Goal: Task Accomplishment & Management: Use online tool/utility

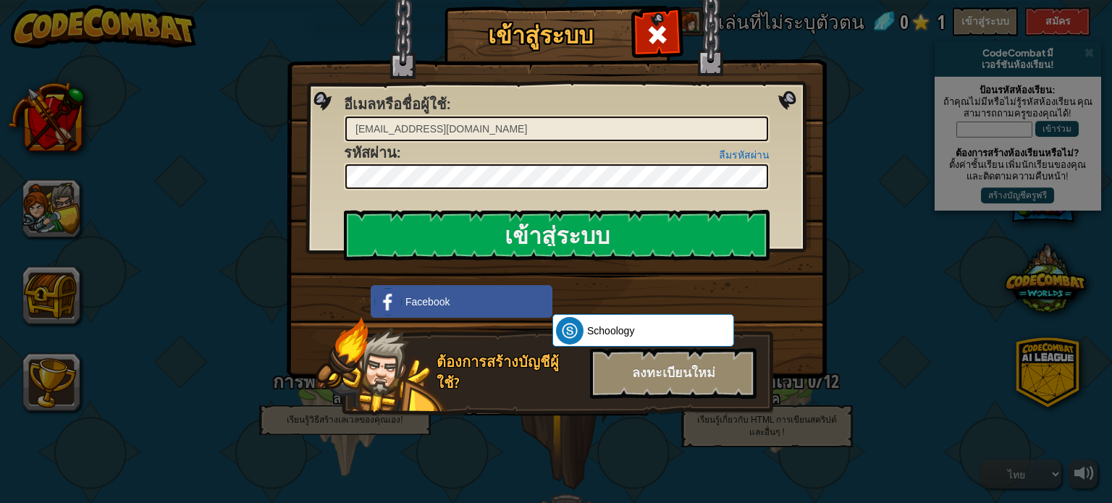
select select "th"
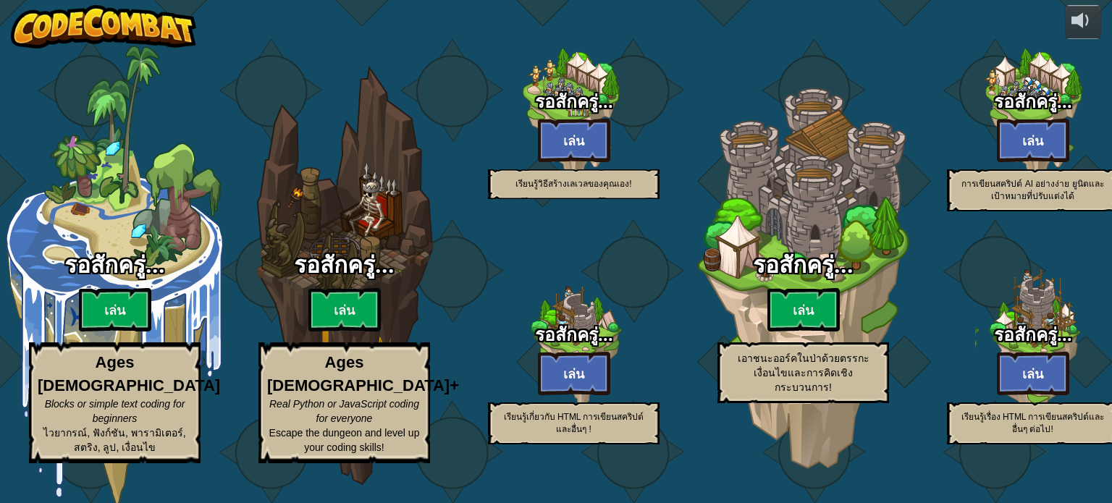
select select "th"
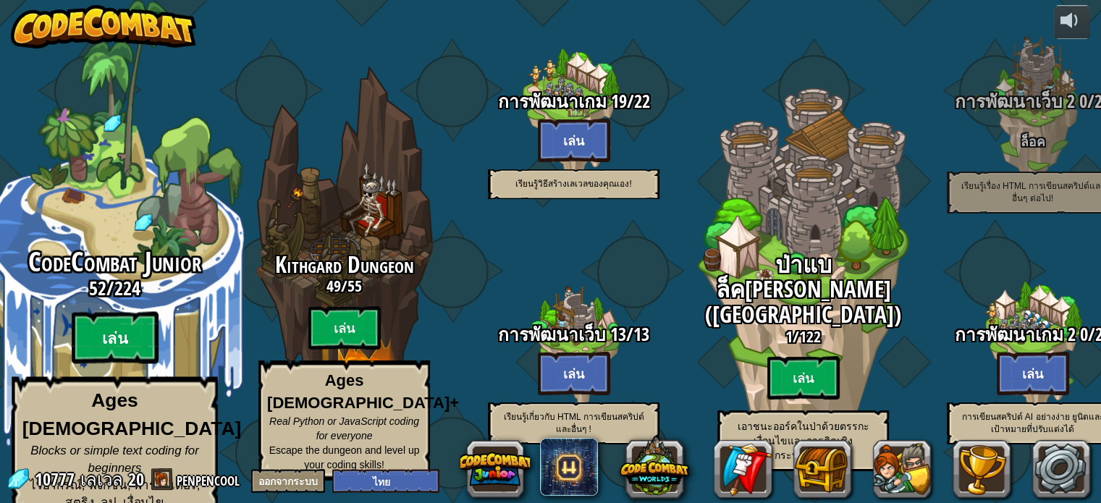
click at [124, 336] on btn "เล่น" at bounding box center [115, 338] width 87 height 52
select select "th"
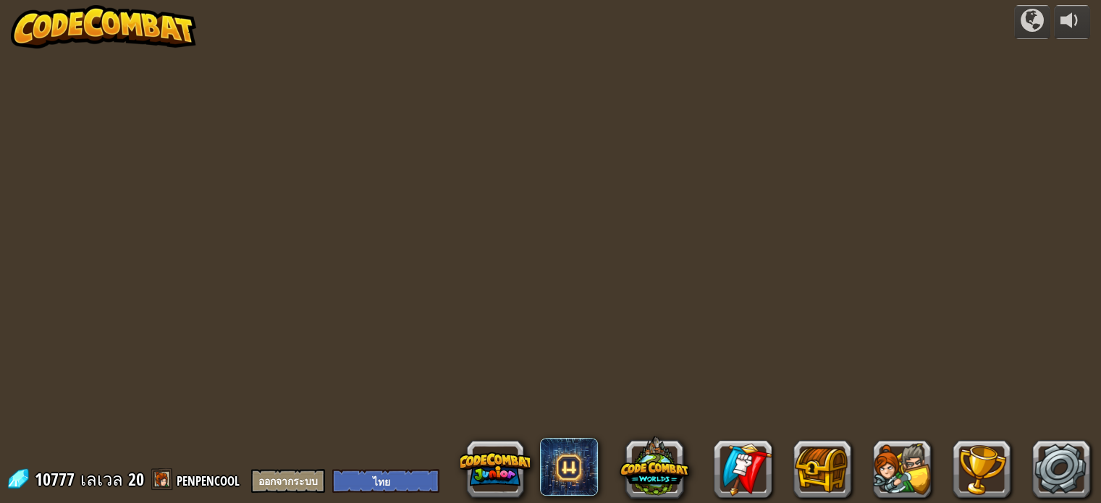
select select "th"
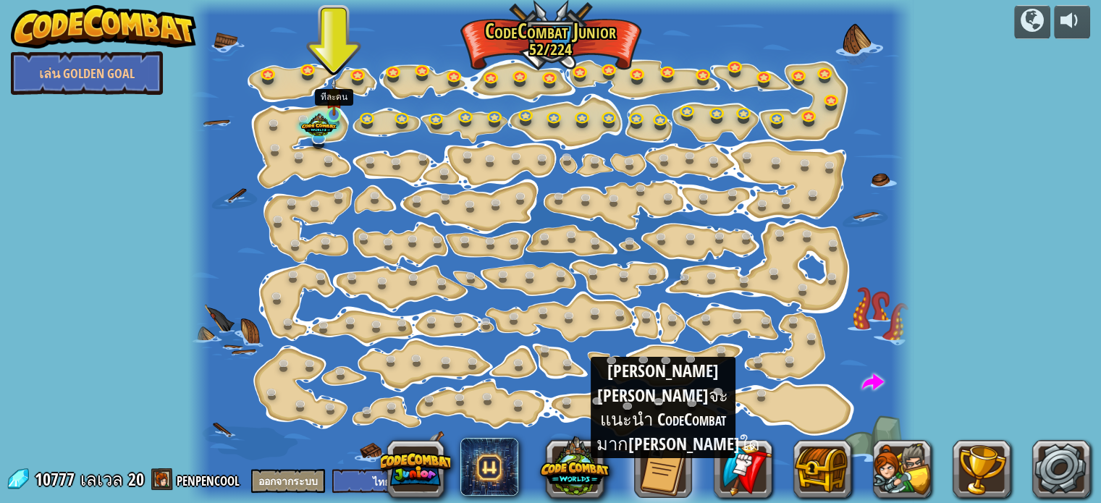
click at [332, 101] on img at bounding box center [334, 97] width 17 height 40
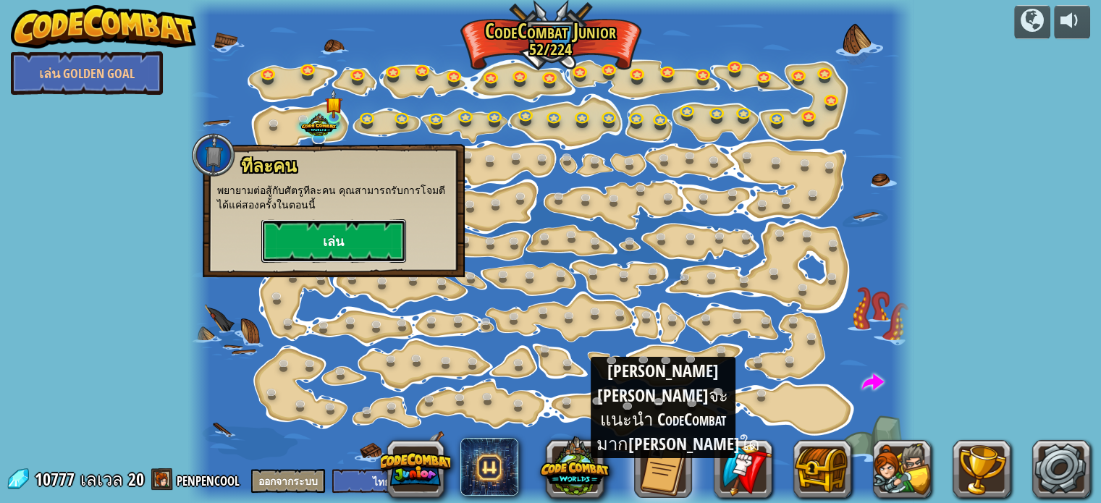
click at [330, 240] on button "เล่น" at bounding box center [333, 240] width 145 height 43
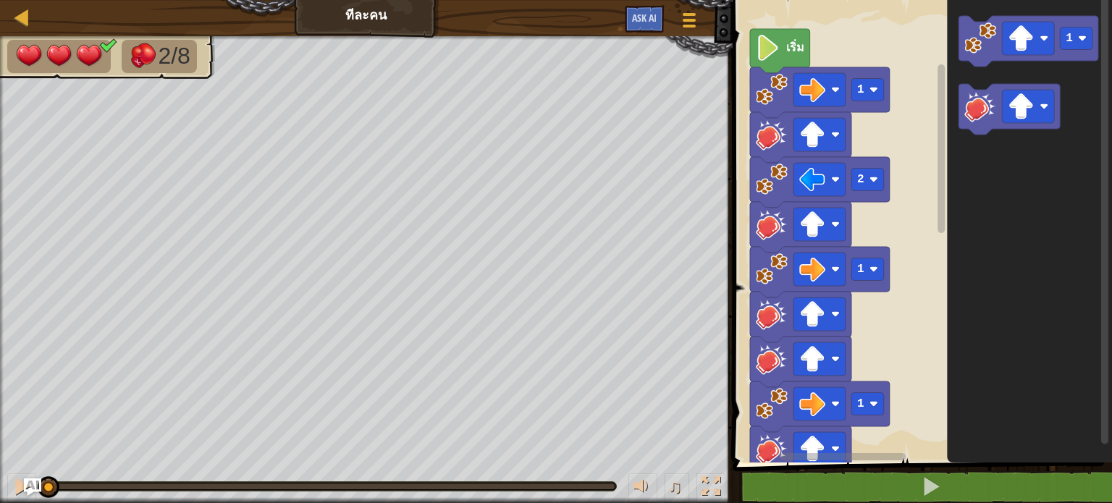
click at [811, 460] on rect "พื้นที่ทำงาน Blockly" at bounding box center [842, 456] width 127 height 7
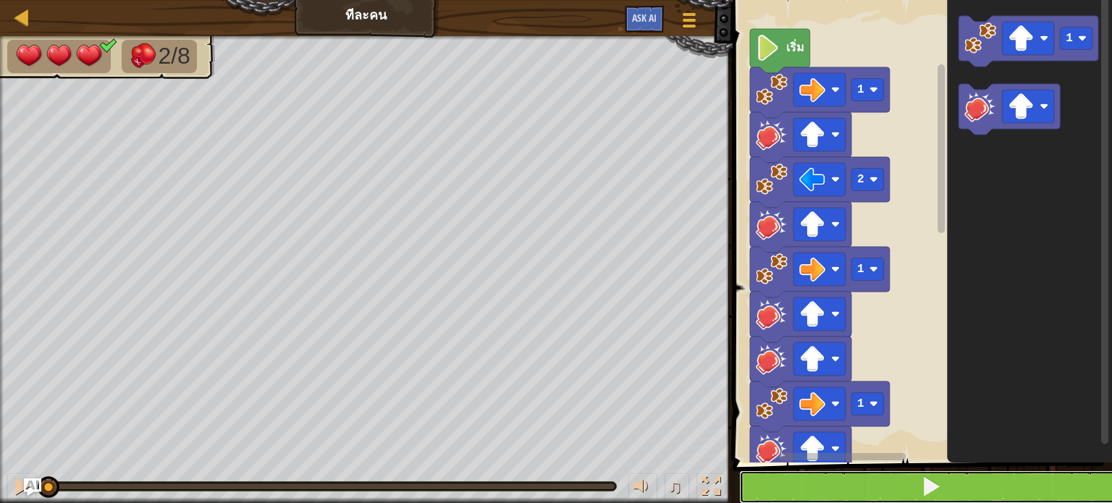
click at [819, 478] on button at bounding box center [931, 486] width 384 height 33
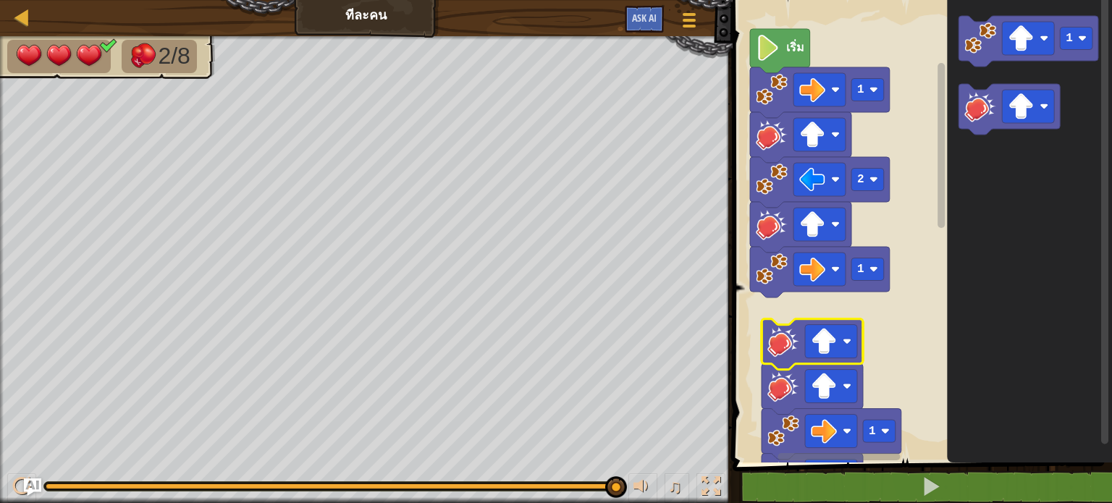
click at [788, 354] on image "พื้นที่ทำงาน Blockly" at bounding box center [783, 341] width 32 height 32
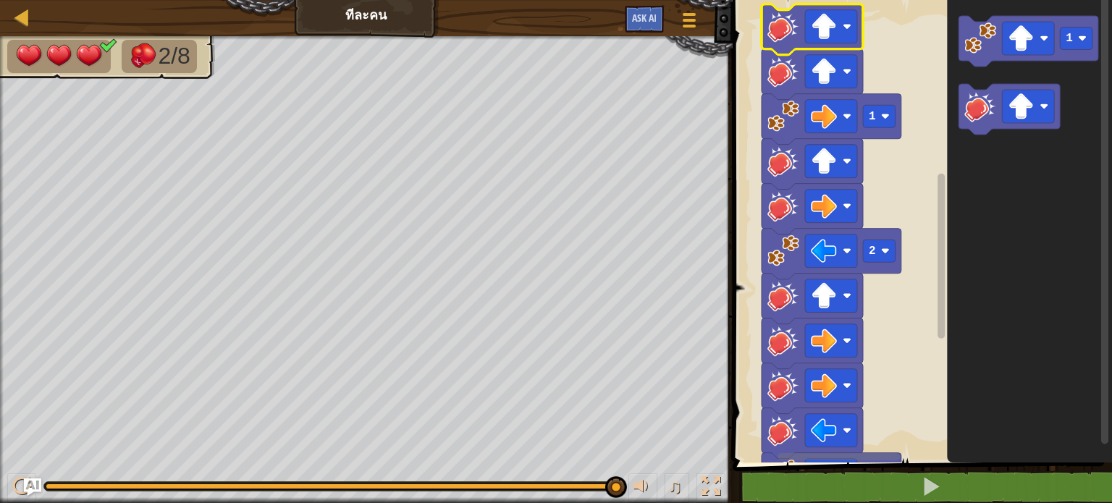
click at [942, 296] on rect "พื้นที่ทำงาน Blockly" at bounding box center [940, 256] width 7 height 165
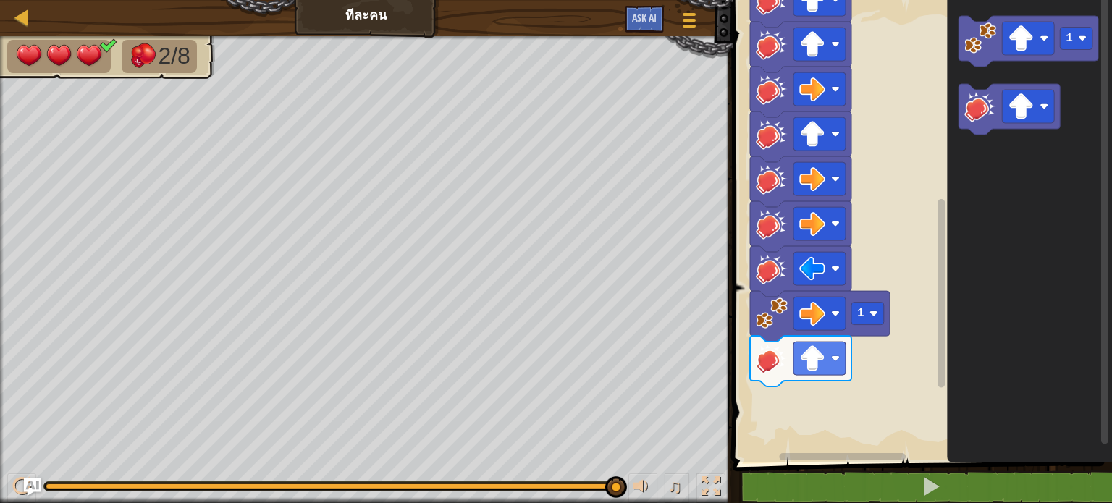
select select "th"
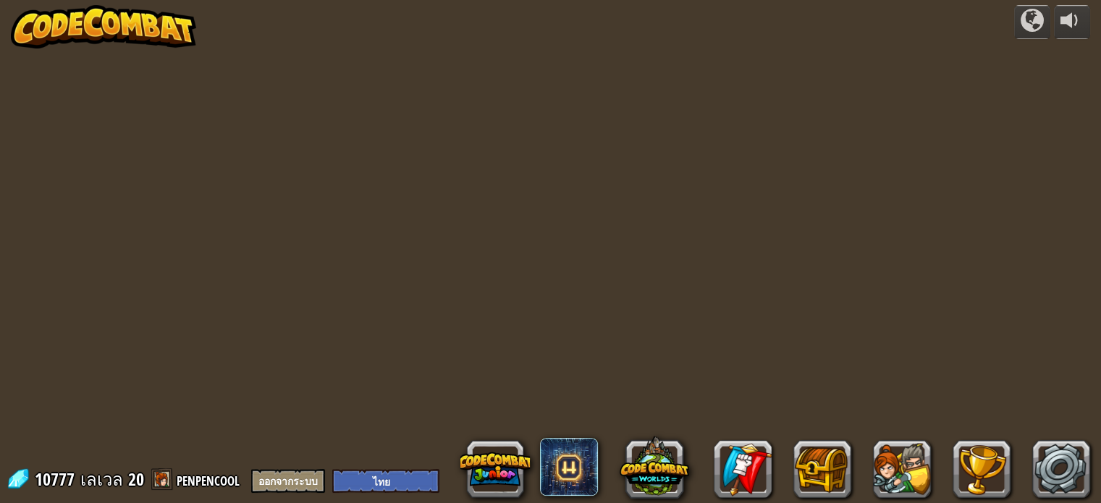
select select "th"
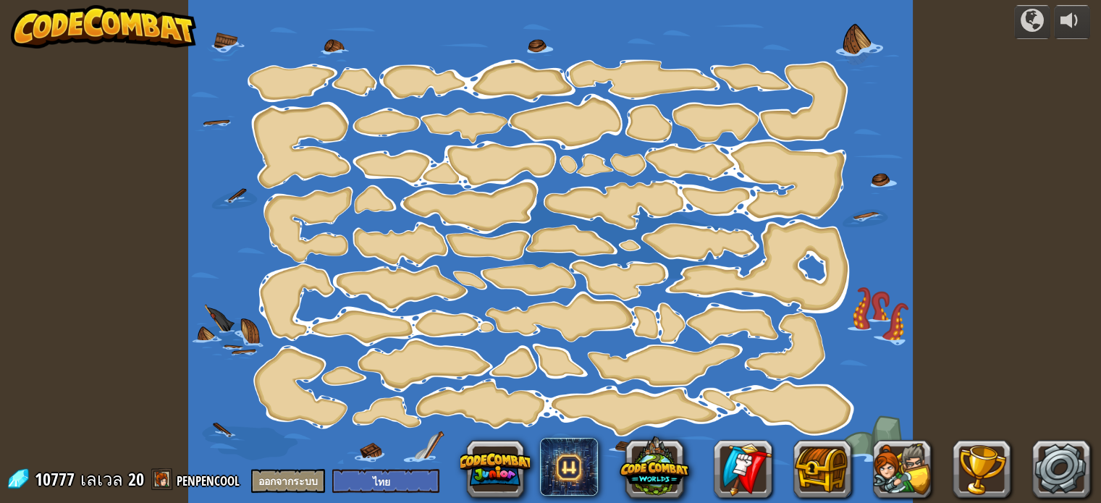
select select "th"
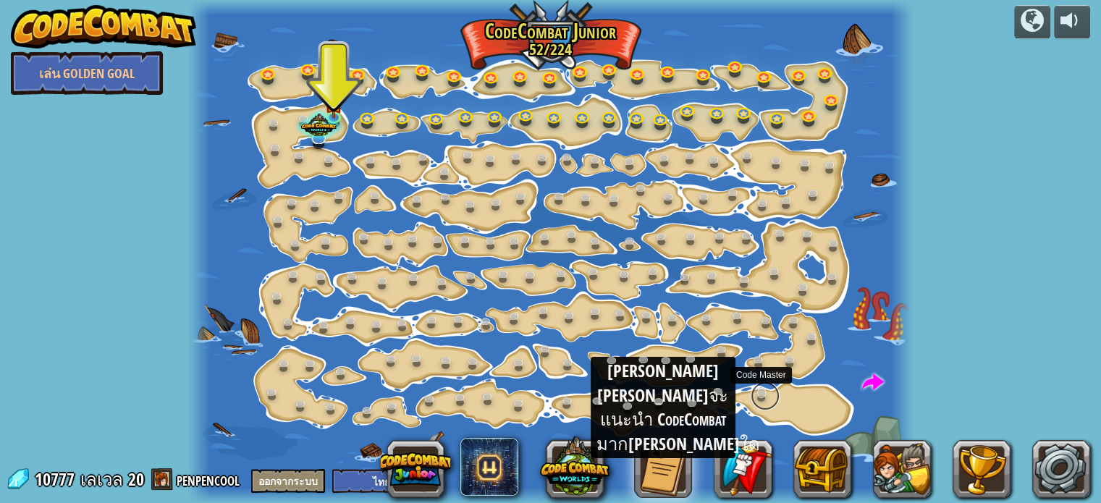
click at [761, 392] on link at bounding box center [765, 395] width 29 height 29
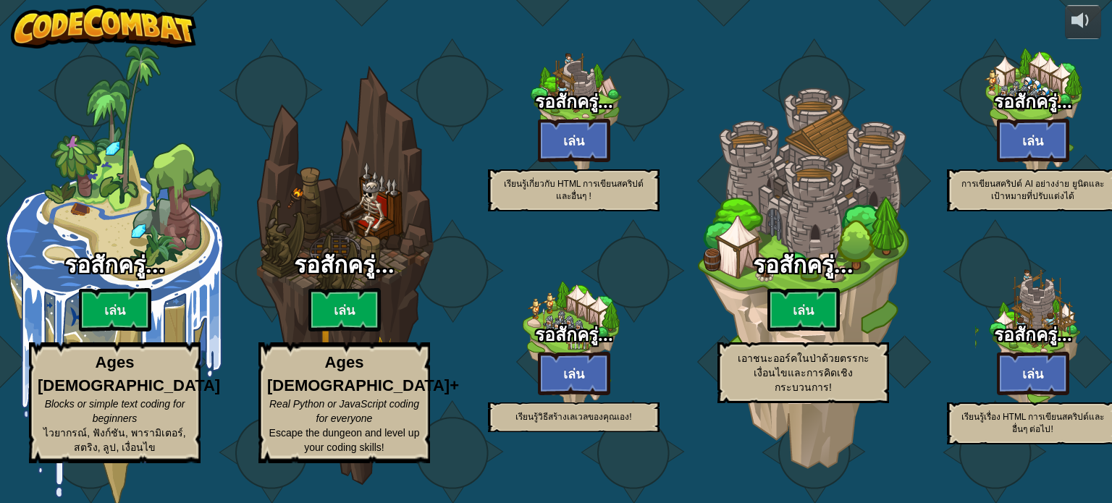
select select "th"
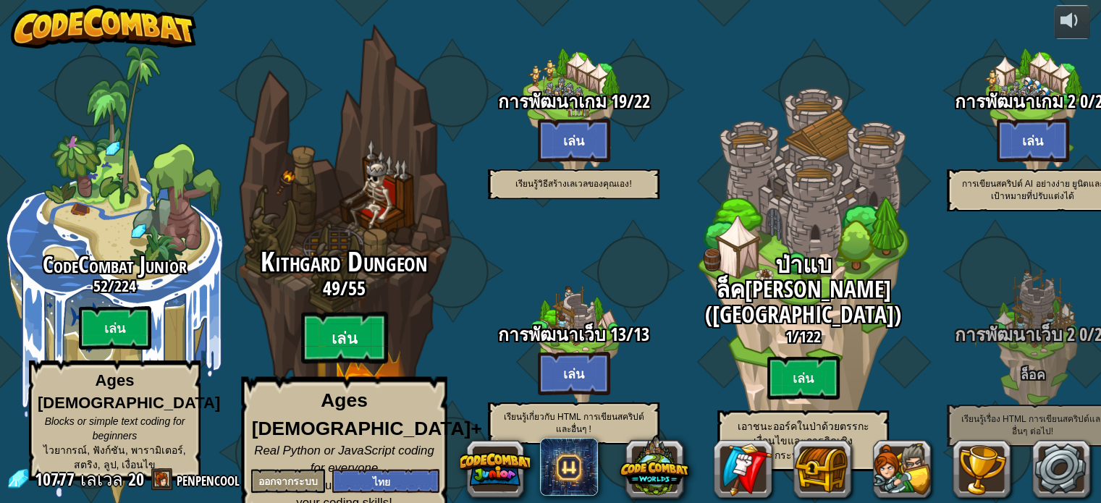
click at [350, 329] on btn "เล่น" at bounding box center [344, 338] width 87 height 52
select select "th"
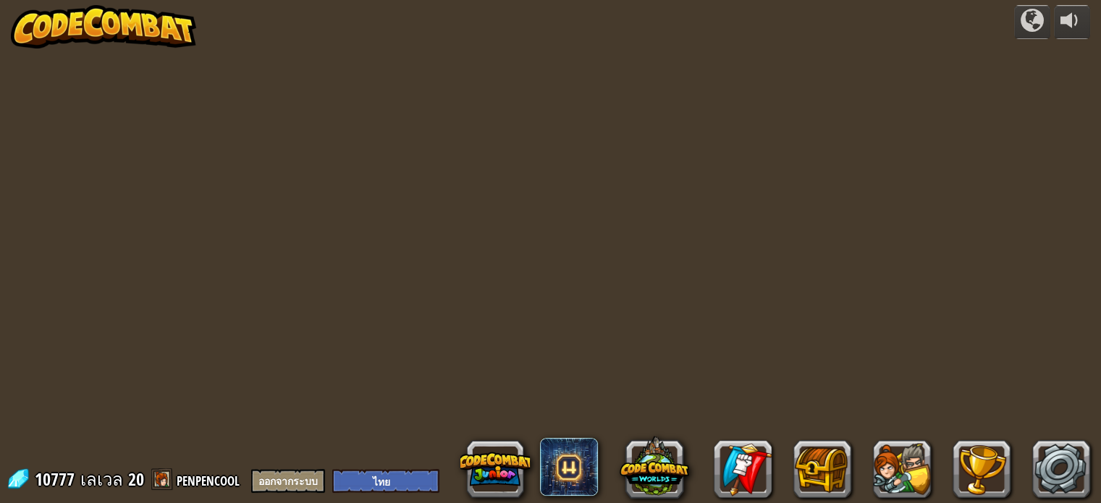
select select "th"
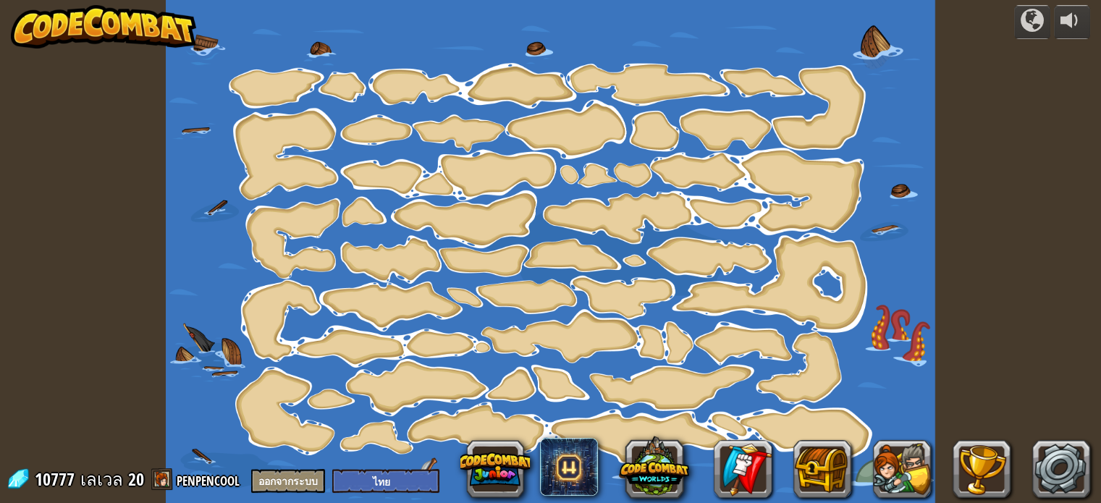
select select "th"
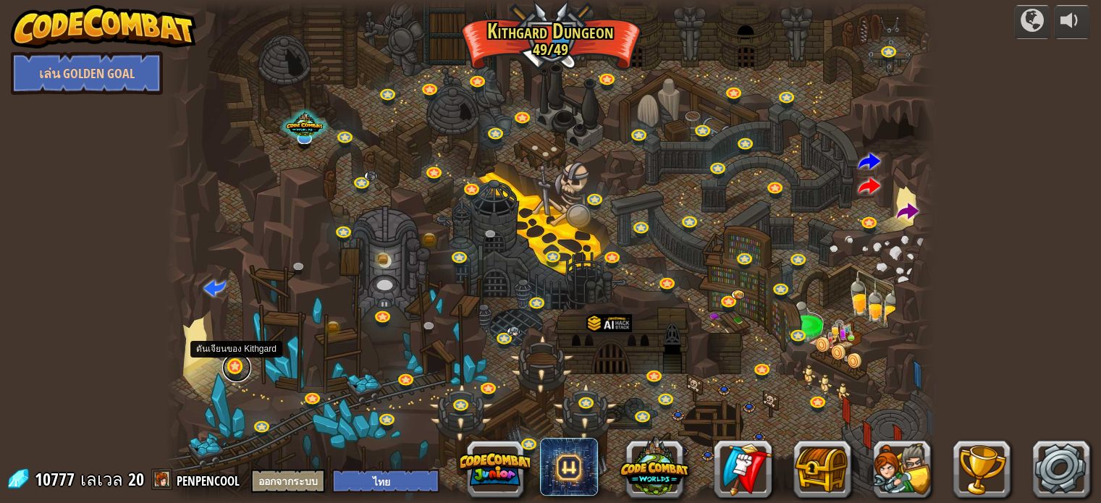
click at [232, 360] on link at bounding box center [236, 367] width 29 height 29
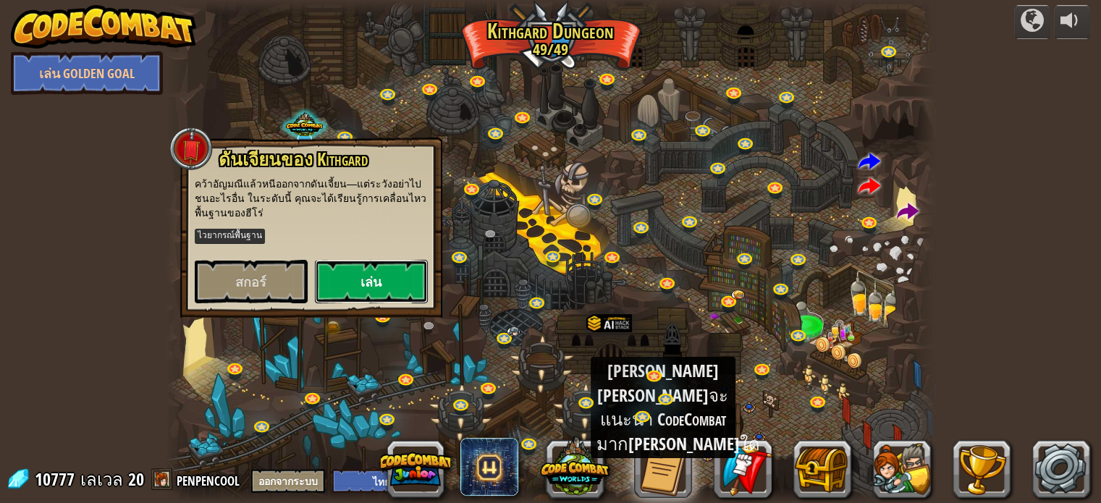
click at [344, 274] on button "เล่น" at bounding box center [371, 281] width 113 height 43
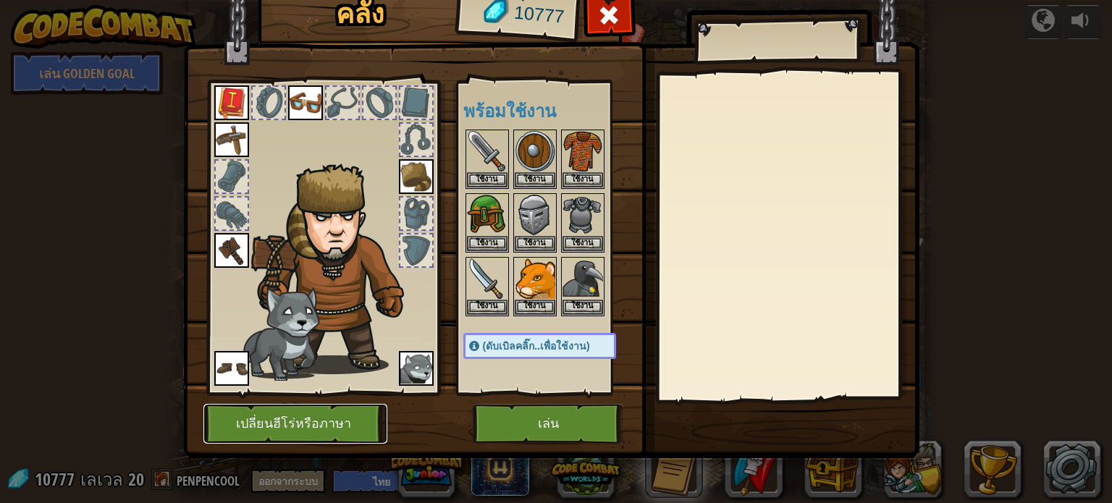
click at [319, 426] on button "เปลี่ยนฮีโร่หรือภาษา" at bounding box center [295, 424] width 184 height 40
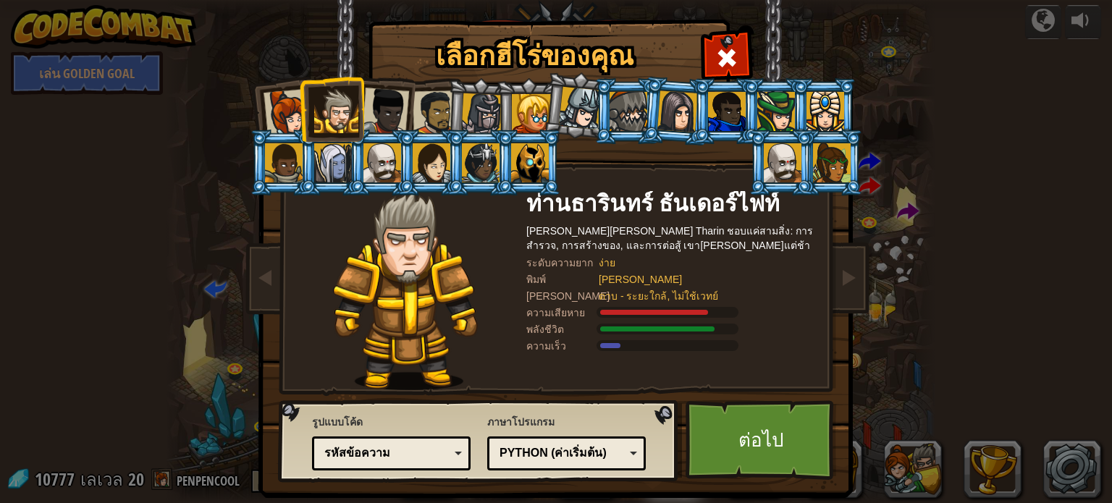
click at [576, 100] on div at bounding box center [580, 108] width 43 height 43
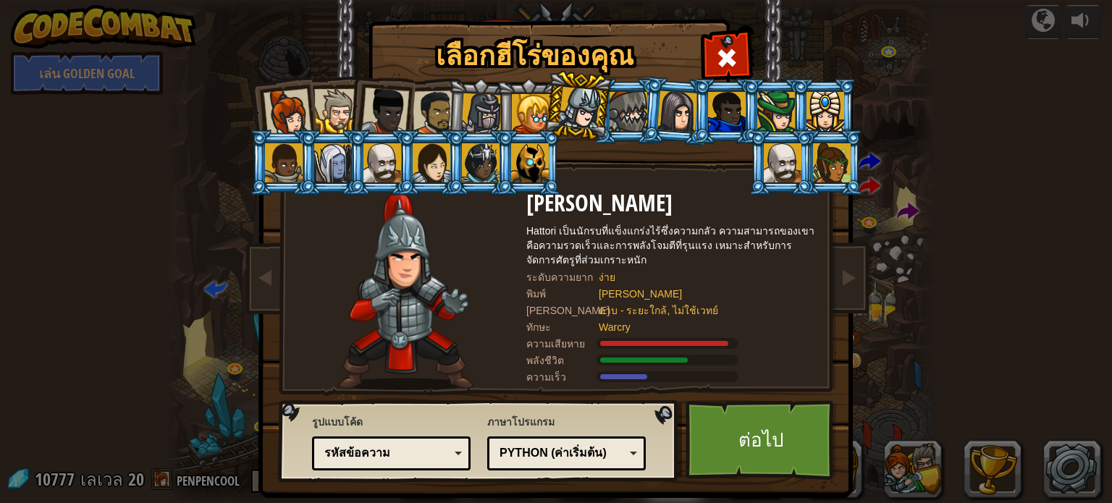
click at [576, 100] on div at bounding box center [580, 108] width 43 height 43
click at [709, 404] on link "ต่อไป" at bounding box center [760, 440] width 151 height 80
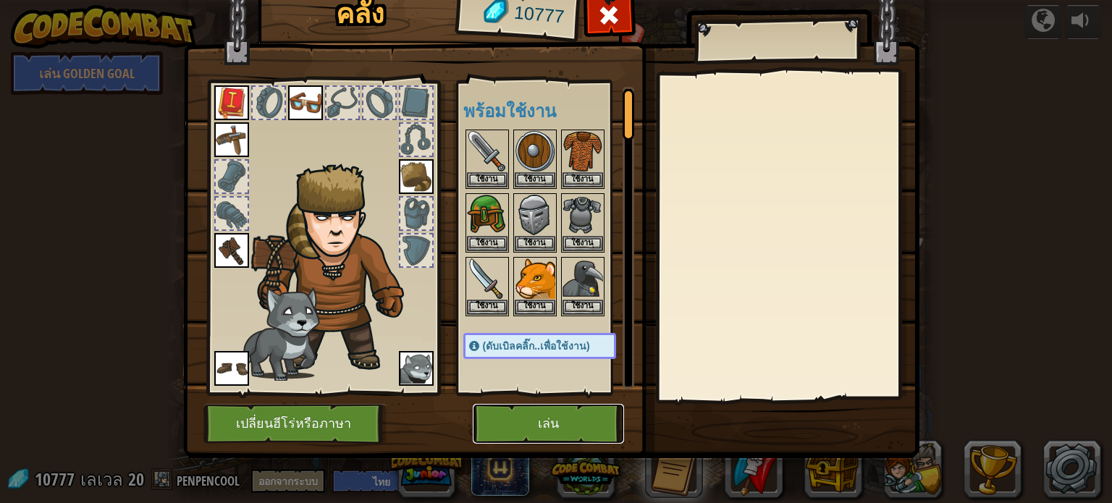
click at [566, 428] on button "เล่น" at bounding box center [548, 424] width 151 height 40
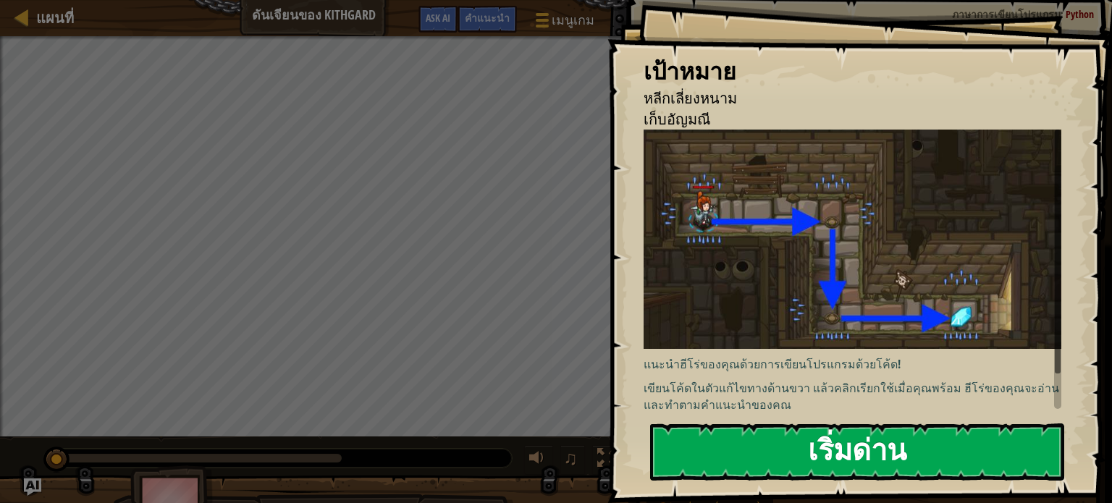
click at [832, 440] on button "เริ่มด่าน" at bounding box center [857, 451] width 414 height 57
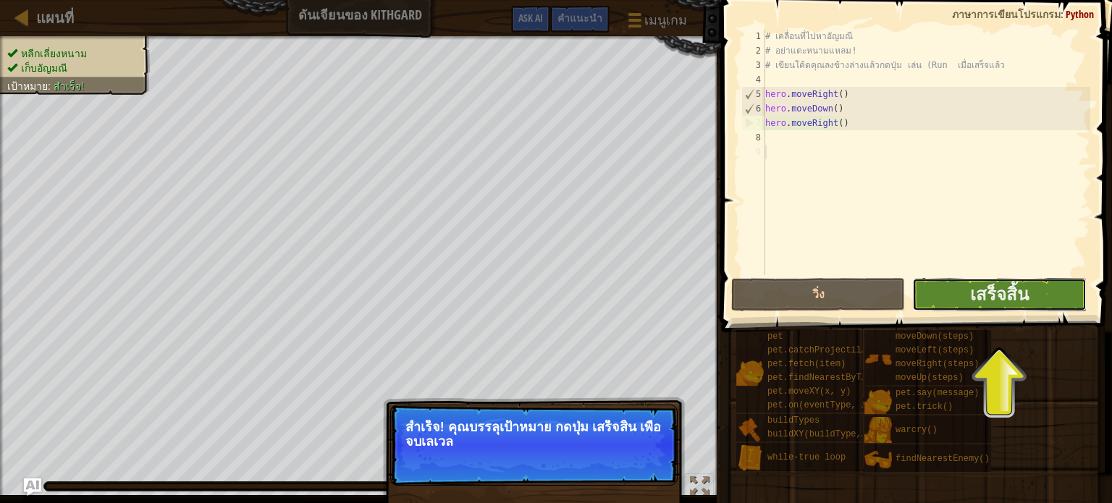
click at [1040, 305] on button "เสร็จสิ้น" at bounding box center [999, 294] width 174 height 33
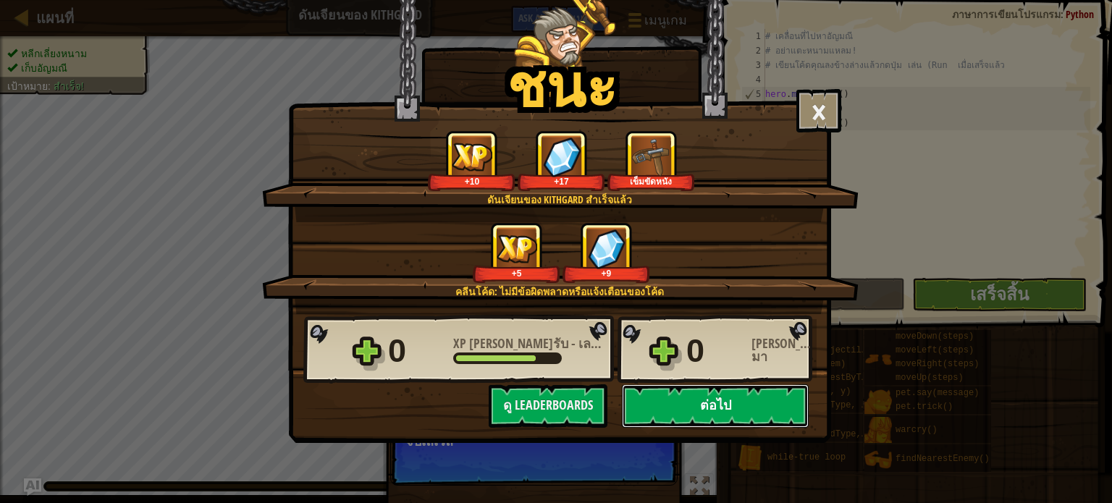
click at [729, 408] on button "ต่อไป" at bounding box center [715, 405] width 187 height 43
select select "th"
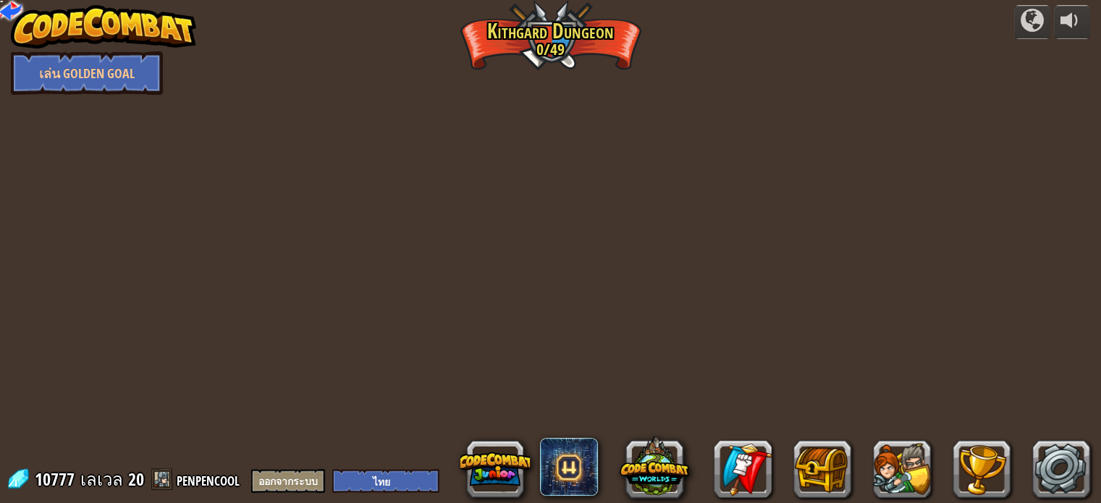
select select "th"
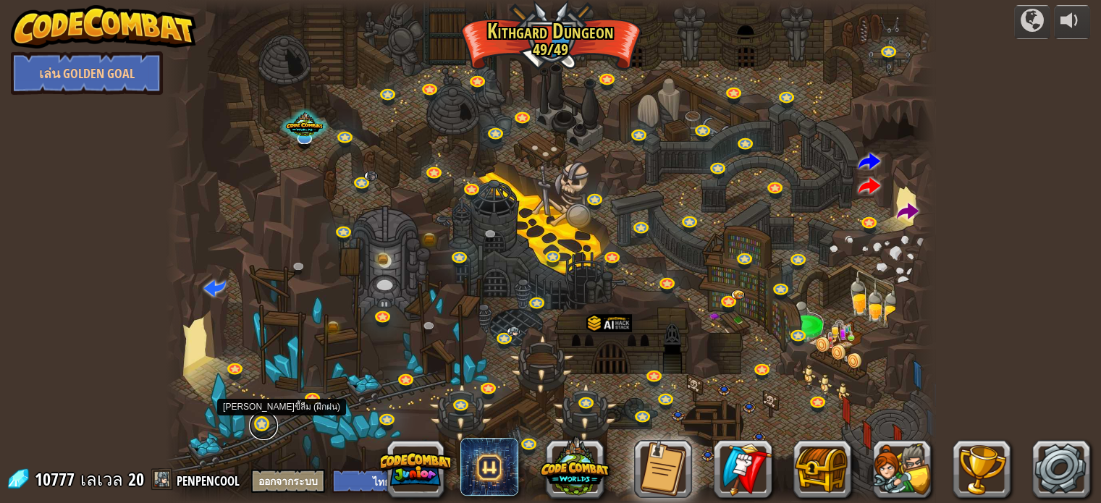
click at [267, 428] on link at bounding box center [263, 425] width 29 height 29
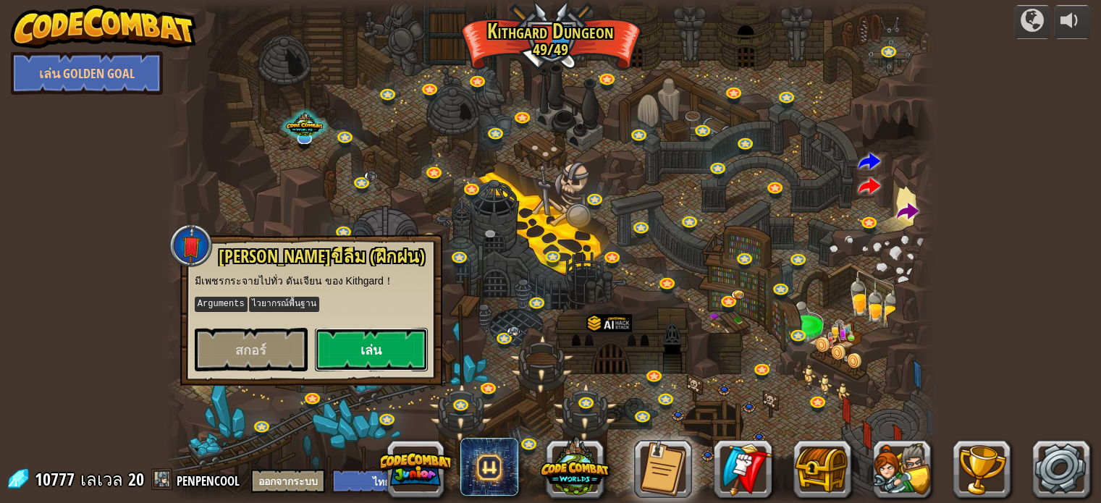
click at [350, 343] on button "เล่น" at bounding box center [371, 349] width 113 height 43
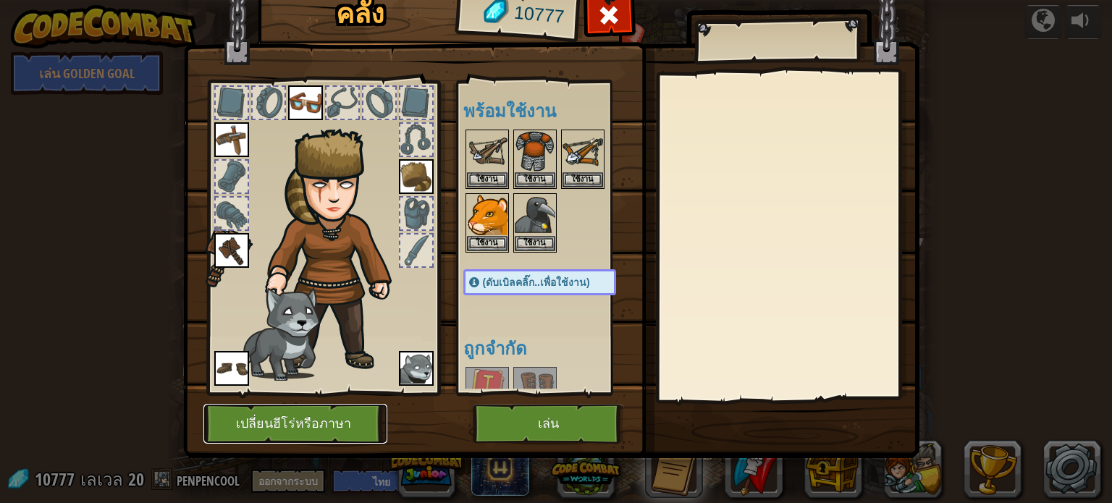
click at [327, 415] on button "เปลี่ยนฮีโร่หรือภาษา" at bounding box center [295, 424] width 184 height 40
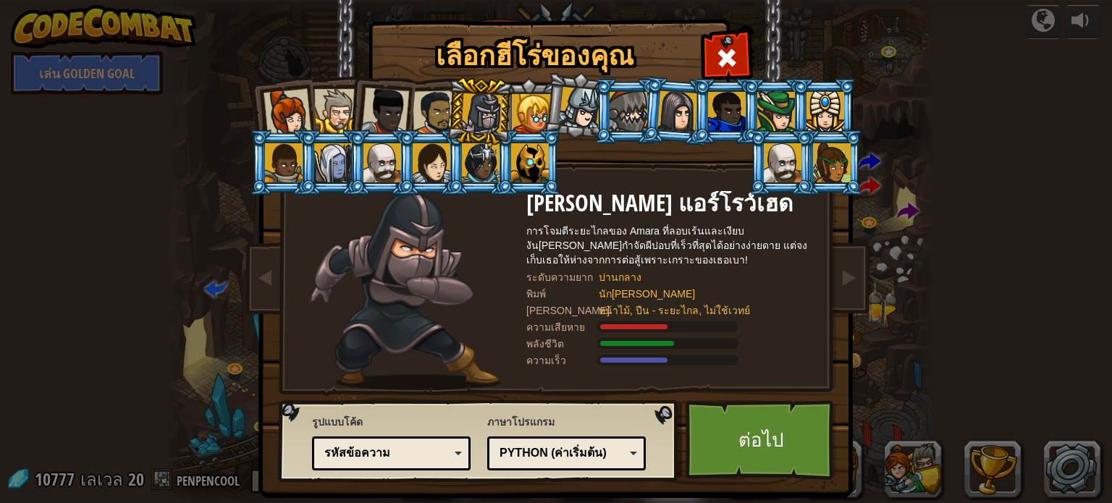
click at [483, 115] on div at bounding box center [481, 113] width 41 height 41
click at [512, 122] on div at bounding box center [531, 113] width 39 height 39
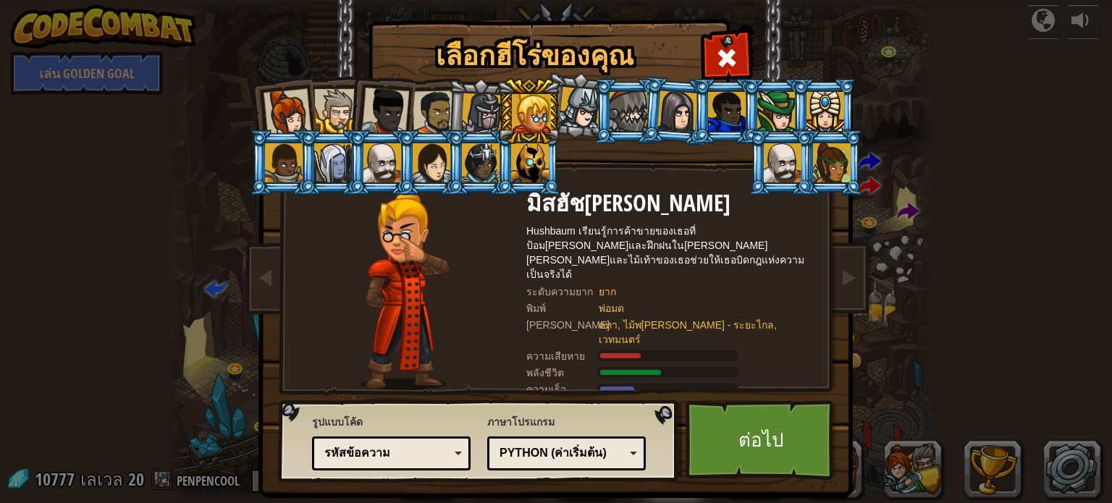
click at [583, 107] on div at bounding box center [580, 108] width 43 height 43
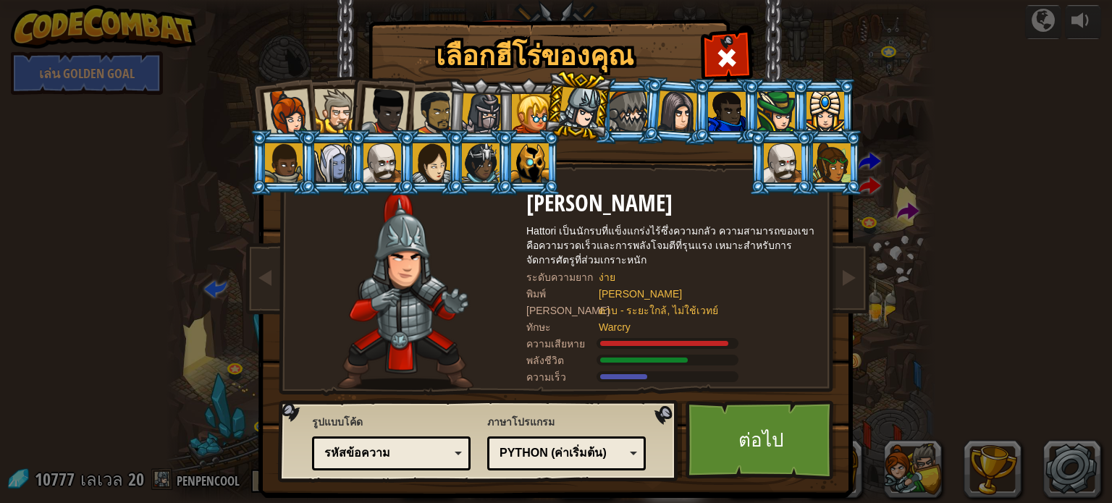
click at [619, 112] on div at bounding box center [628, 111] width 38 height 39
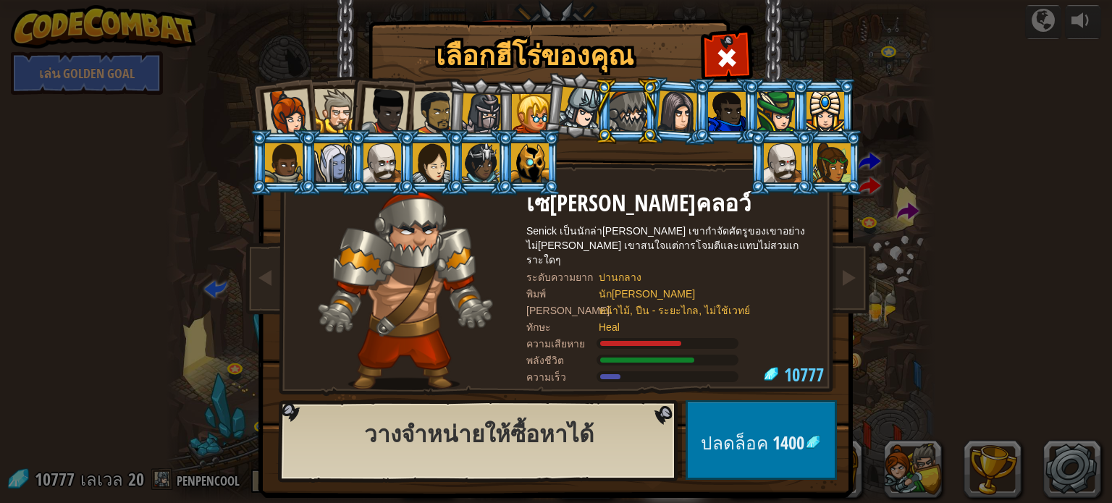
click at [594, 110] on li at bounding box center [626, 111] width 65 height 66
click at [574, 111] on div at bounding box center [580, 108] width 43 height 43
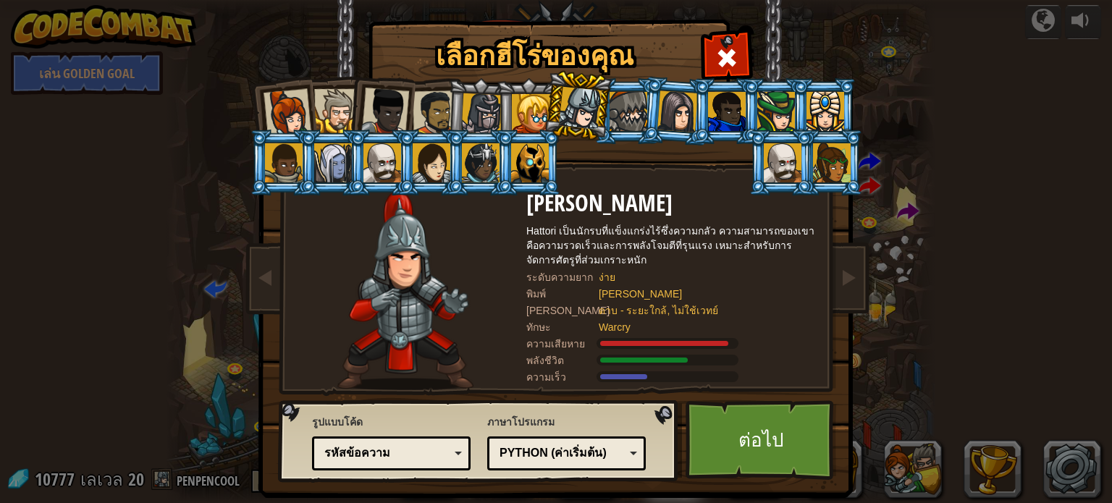
click at [496, 109] on li at bounding box center [528, 111] width 65 height 66
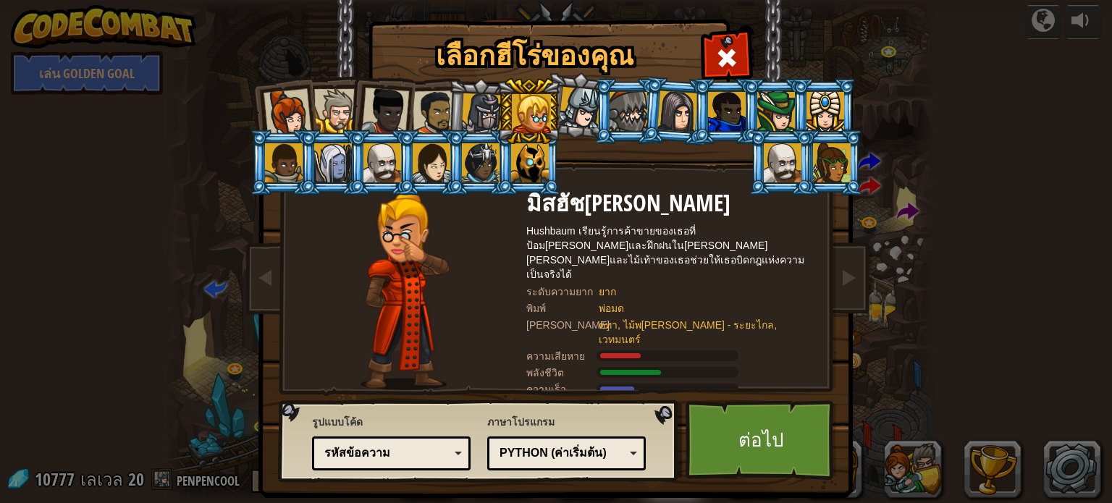
click at [470, 109] on div at bounding box center [481, 113] width 41 height 41
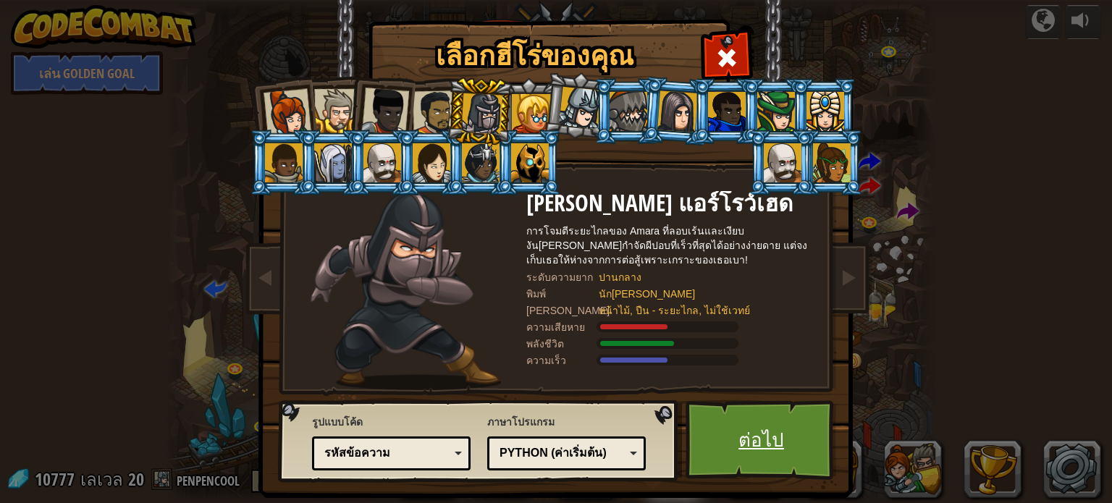
click at [704, 434] on link "ต่อไป" at bounding box center [760, 440] width 151 height 80
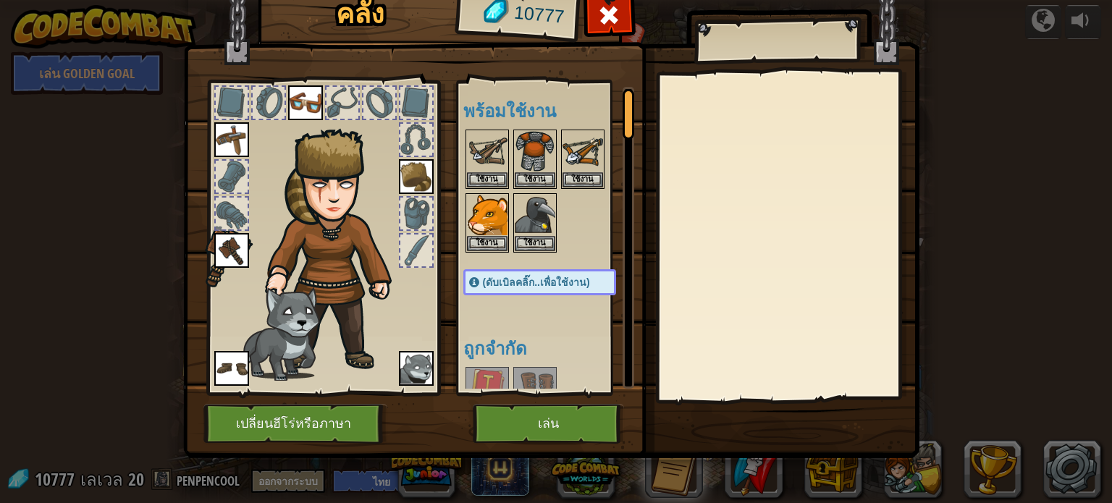
click at [330, 266] on img at bounding box center [294, 244] width 193 height 260
click at [316, 102] on img at bounding box center [305, 102] width 35 height 35
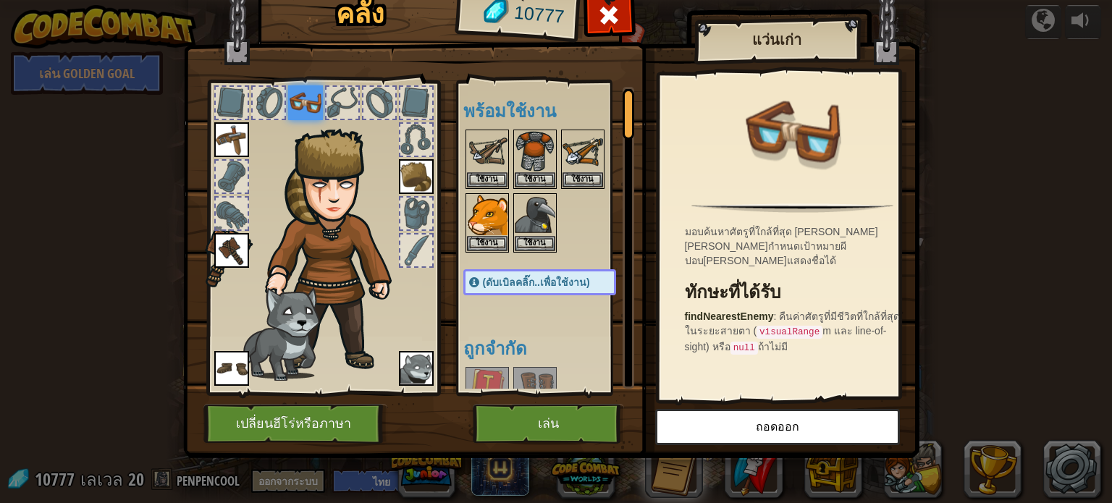
click at [232, 269] on img at bounding box center [294, 244] width 193 height 260
click at [240, 240] on img at bounding box center [231, 250] width 35 height 35
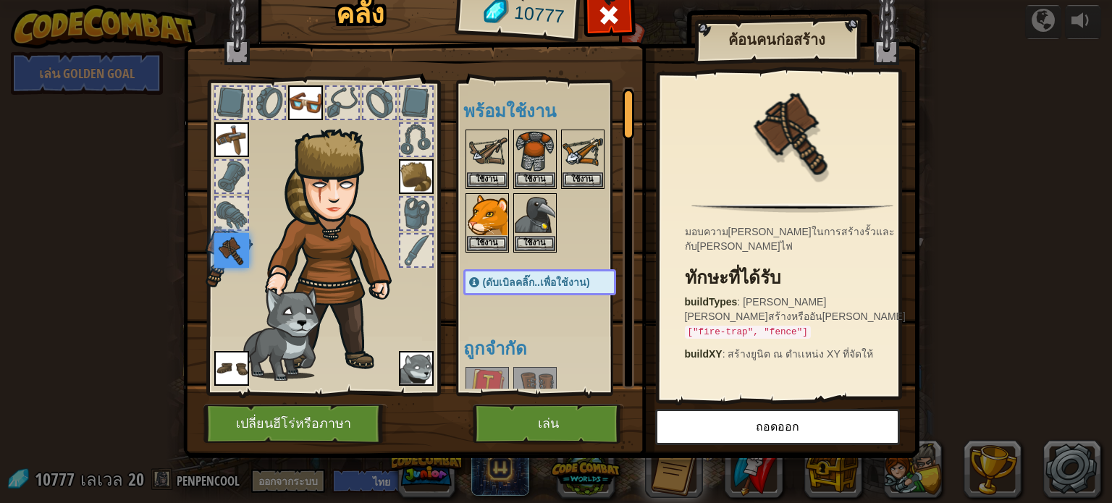
click at [229, 146] on img at bounding box center [231, 139] width 35 height 35
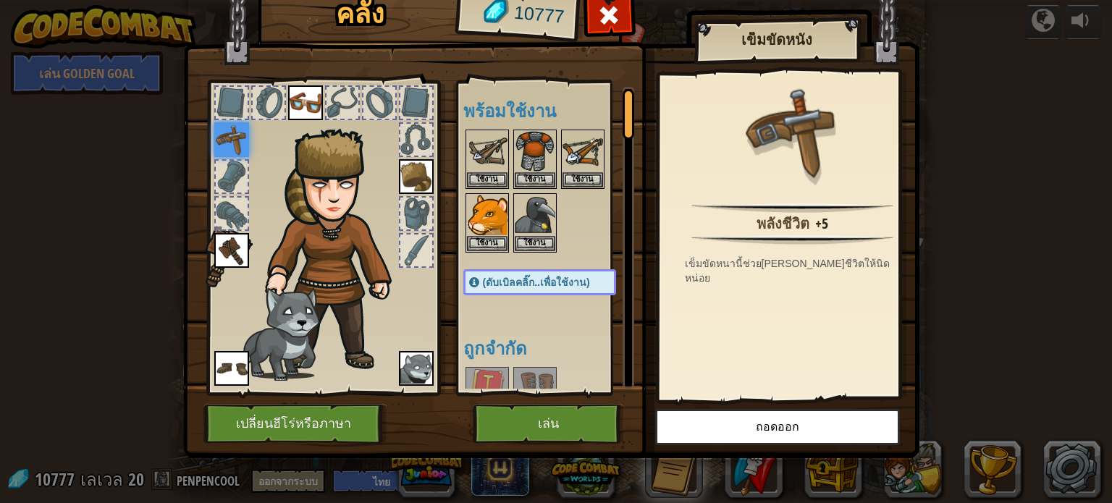
click at [423, 175] on img at bounding box center [416, 176] width 35 height 35
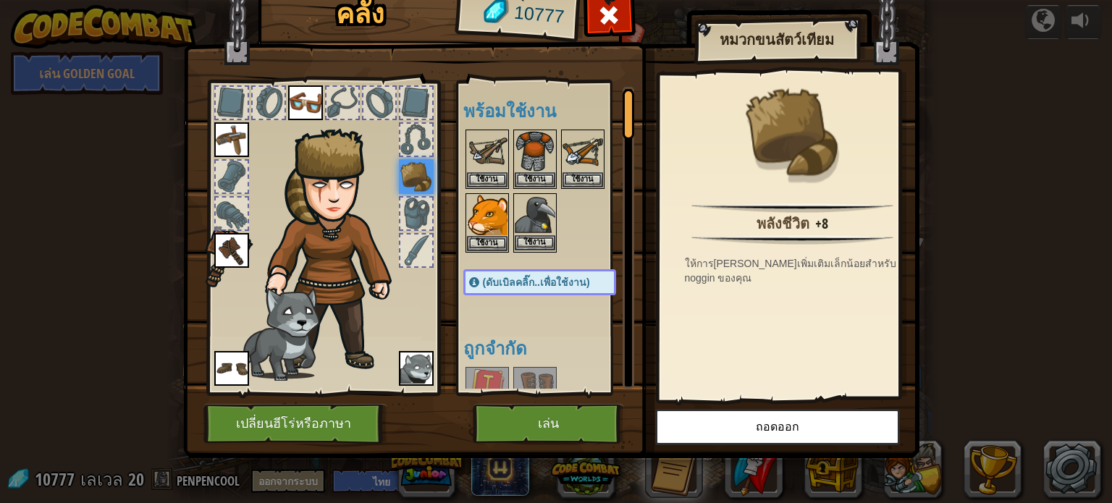
click at [532, 222] on img at bounding box center [535, 215] width 41 height 41
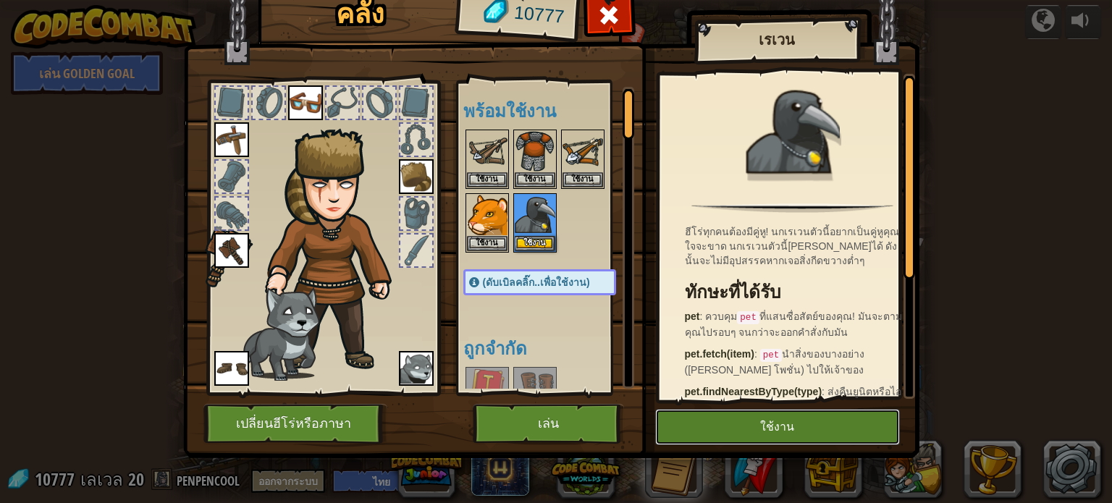
click at [779, 413] on button "ใช้งาน" at bounding box center [777, 427] width 245 height 36
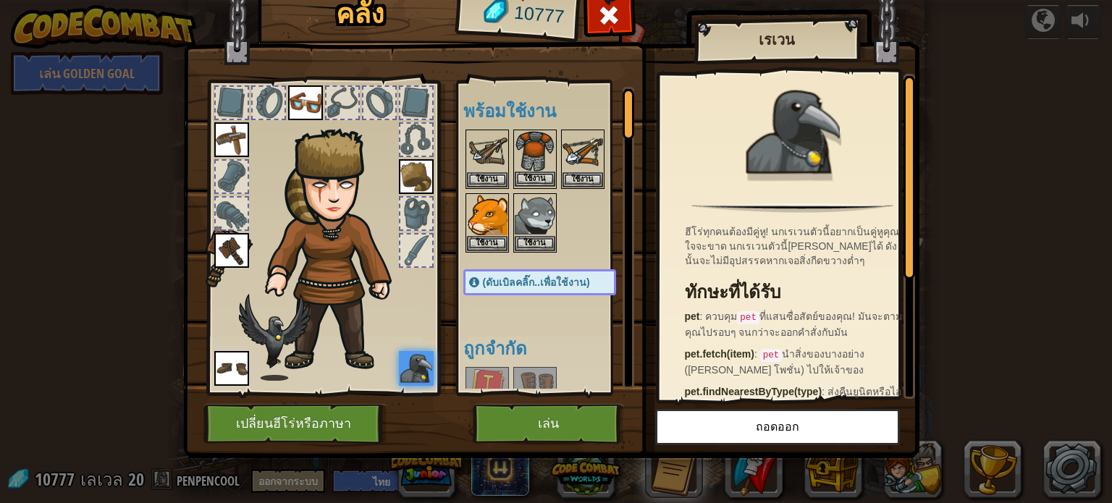
click at [537, 153] on img at bounding box center [535, 151] width 41 height 41
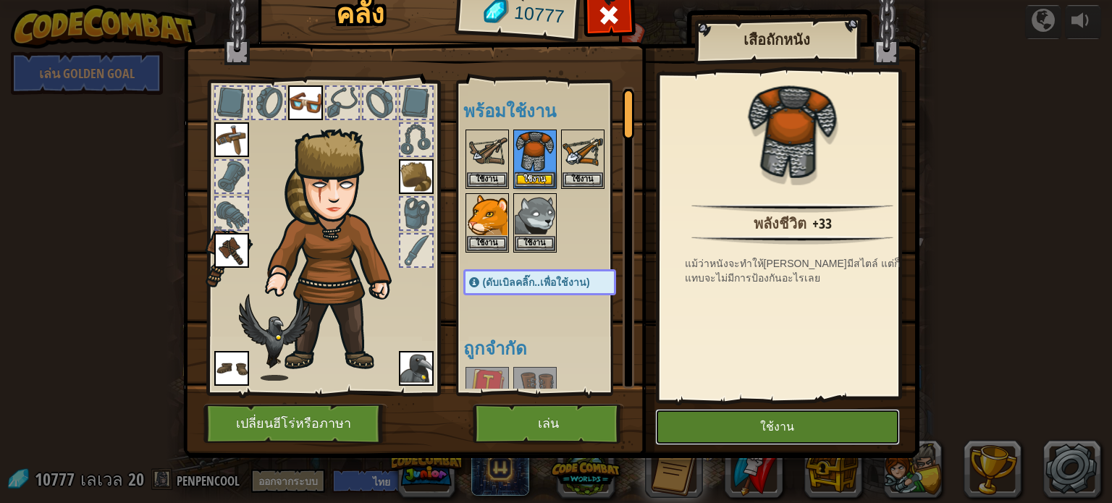
click at [822, 426] on button "ใช้งาน" at bounding box center [777, 427] width 245 height 36
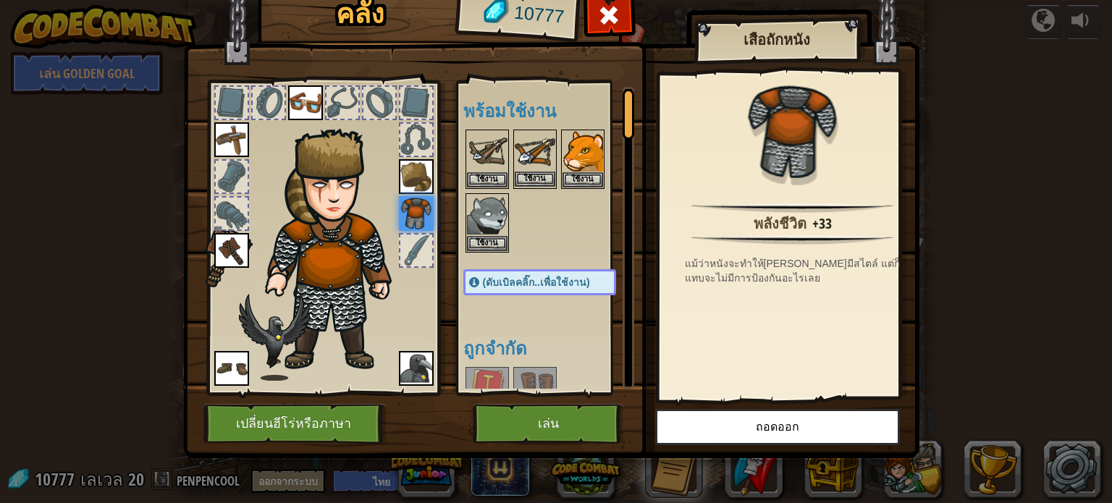
click at [541, 145] on img at bounding box center [535, 151] width 41 height 41
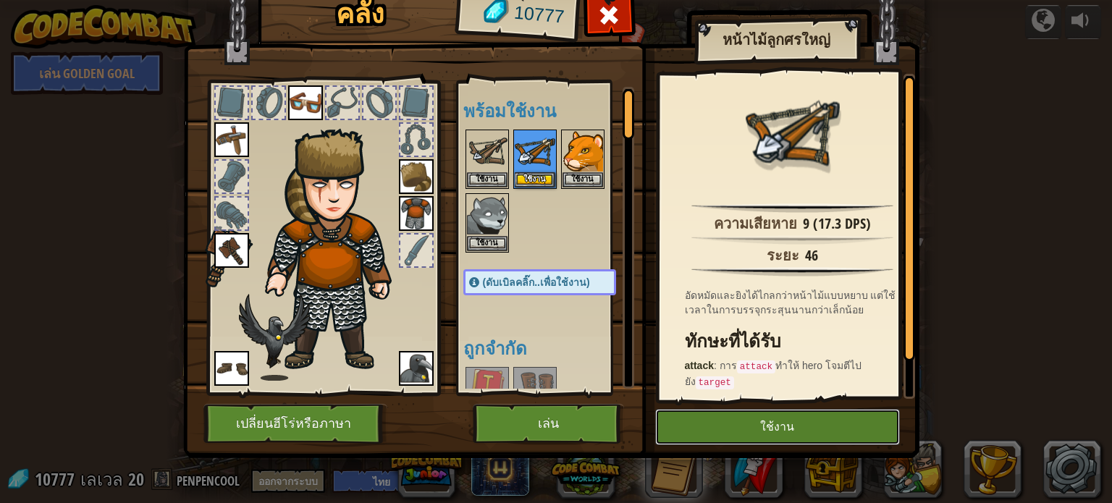
click at [738, 417] on button "ใช้งาน" at bounding box center [777, 427] width 245 height 36
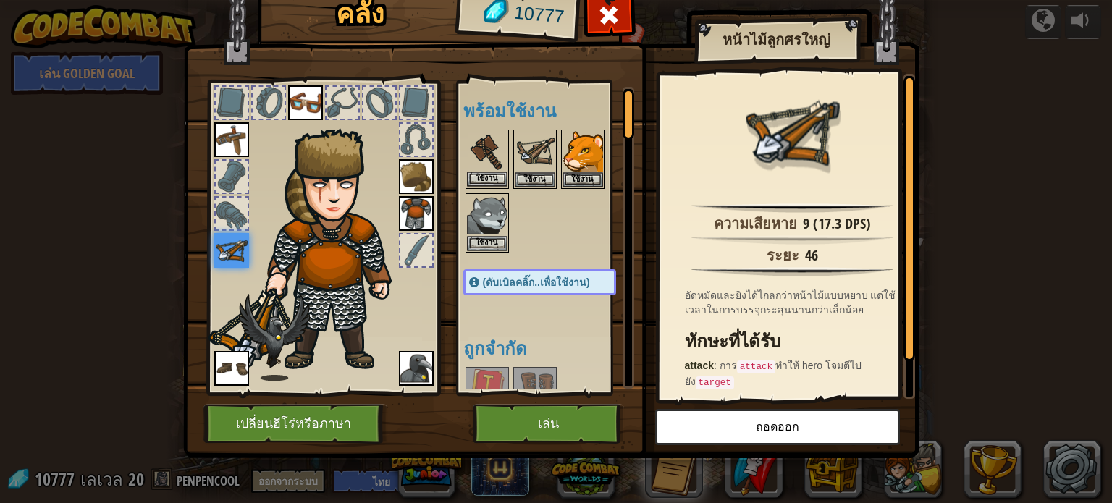
click at [486, 148] on img at bounding box center [487, 151] width 41 height 41
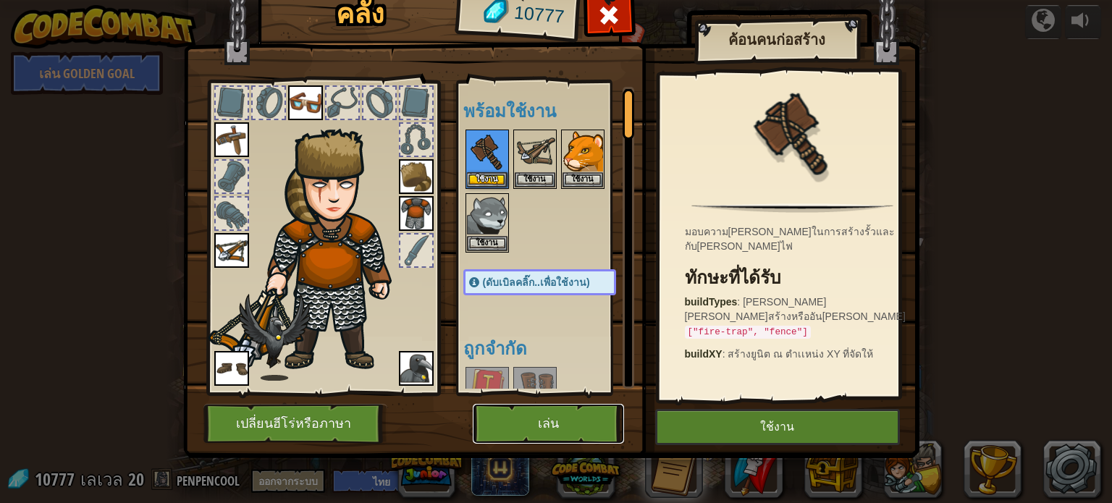
click at [525, 429] on button "เล่น" at bounding box center [548, 424] width 151 height 40
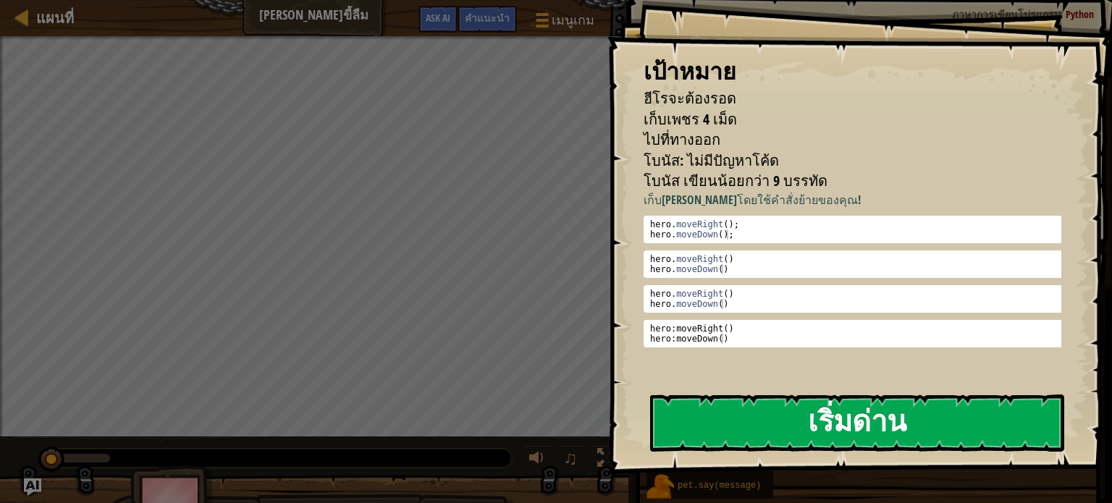
click at [807, 422] on button "เริ่มด่าน" at bounding box center [857, 422] width 414 height 57
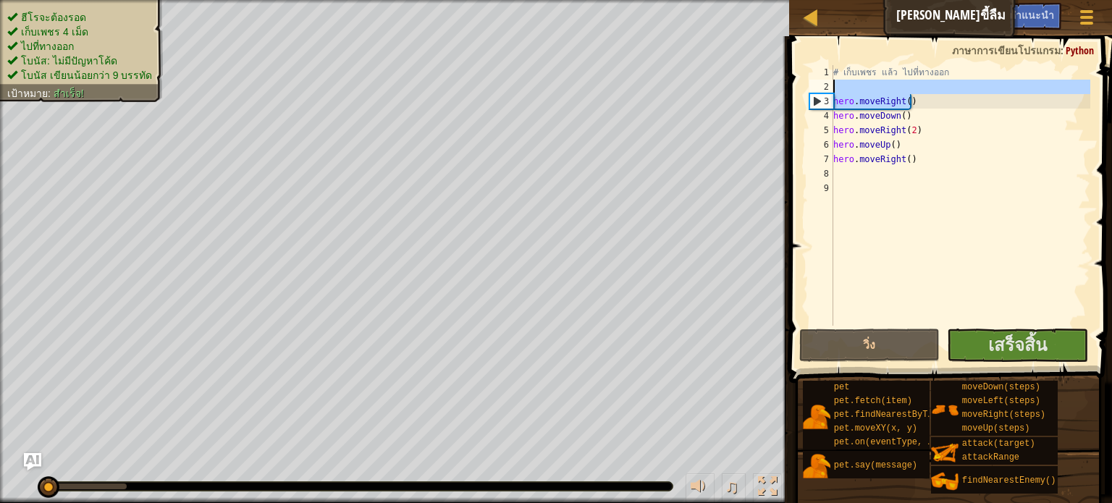
drag, startPoint x: 919, startPoint y: 106, endPoint x: 822, endPoint y: 80, distance: 100.6
click at [822, 80] on div "1 2 3 4 5 6 7 8 9 # เก็บเพชร แล้ว ไปที่ทางออก hero . moveRight ( ) hero . moveD…" at bounding box center [948, 195] width 284 height 261
type textarea "hero.moveRight()"
click at [818, 54] on span at bounding box center [952, 188] width 334 height 389
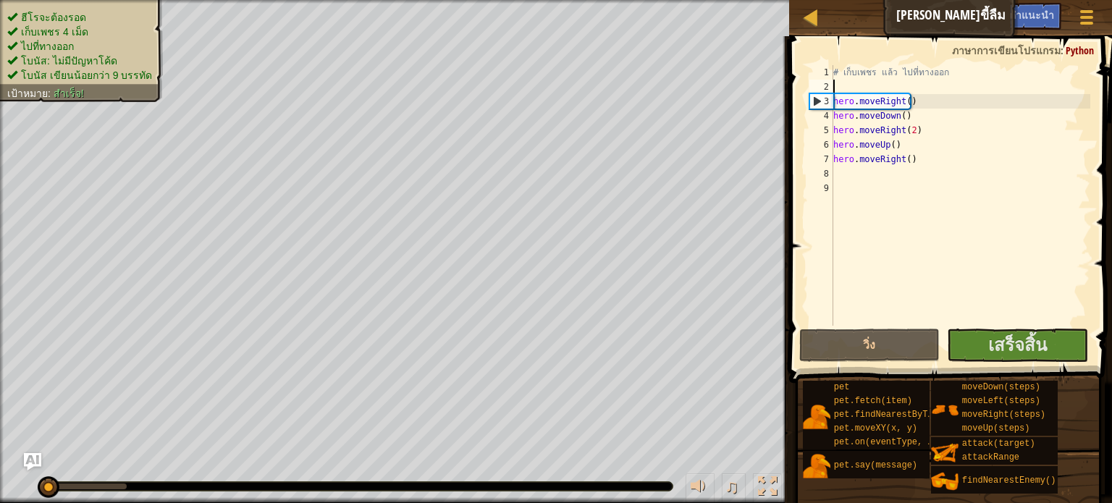
click at [824, 78] on div "1" at bounding box center [821, 72] width 24 height 14
drag, startPoint x: 818, startPoint y: 57, endPoint x: 822, endPoint y: 80, distance: 23.6
click at [822, 80] on div "# เก็บเพชร แล้ว ไปที่ทางออก 1 2 3 4 5 6 7 8 9 # เก็บเพชร แล้ว ไปที่ทางออก hero …" at bounding box center [948, 237] width 327 height 389
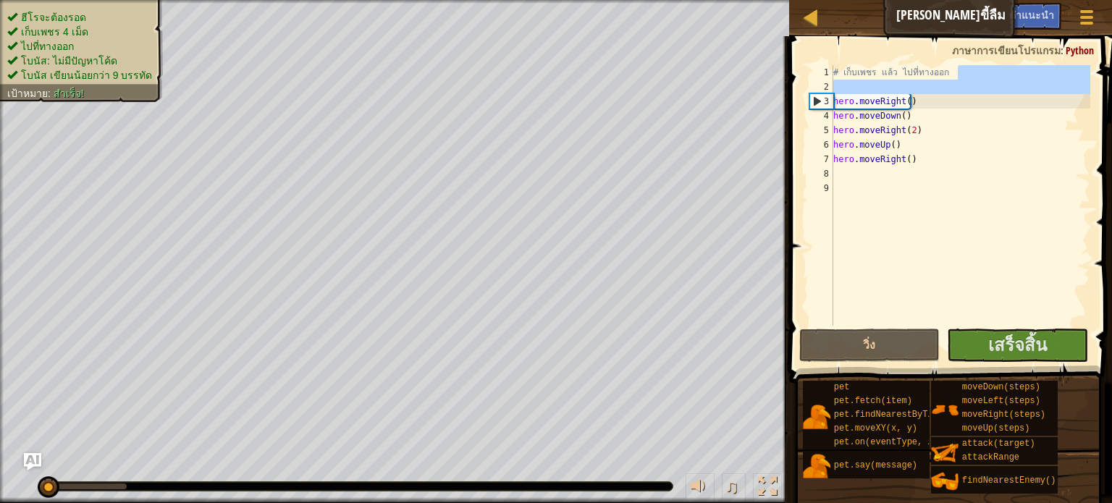
drag, startPoint x: 955, startPoint y: 69, endPoint x: 816, endPoint y: 108, distance: 145.1
click at [816, 108] on div "# เก็บเพชร แล้ว ไปที่ทางออก 1 2 3 4 5 6 7 8 9 # เก็บเพชร แล้ว ไปที่ทางออก hero …" at bounding box center [948, 195] width 284 height 261
drag, startPoint x: 826, startPoint y: 55, endPoint x: 826, endPoint y: 75, distance: 19.5
click at [826, 75] on div "hero.moveRight() 1 2 3 4 5 6 7 8 9 # เก็บเพชร แล้ว ไปที่ทางออก hero . moveRight…" at bounding box center [948, 237] width 327 height 389
type textarea "hero.moveRight()"
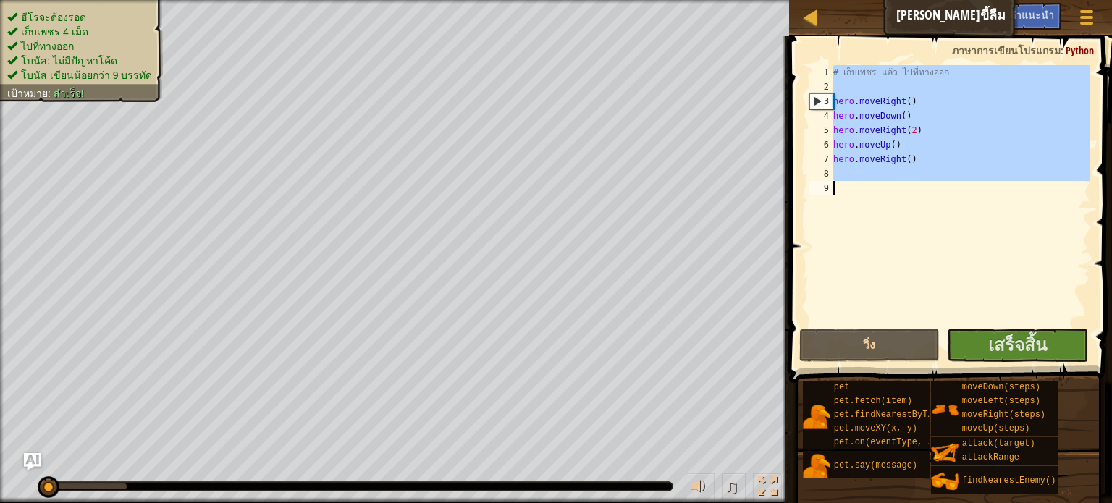
drag, startPoint x: 828, startPoint y: 69, endPoint x: 740, endPoint y: 463, distance: 404.2
click at [740, 463] on div "แผนที่ [PERSON_NAME]ขี้ลืม เมนูเกม เสร็จ[PERSON_NAME]แนะนำ Ask AI 1 ההההההההההה…" at bounding box center [556, 251] width 1112 height 503
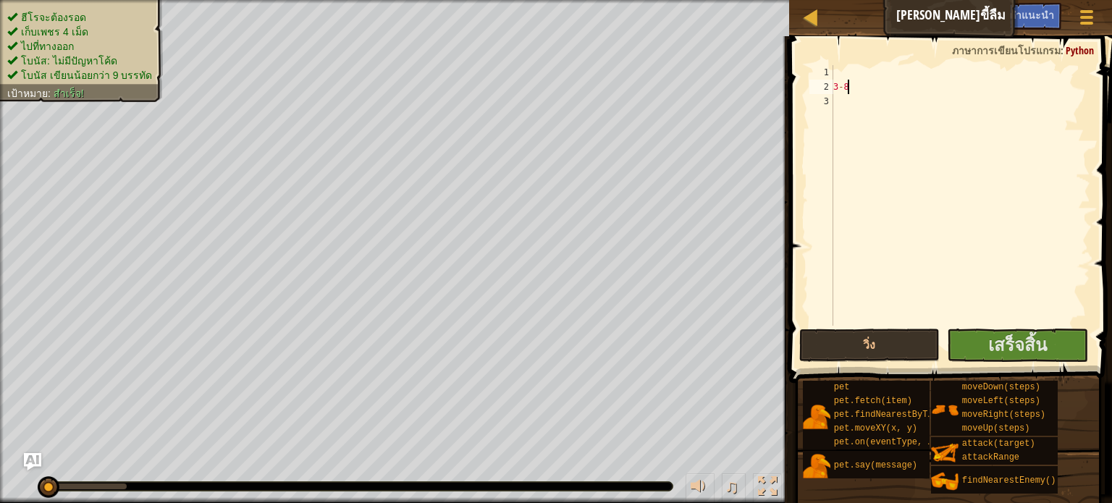
scroll to position [7, 1]
type textarea "3-8751"
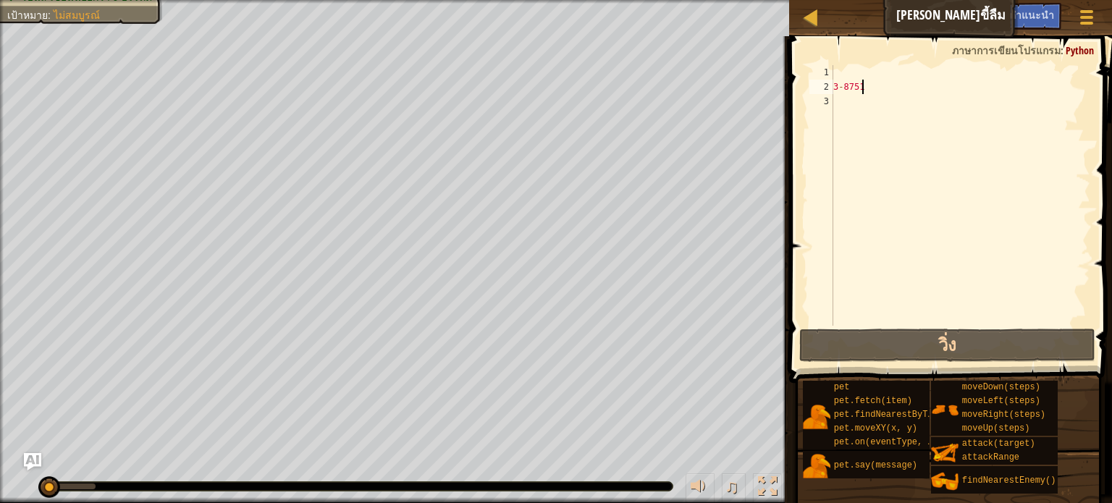
type textarea "3-8751\"
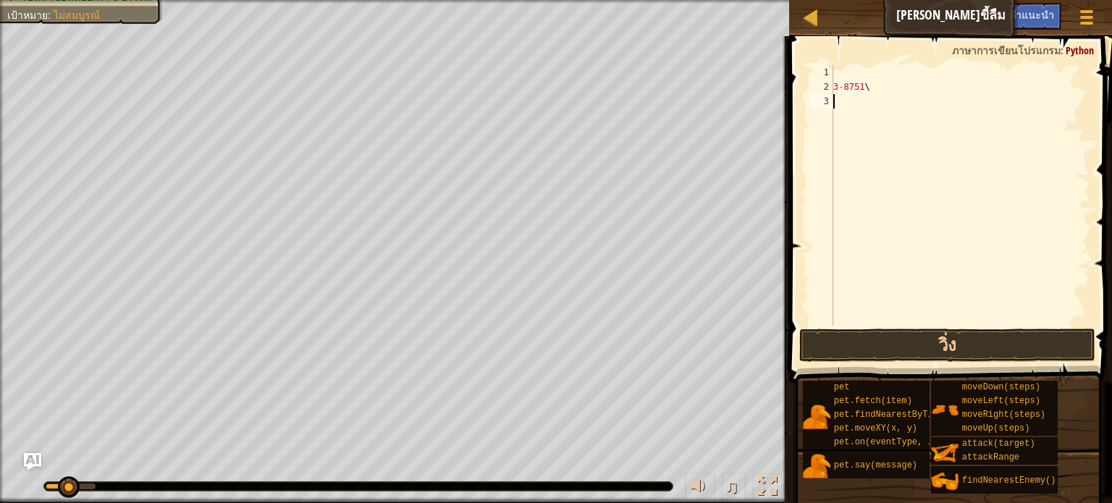
type textarea "="
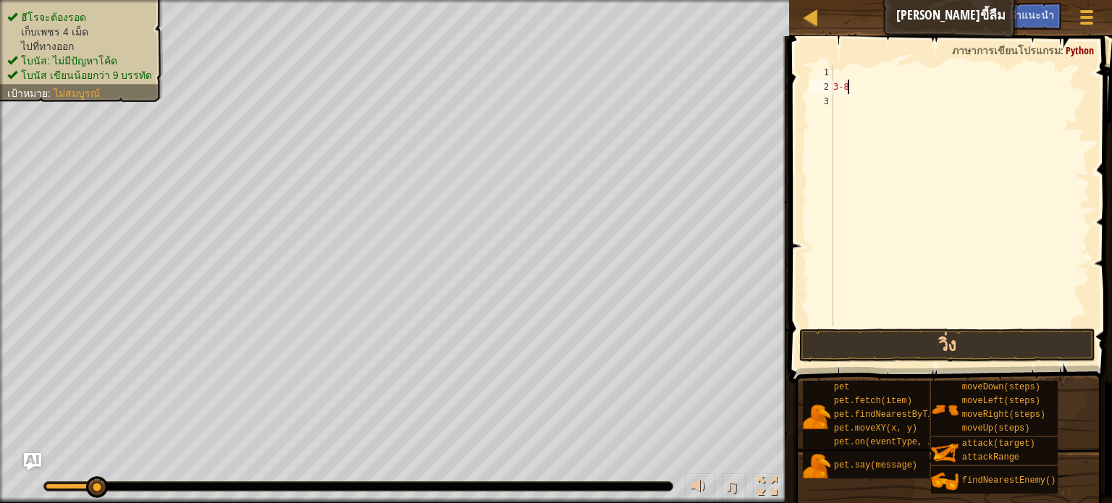
type textarea "3"
click at [874, 349] on button "วิ่ง" at bounding box center [947, 345] width 296 height 33
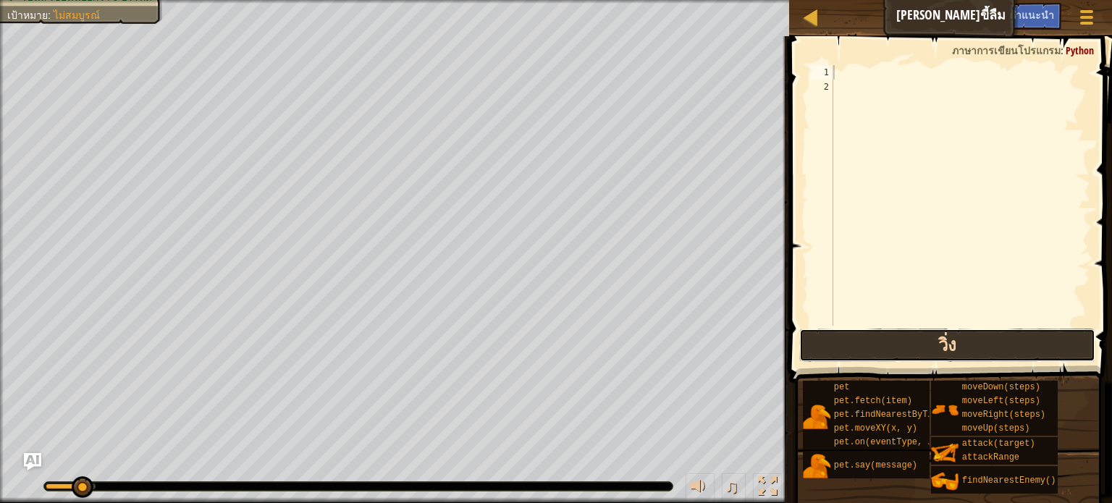
click at [874, 349] on button "วิ่ง" at bounding box center [947, 345] width 296 height 33
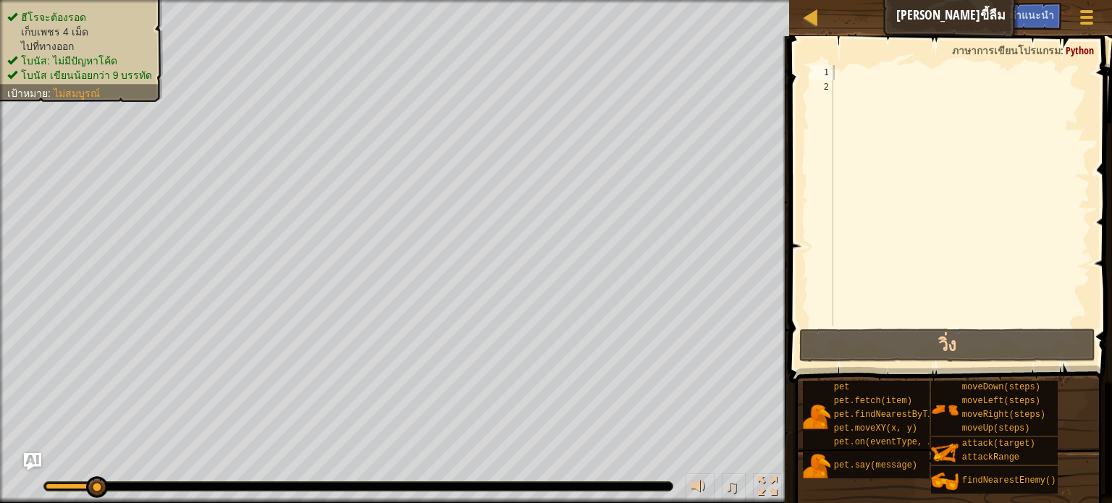
drag, startPoint x: 75, startPoint y: 17, endPoint x: 70, endPoint y: 1, distance: 16.5
click at [70, 1] on div "ฮีโรจะต้องรอด เก็บเพชร 4 เม็ด ไปที่ทางออก โบนัส: ไม่มีปัญหาโค้ด โบนัส เขียนน้อย…" at bounding box center [394, 251] width 789 height 503
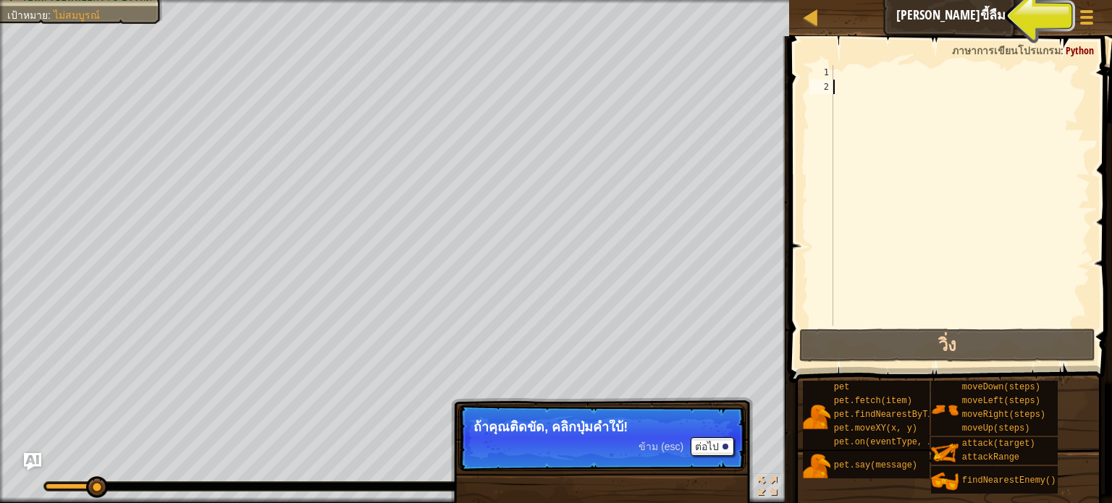
click at [937, 112] on div at bounding box center [960, 210] width 260 height 290
type textarea "g"
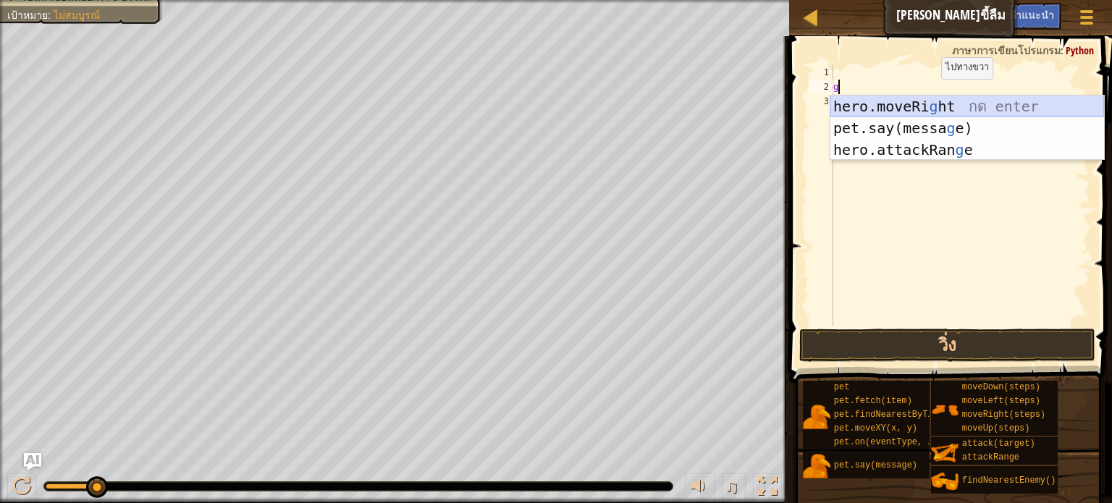
click at [933, 104] on div "hero.moveRi g ht กด enter pet.say(messa g e) กด enter hero.attackRan g e กด ent…" at bounding box center [967, 150] width 274 height 109
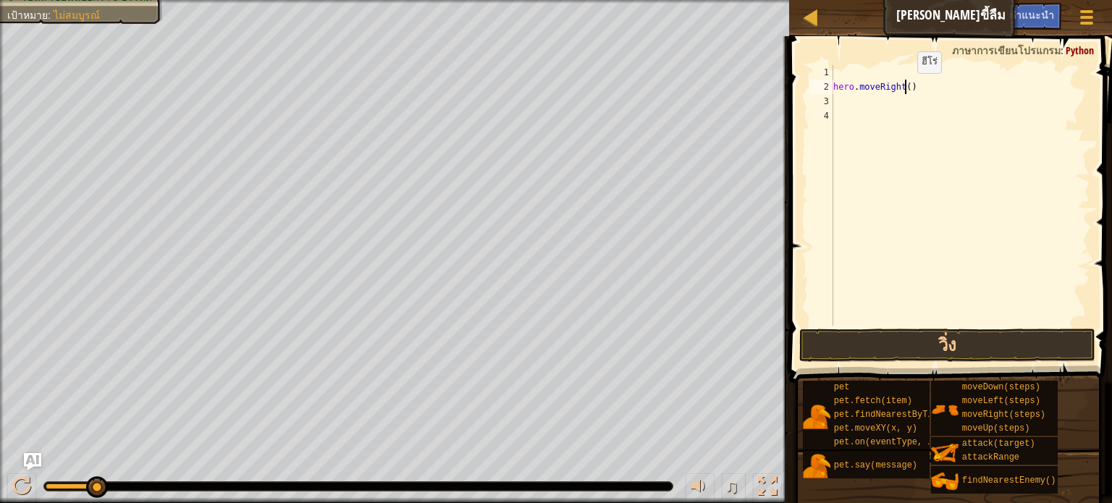
click at [905, 87] on div "hero . moveRight ( )" at bounding box center [960, 210] width 260 height 290
type textarea "hero.moveRight(1)"
click at [837, 98] on div "hero . moveRight ( 1 )" at bounding box center [960, 210] width 260 height 290
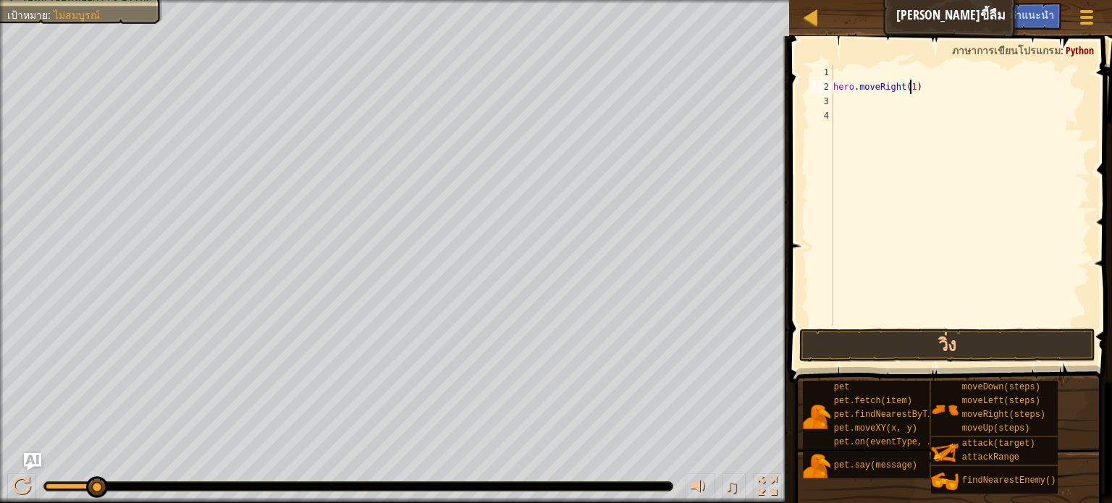
scroll to position [7, 0]
type textarea "g"
type textarea "h"
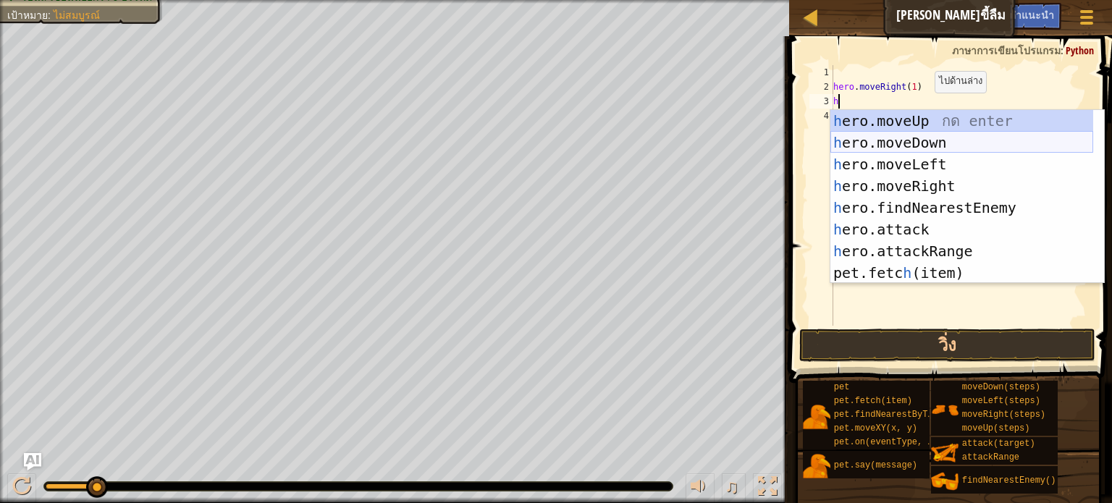
click at [919, 148] on div "h ero.moveUp กด enter h ero.moveDown กด enter h ero.moveLeft กด enter h ero.mov…" at bounding box center [961, 218] width 263 height 217
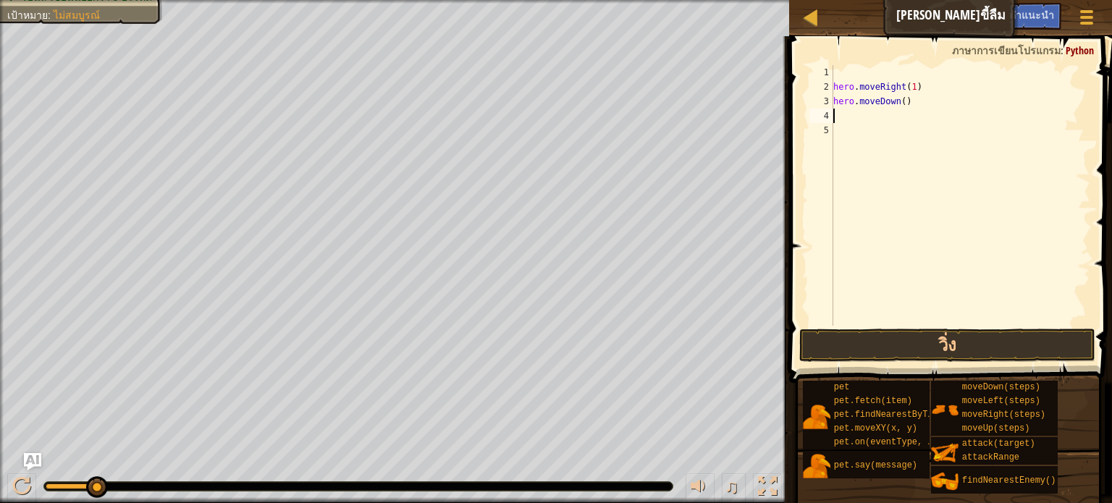
type textarea "h"
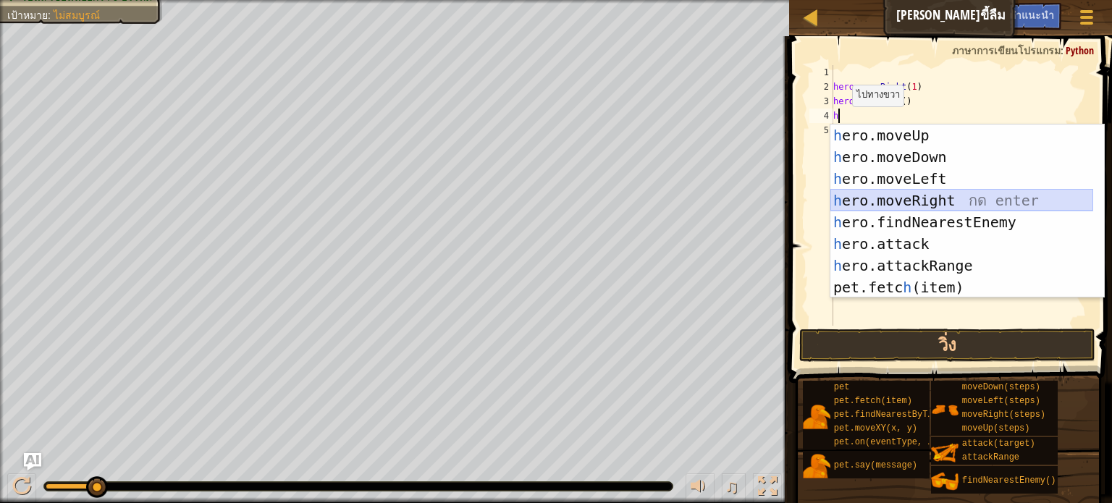
click at [900, 202] on div "h ero.moveUp กด enter h ero.moveDown กด enter h ero.moveLeft กด enter h ero.mov…" at bounding box center [961, 232] width 263 height 217
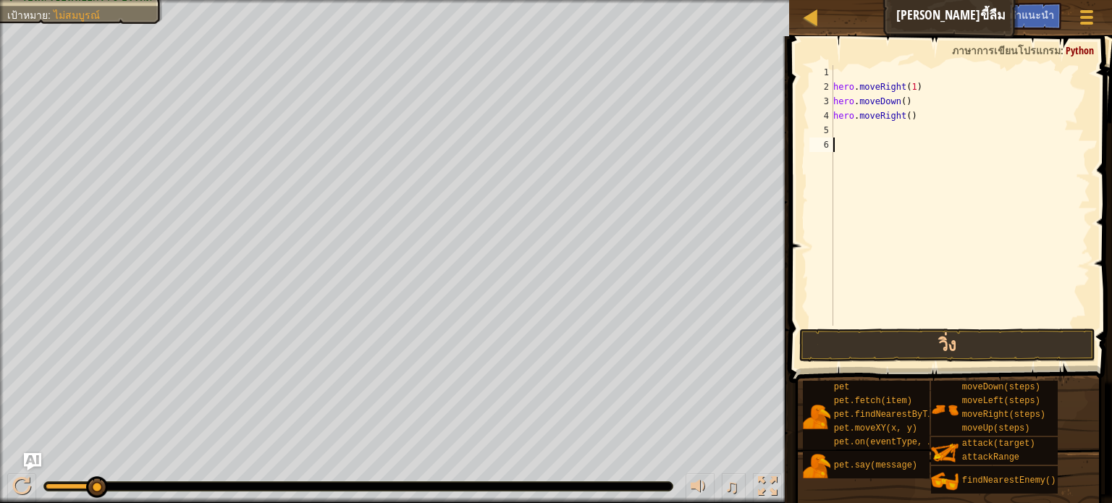
click at [900, 202] on div "hero . moveRight ( 1 ) hero . moveDown ( ) hero . moveRight ( )" at bounding box center [960, 210] width 260 height 290
click at [903, 118] on div "hero . moveRight ( 1 ) hero . moveDown ( ) hero . moveRight ( )" at bounding box center [960, 210] width 260 height 290
type textarea "hero.moveRight(2)"
click at [837, 136] on div "hero . moveRight ( 1 ) hero . moveDown ( ) hero . moveRight ( 2 )" at bounding box center [960, 210] width 260 height 290
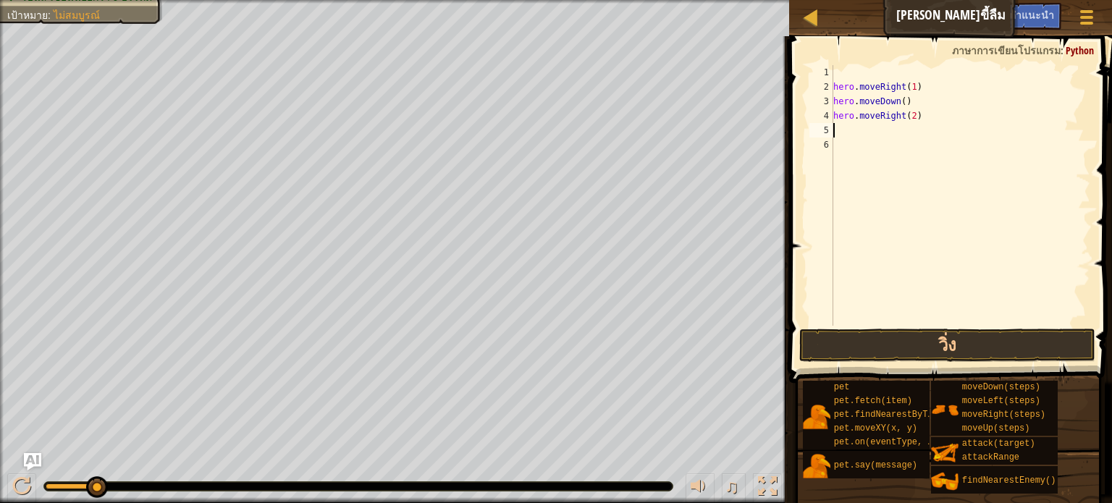
scroll to position [7, 0]
type textarea "h"
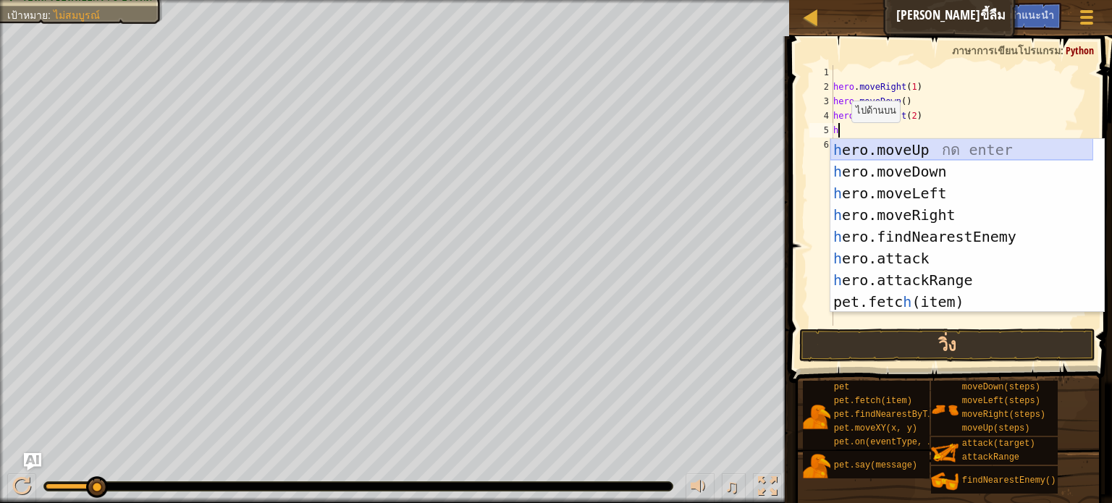
click at [929, 145] on div "h ero.moveUp กด enter h ero.moveDown กด enter h ero.moveLeft กด enter h ero.mov…" at bounding box center [961, 247] width 263 height 217
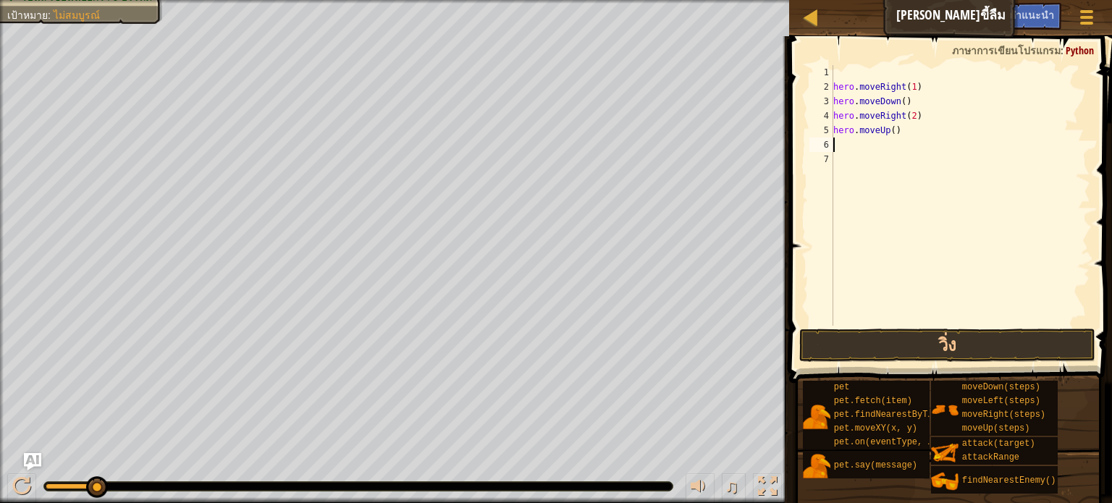
type textarea "h"
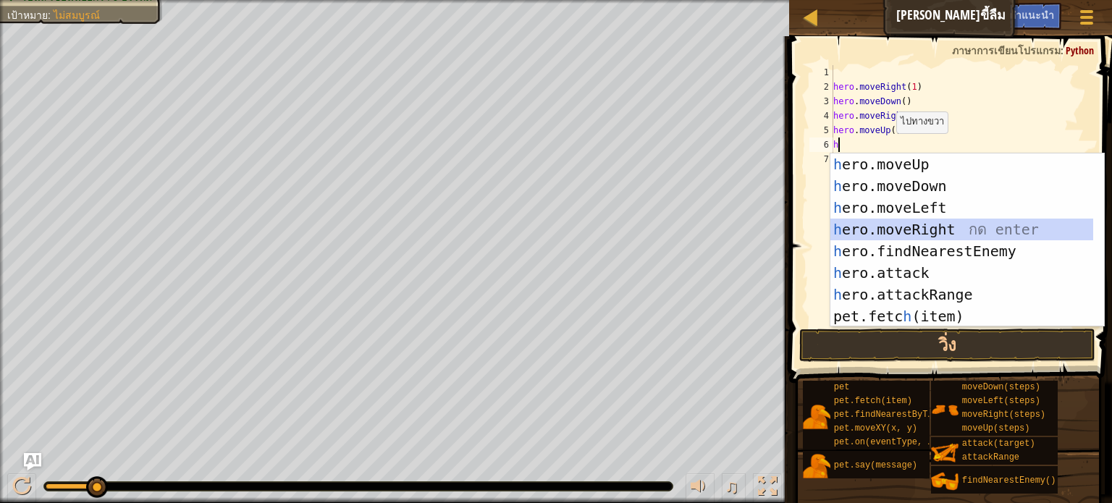
click at [928, 225] on div "h ero.moveUp กด enter h ero.moveDown กด enter h ero.moveLeft กด enter h ero.mov…" at bounding box center [961, 261] width 263 height 217
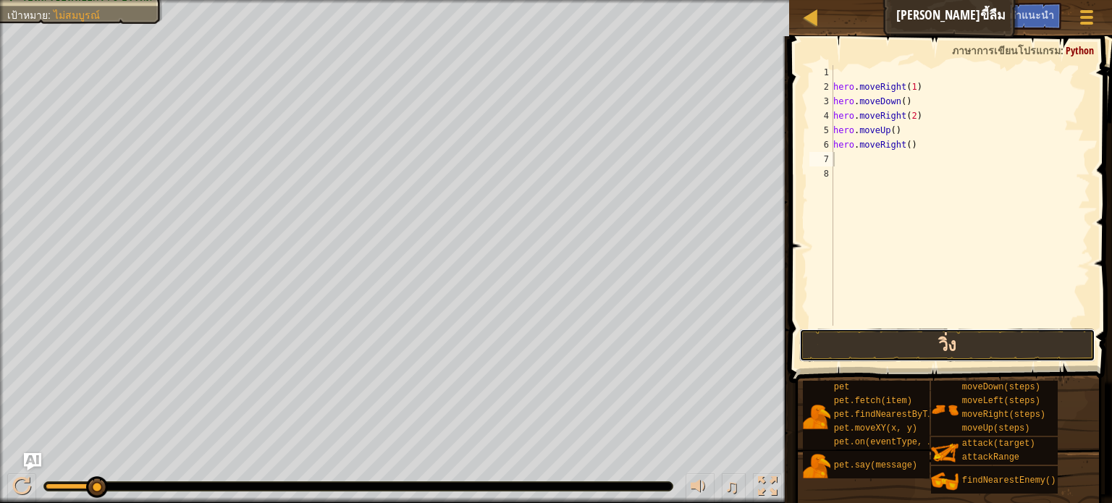
click at [1005, 340] on button "วิ่ง" at bounding box center [947, 345] width 296 height 33
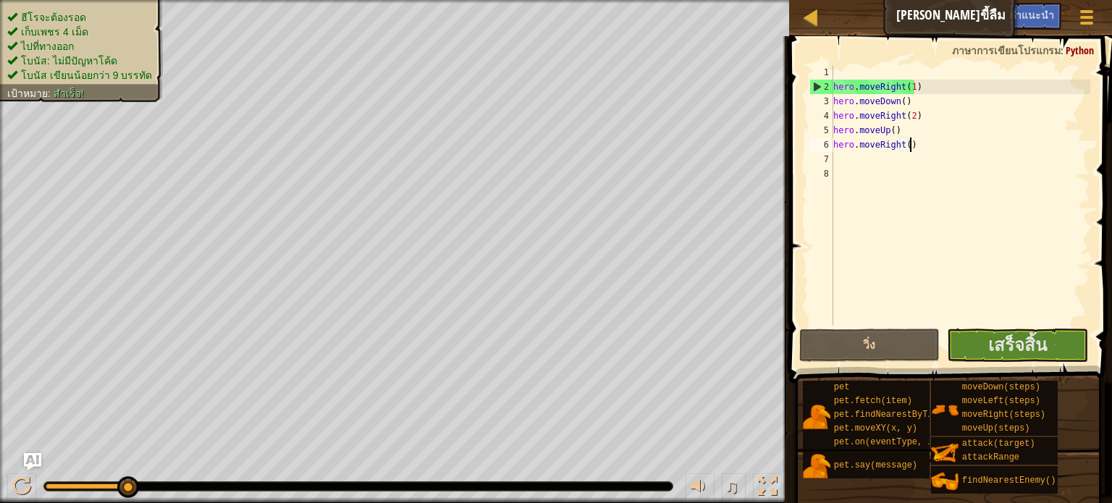
click at [919, 145] on div "hero . moveRight ( 1 ) hero . moveDown ( ) hero . moveRight ( 2 ) hero . moveUp…" at bounding box center [960, 210] width 260 height 290
type textarea "hero.moveRight()"
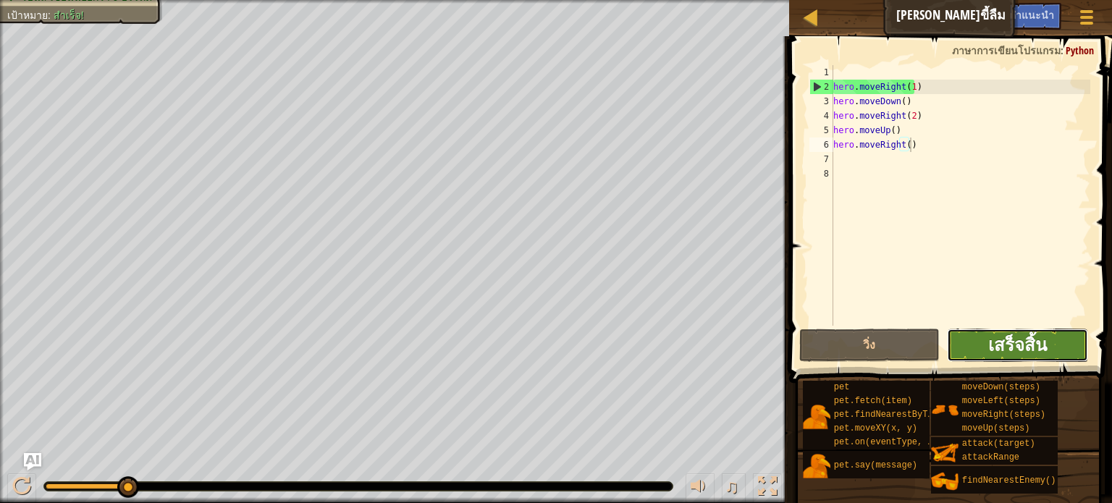
click at [1036, 349] on span "เสร็จสิ้น" at bounding box center [1017, 344] width 59 height 23
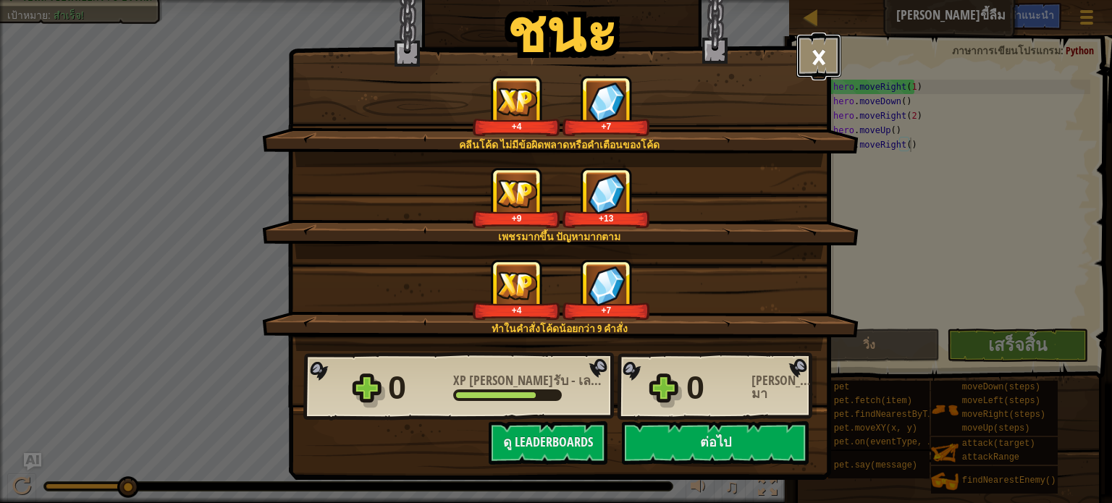
click at [811, 57] on button "×" at bounding box center [818, 55] width 45 height 43
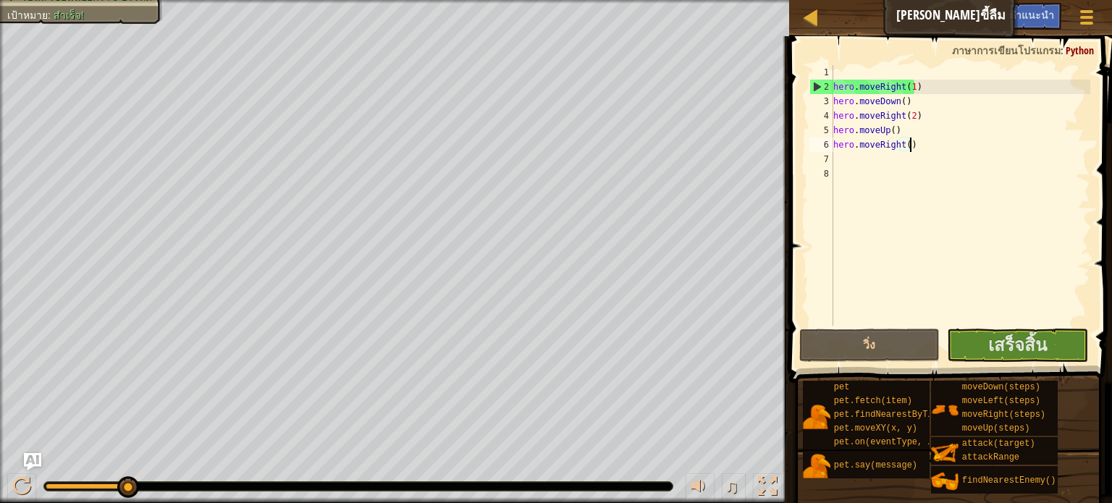
select select "th"
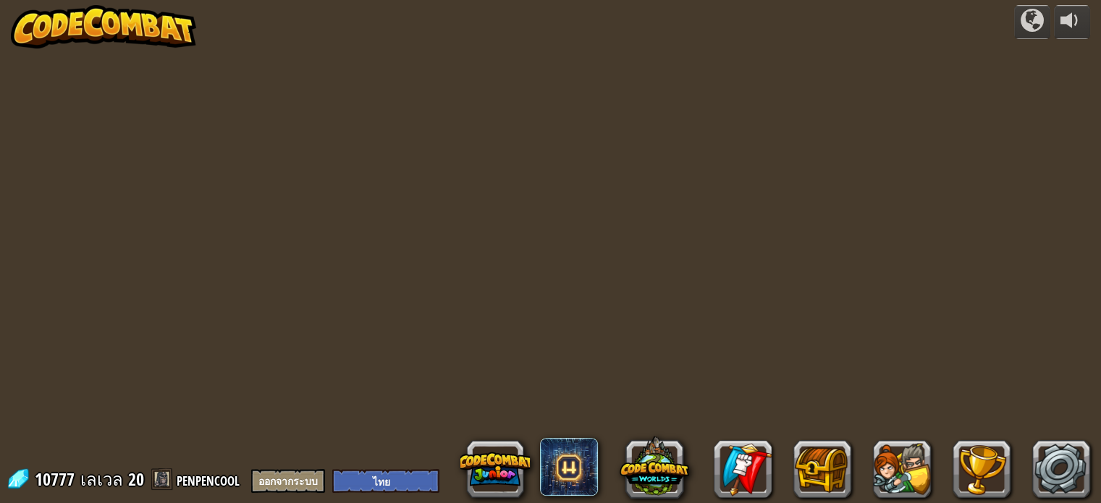
select select "th"
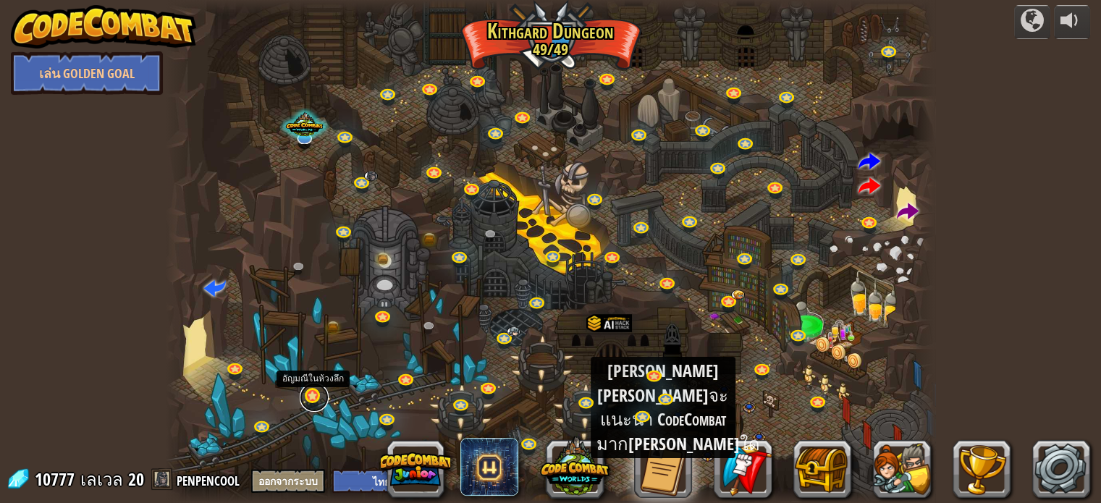
click at [313, 397] on link at bounding box center [314, 397] width 29 height 29
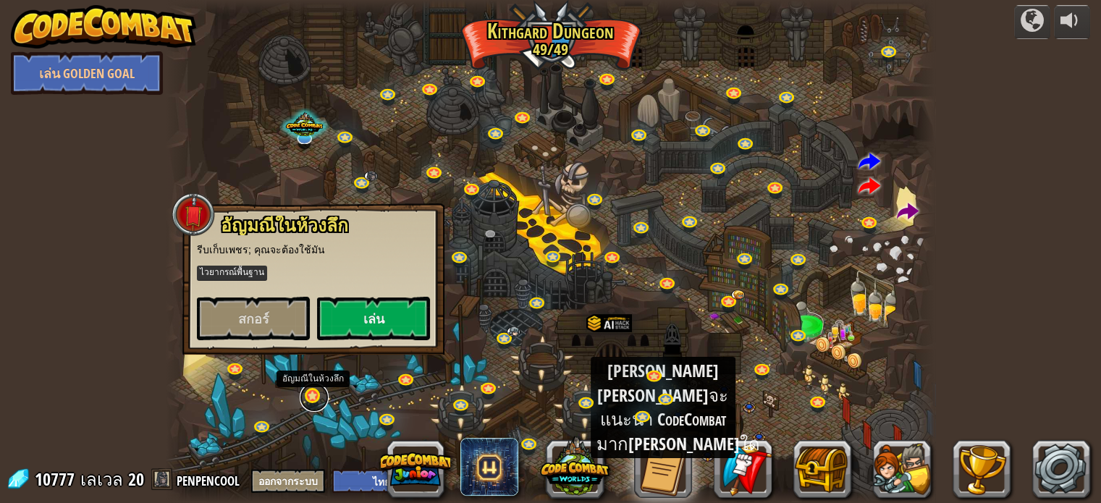
click at [313, 397] on link at bounding box center [314, 397] width 29 height 29
click at [246, 312] on span "สกอร์" at bounding box center [252, 319] width 31 height 18
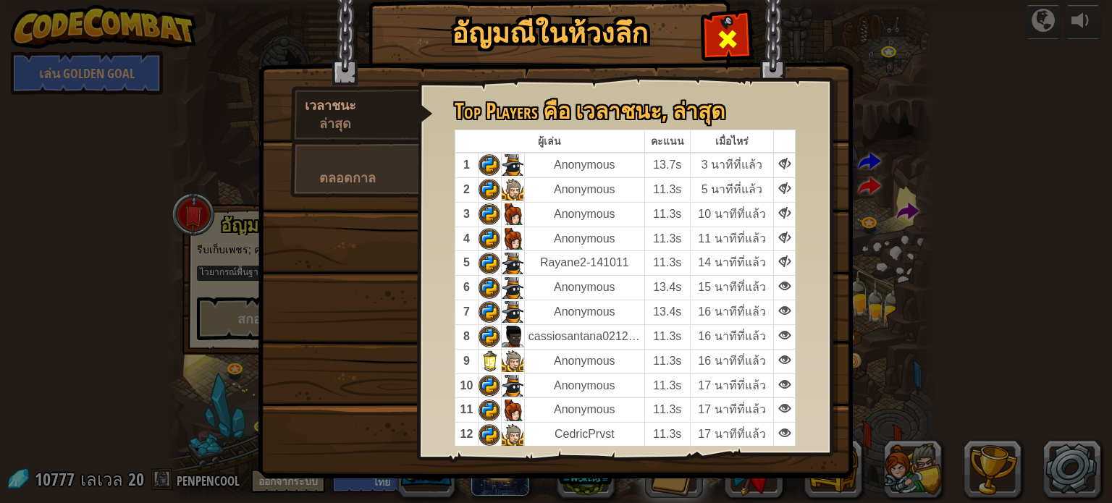
click at [727, 37] on span at bounding box center [727, 39] width 23 height 23
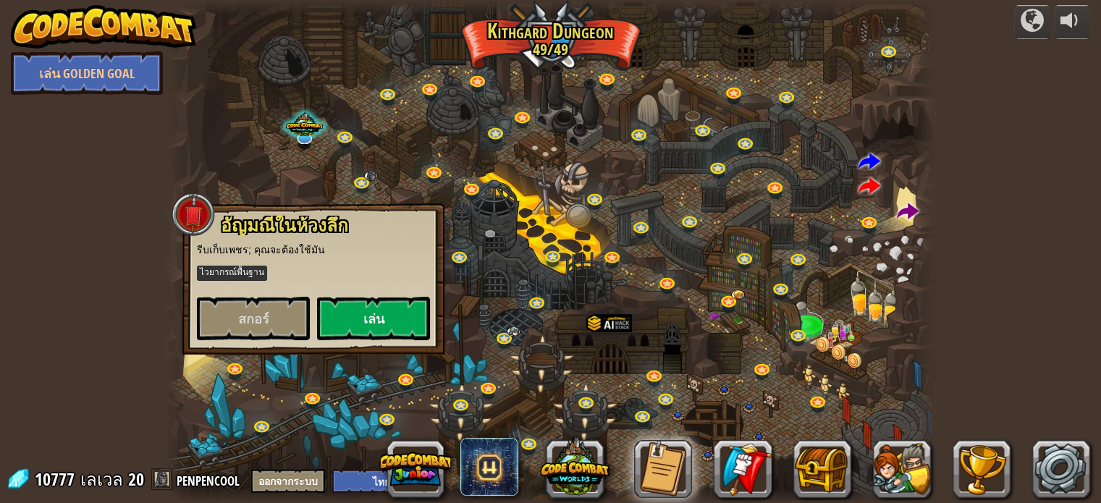
click at [401, 341] on div "[PERSON_NAME]ในห้วงลึก รีบเก็บเพชร; คุณจะต้องใช้มัน ไวยากรณ์พื้นฐาน [PERSON_NAM…" at bounding box center [313, 278] width 262 height 151
click at [396, 331] on button "เล่น" at bounding box center [373, 318] width 113 height 43
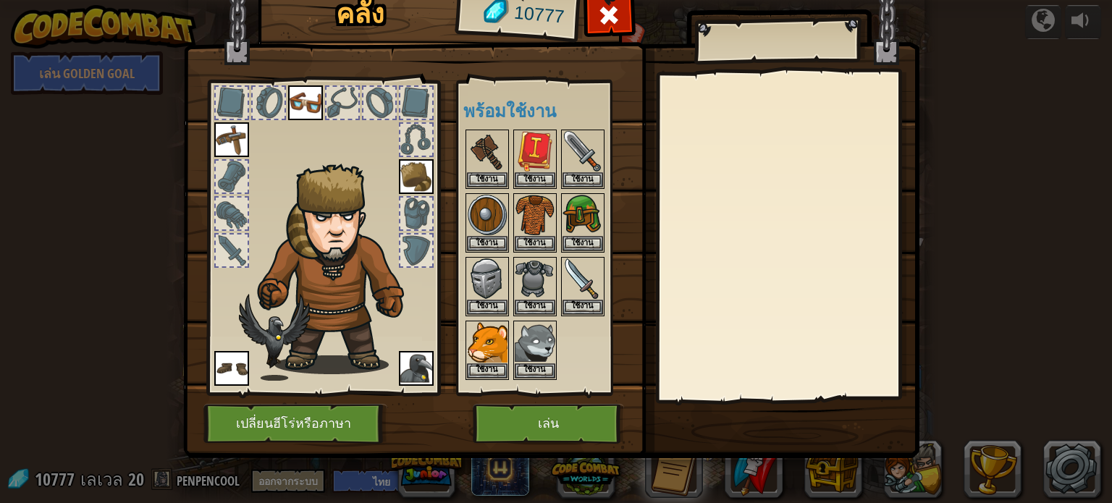
drag, startPoint x: 396, startPoint y: 331, endPoint x: 25, endPoint y: 405, distance: 377.9
click at [25, 405] on div "คลัง 10777 พร้อมใช้งาน ใช้งาน ใช้งาน ใช้งาน ใช้งาน ใช้งาน ใช้งาน ใช้งาน ใช้งาน …" at bounding box center [556, 251] width 1112 height 503
click at [520, 216] on img at bounding box center [535, 215] width 41 height 41
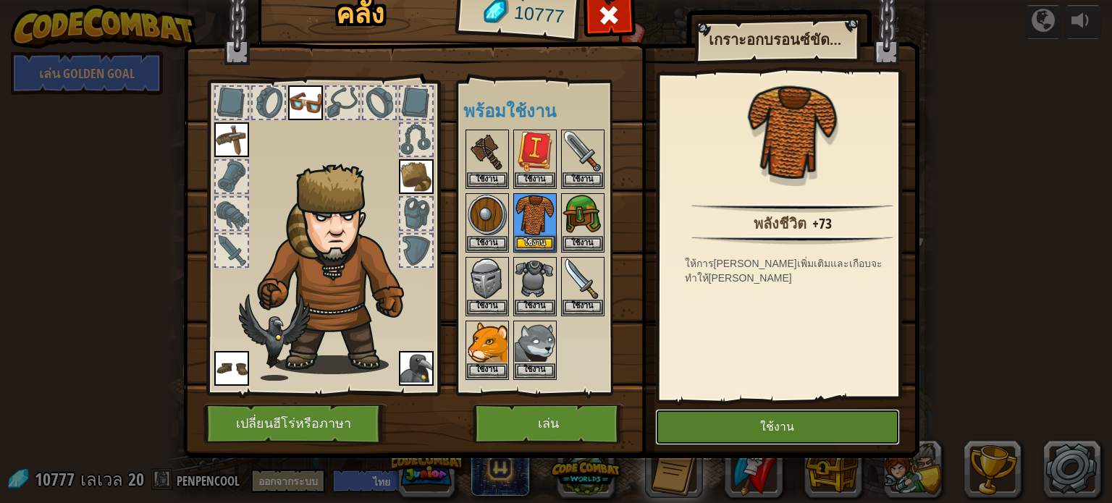
click at [772, 414] on button "ใช้งาน" at bounding box center [777, 427] width 245 height 36
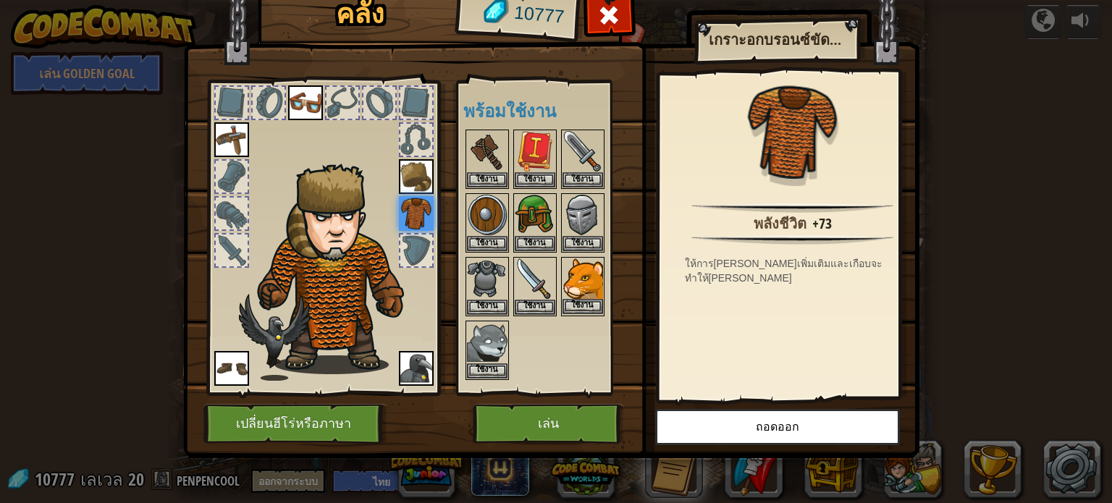
click at [583, 284] on img at bounding box center [582, 278] width 41 height 41
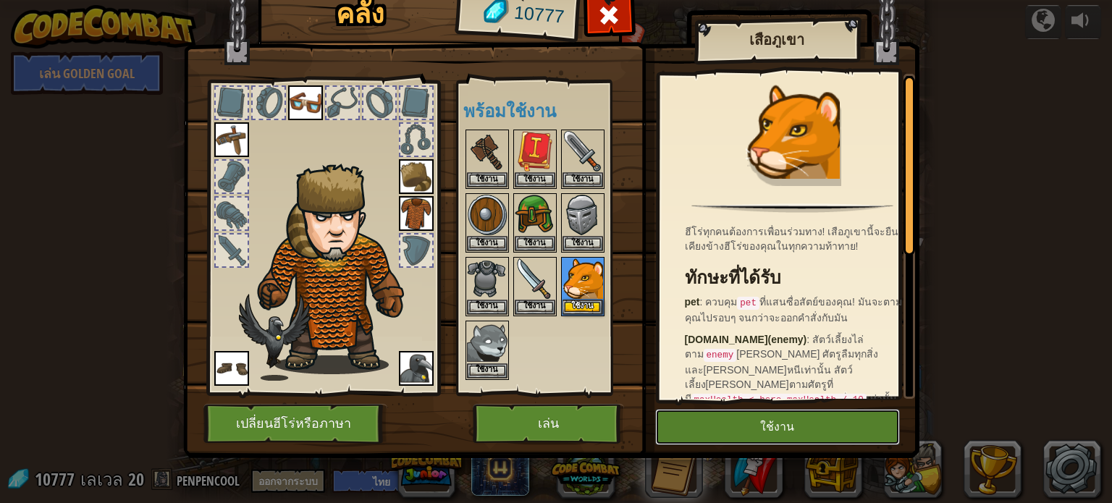
click at [785, 423] on button "ใช้งาน" at bounding box center [777, 427] width 245 height 36
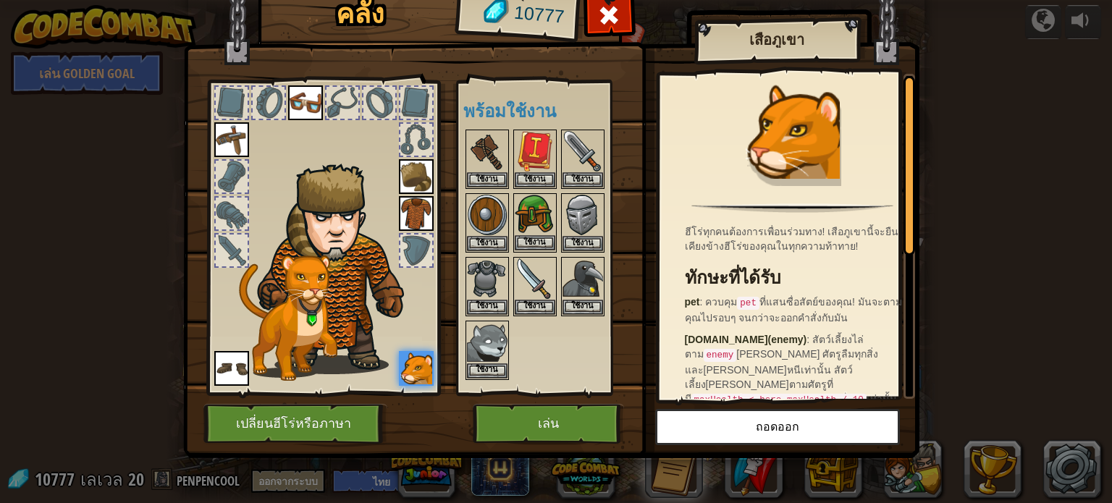
click at [516, 207] on img at bounding box center [535, 215] width 41 height 41
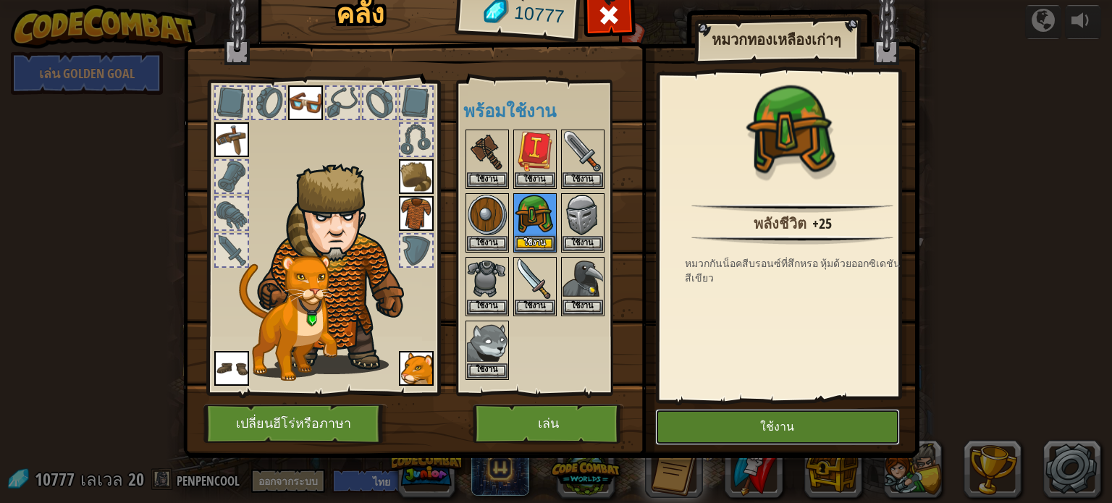
click at [784, 419] on button "ใช้งาน" at bounding box center [777, 427] width 245 height 36
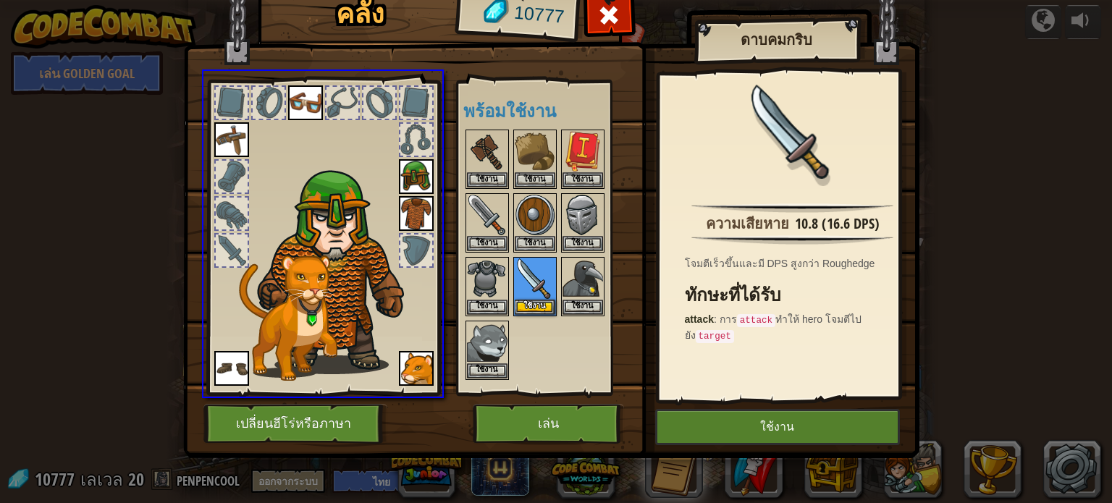
drag, startPoint x: 543, startPoint y: 288, endPoint x: 748, endPoint y: 422, distance: 245.3
click at [748, 422] on div "คลัง 10777 พร้อมใช้งาน ใช้งาน ใช้งาน ใช้งาน ใช้งาน ใช้งาน ใช้งาน ใช้งาน ใช้งาน …" at bounding box center [556, 251] width 1112 height 503
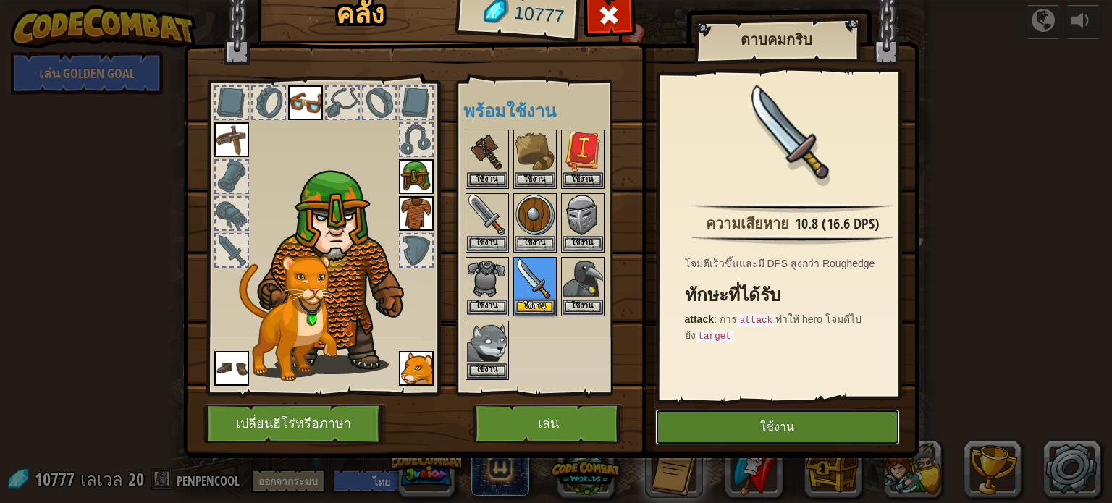
click at [748, 422] on button "ใช้งาน" at bounding box center [777, 427] width 245 height 36
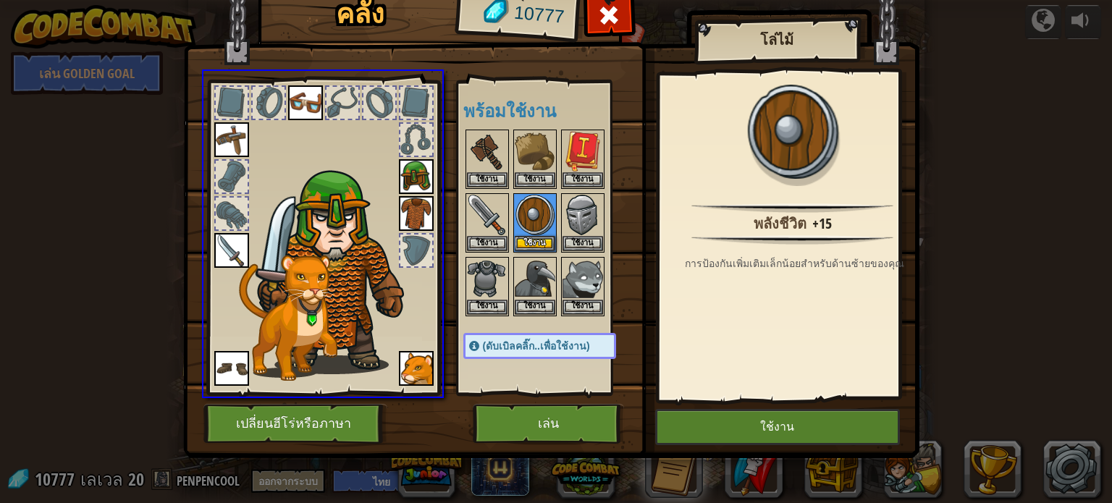
drag, startPoint x: 533, startPoint y: 217, endPoint x: 764, endPoint y: 412, distance: 302.6
click at [764, 412] on div "คลัง 10777 พร้อมใช้งาน ใช้งาน ใช้งาน ใช้งาน ใช้งาน ใช้งาน ใช้งาน ใช้งาน ใช้งาน …" at bounding box center [556, 251] width 1112 height 503
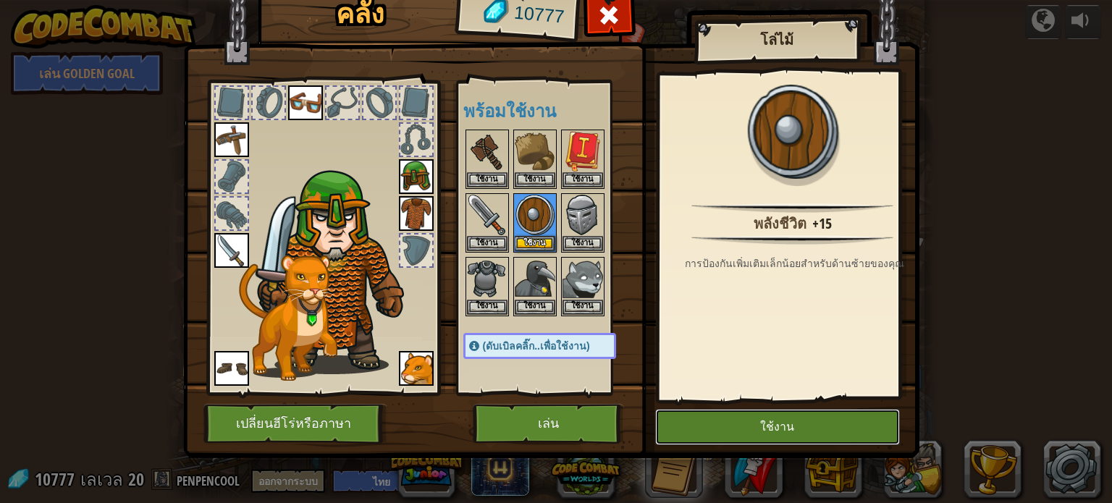
click at [764, 412] on button "ใช้งาน" at bounding box center [777, 427] width 245 height 36
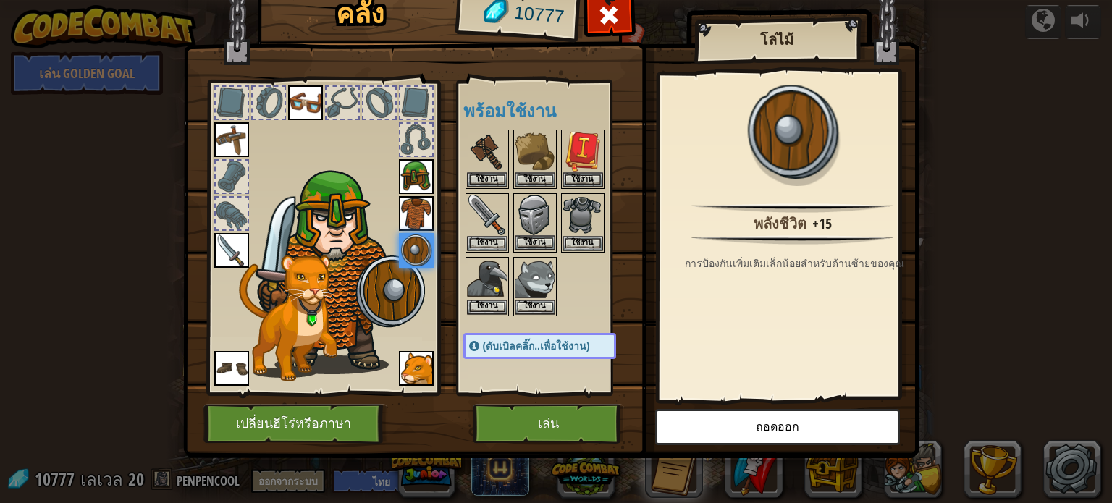
click at [515, 214] on img at bounding box center [535, 215] width 41 height 41
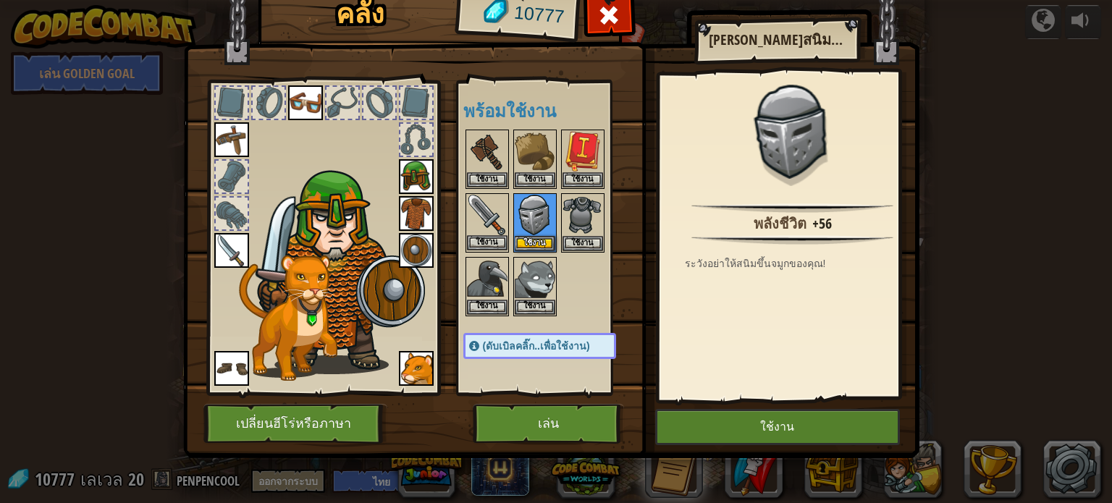
click at [486, 208] on img at bounding box center [487, 215] width 41 height 41
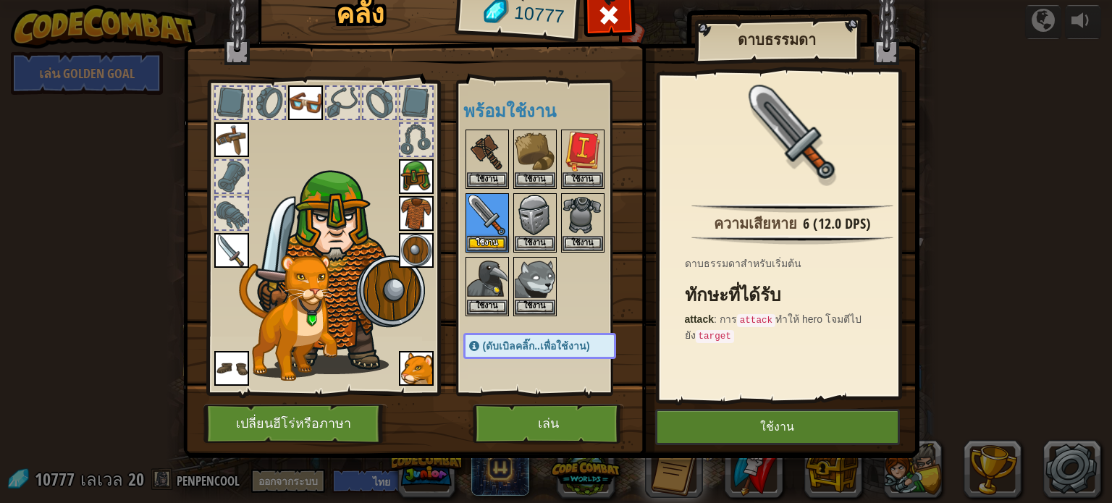
click at [795, 405] on img at bounding box center [551, 195] width 736 height 525
click at [764, 423] on button "ใช้งาน" at bounding box center [777, 427] width 245 height 36
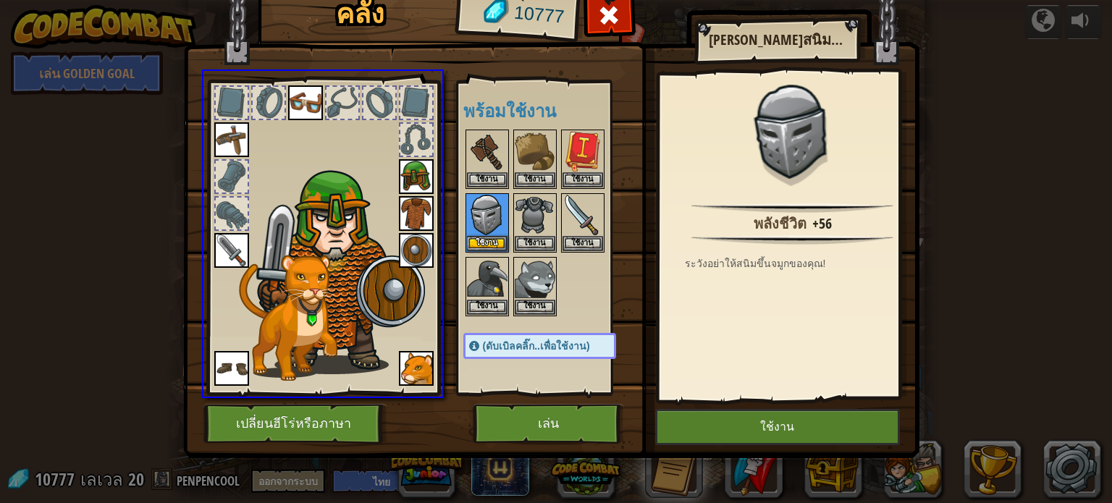
drag, startPoint x: 489, startPoint y: 208, endPoint x: 722, endPoint y: 423, distance: 316.0
click at [722, 423] on div "คลัง 10777 พร้อมใช้งาน ใช้งาน ใช้งาน ใช้งาน ใช้งาน ใช้งาน ใช้งาน ใช้งาน ใช้งาน …" at bounding box center [556, 251] width 1112 height 503
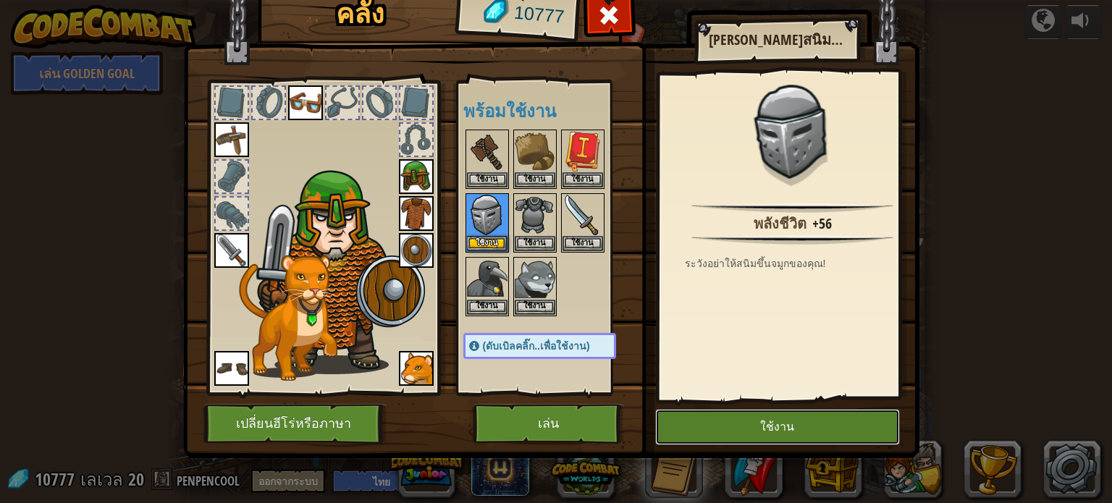
drag, startPoint x: 722, startPoint y: 423, endPoint x: 759, endPoint y: 449, distance: 45.6
click at [759, 449] on div "คลัง 10777 พร้อมใช้งาน ใช้งาน ใช้งาน ใช้งาน ใช้งาน ใช้งาน ใช้งาน ใช้งาน ใช้งาน …" at bounding box center [556, 221] width 736 height 478
click at [759, 449] on img at bounding box center [551, 195] width 736 height 525
click at [747, 428] on button "ใช้งาน" at bounding box center [777, 427] width 245 height 36
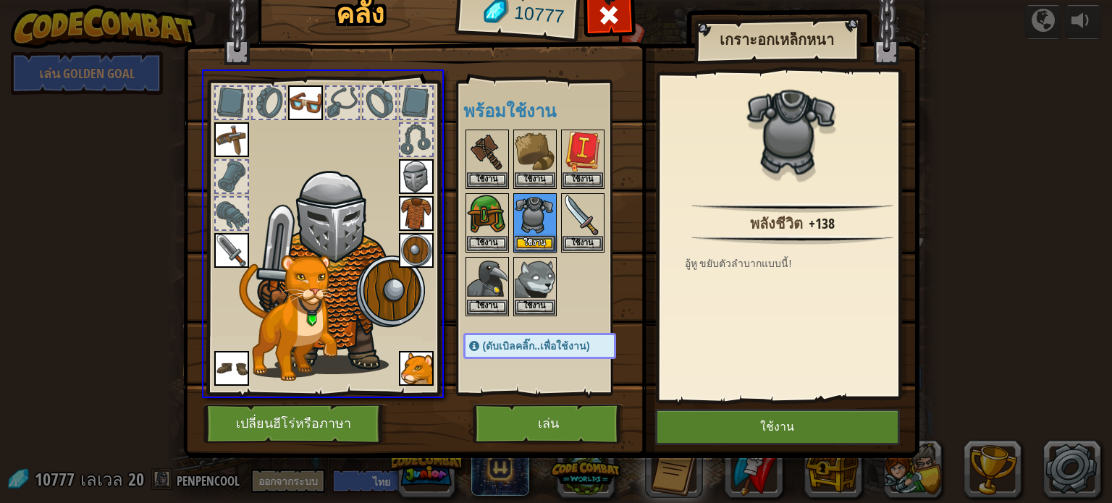
drag, startPoint x: 530, startPoint y: 216, endPoint x: 798, endPoint y: 425, distance: 339.4
click at [798, 425] on div "คลัง 10777 พร้อมใช้งาน ใช้งาน ใช้งาน ใช้งาน ใช้งาน ใช้งาน ใช้งาน ใช้งาน ใช้งาน …" at bounding box center [556, 251] width 1112 height 503
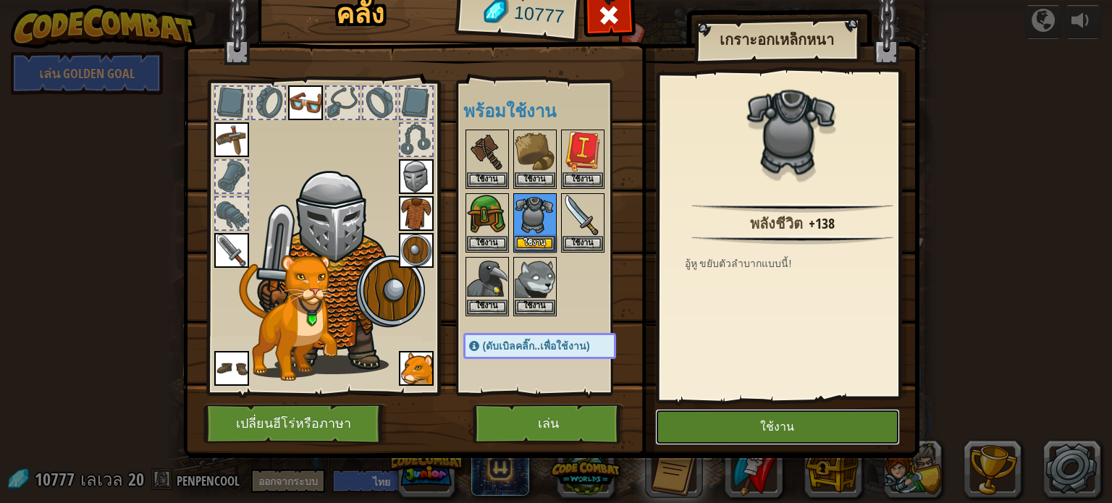
click at [798, 425] on button "ใช้งาน" at bounding box center [777, 427] width 245 height 36
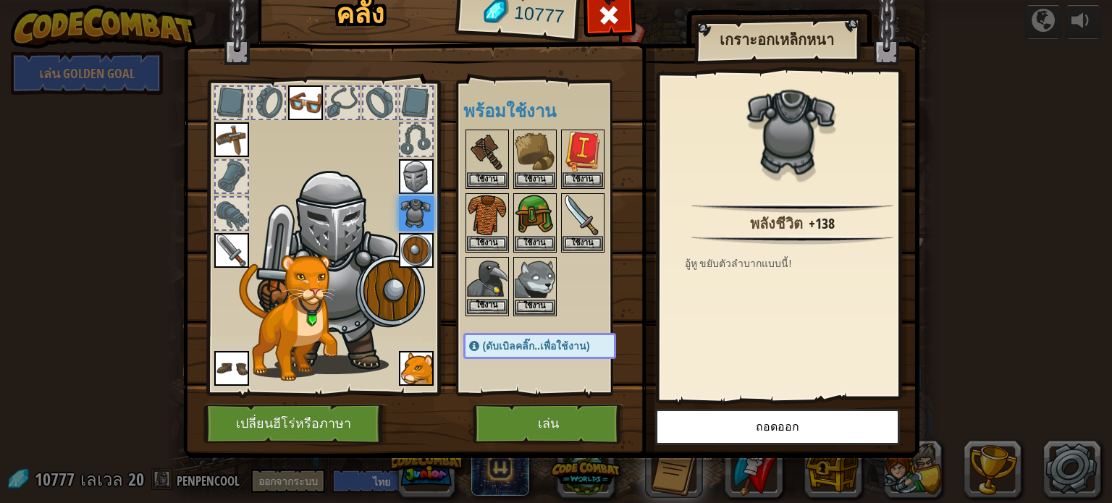
click at [501, 277] on img at bounding box center [487, 278] width 41 height 41
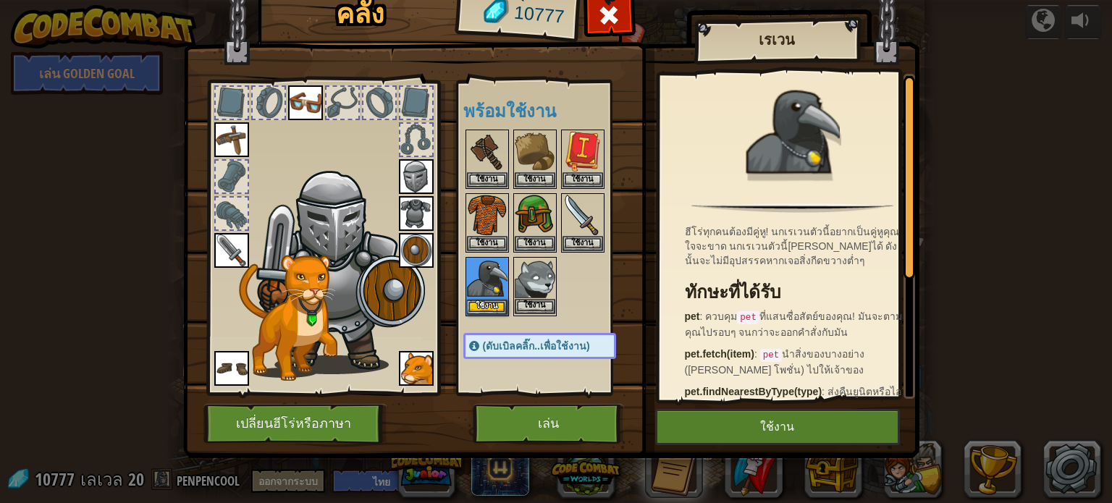
click at [536, 262] on img at bounding box center [535, 278] width 41 height 41
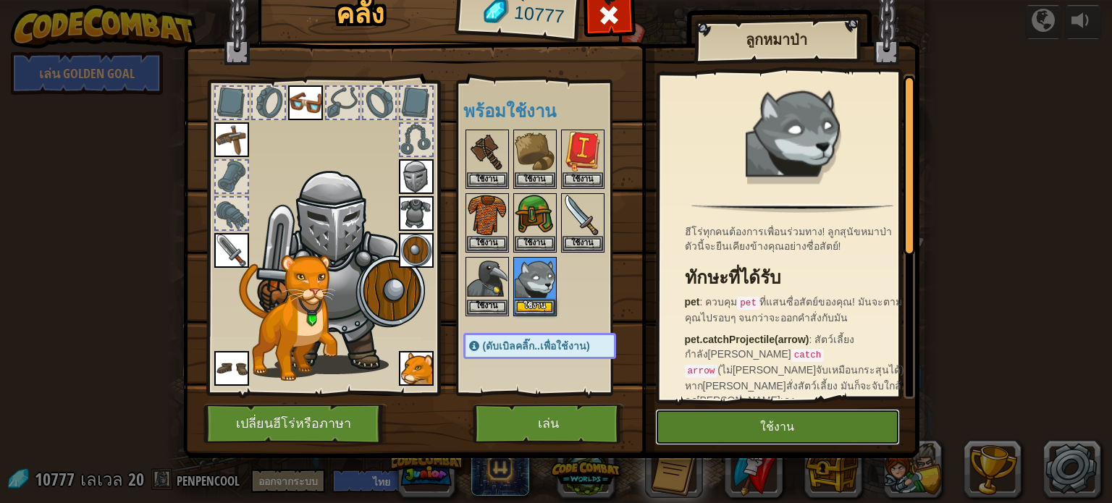
click at [730, 419] on button "ใช้งาน" at bounding box center [777, 427] width 245 height 36
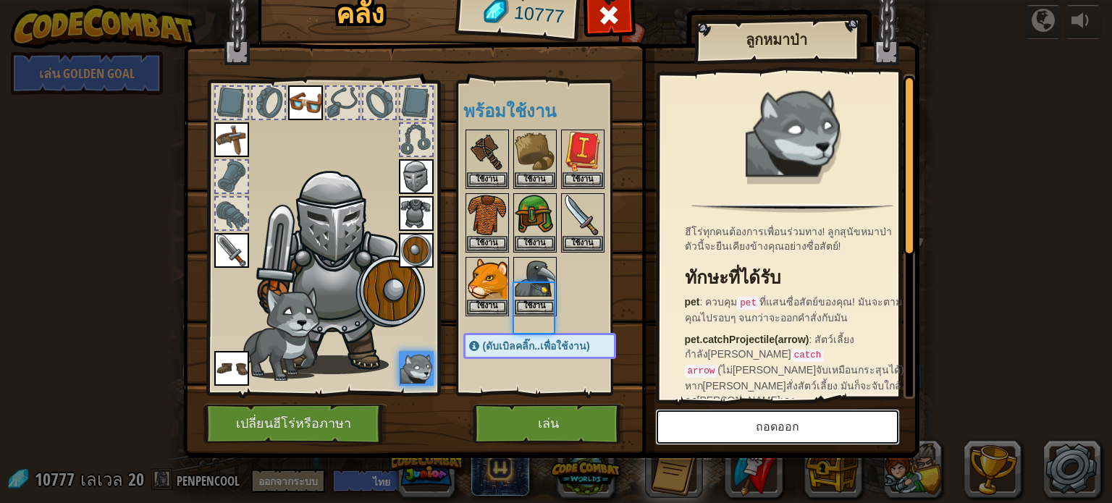
click at [730, 419] on button "ถอดออก" at bounding box center [777, 427] width 245 height 36
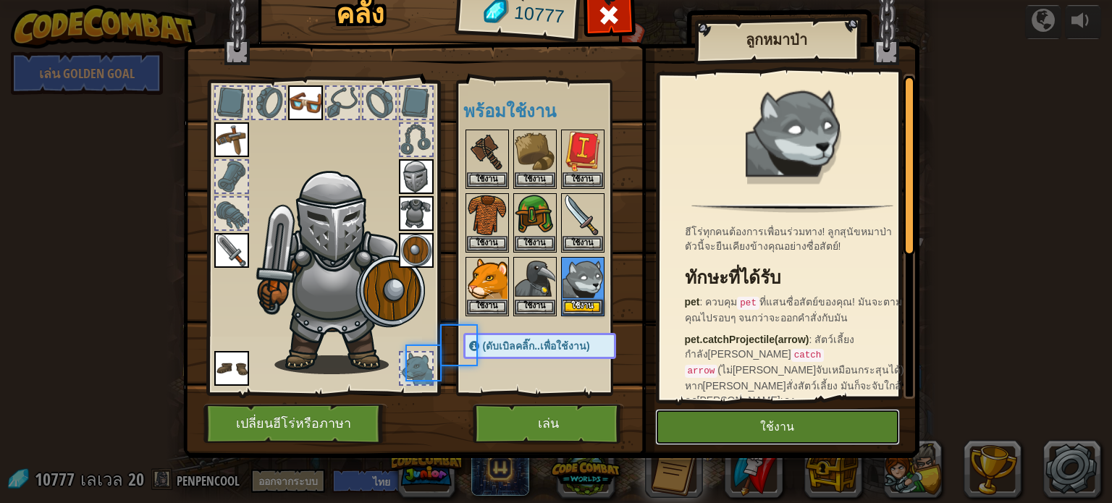
click at [730, 419] on button "ใช้งาน" at bounding box center [777, 427] width 245 height 36
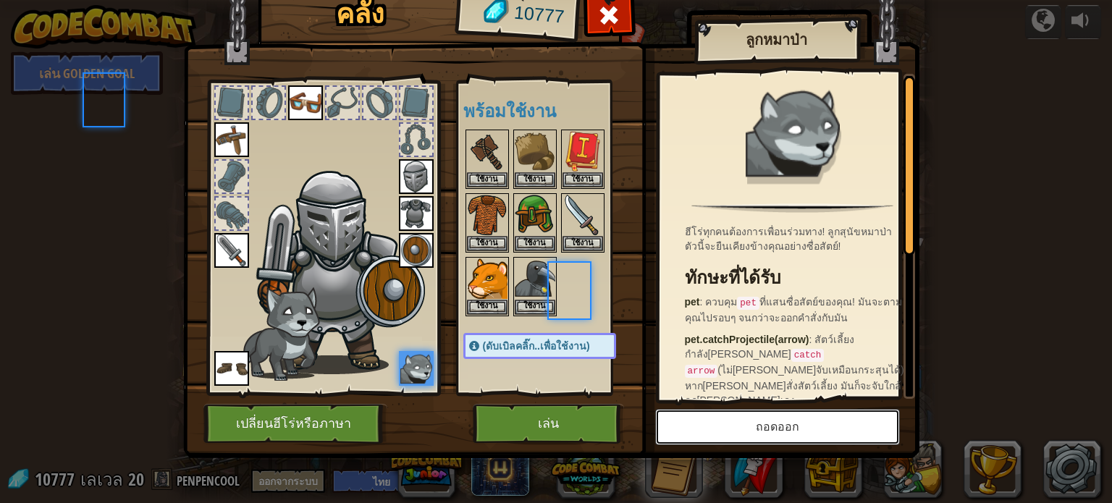
click at [730, 419] on button "ถอดออก" at bounding box center [777, 427] width 245 height 36
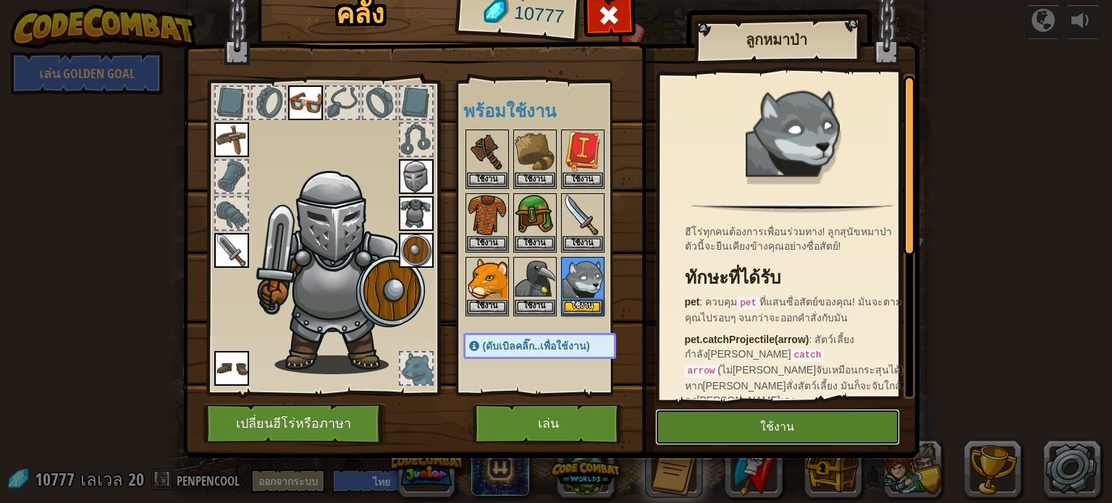
click at [738, 428] on button "ใช้งาน" at bounding box center [777, 427] width 245 height 36
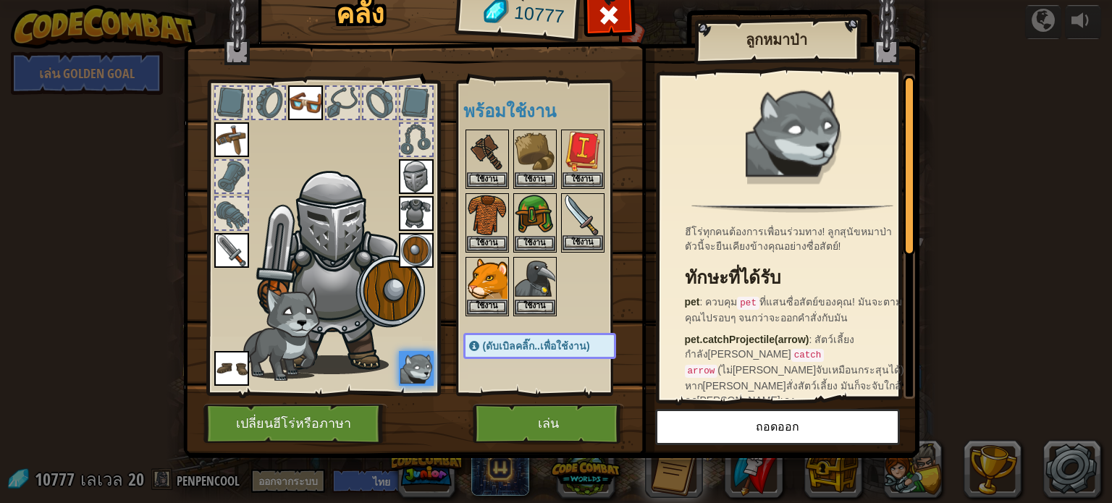
click at [581, 219] on img at bounding box center [582, 215] width 41 height 41
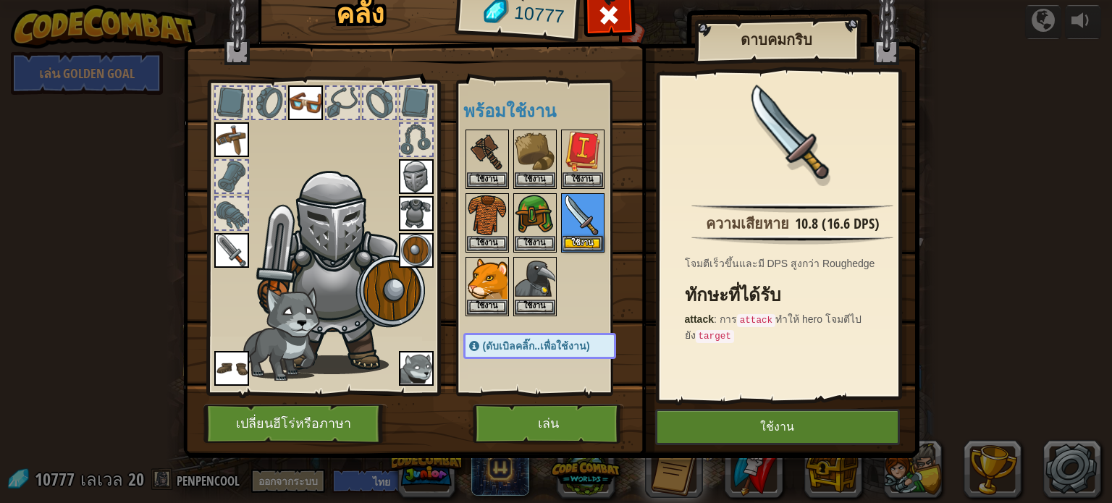
click at [752, 408] on img at bounding box center [551, 195] width 736 height 525
click at [761, 431] on button "ใช้งาน" at bounding box center [777, 427] width 245 height 36
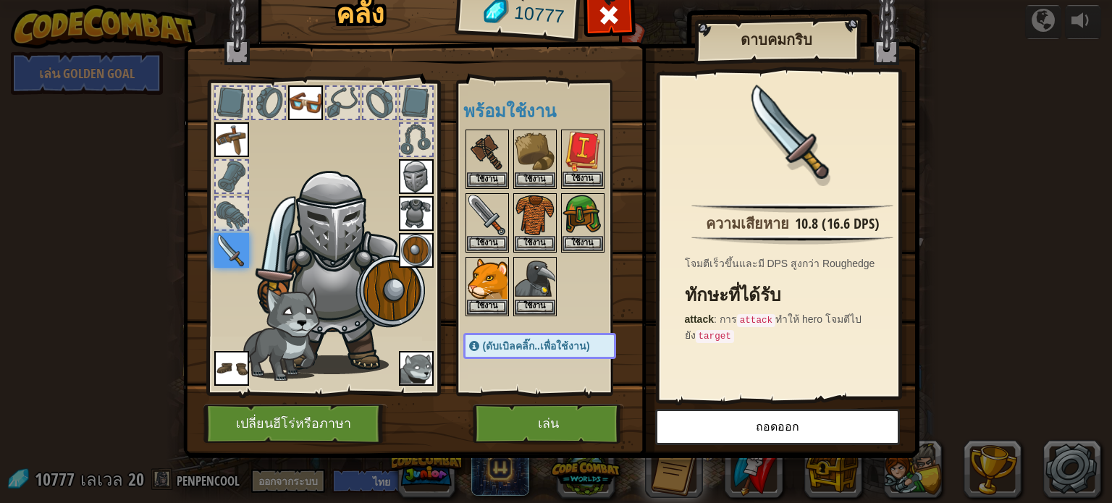
click at [579, 147] on div "คลัง 10777 พร้อมใช้งาน ใช้งาน ใช้งาน ใช้งาน ใช้งาน ใช้งาน ใช้งาน ใช้งาน ใช้งาน …" at bounding box center [556, 251] width 1112 height 503
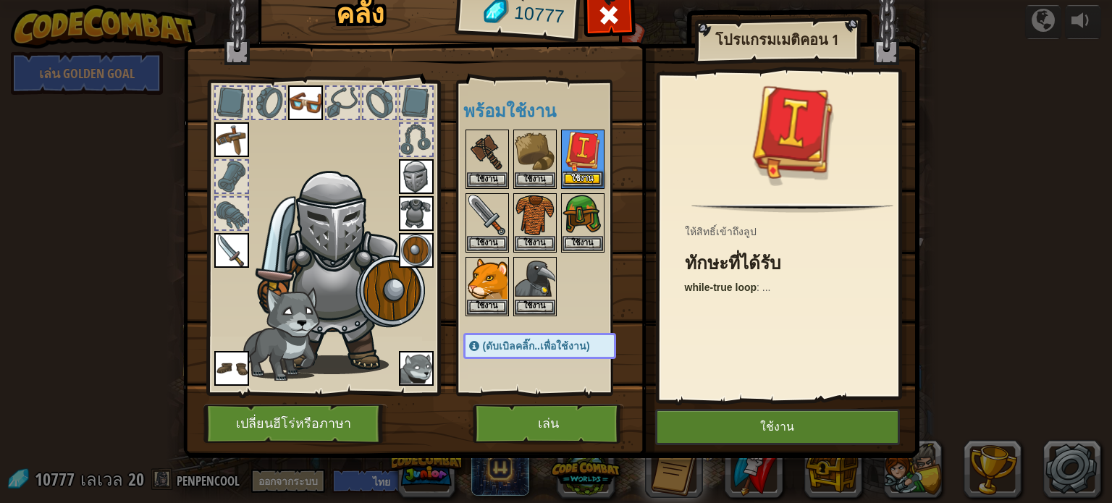
click at [579, 147] on img at bounding box center [582, 151] width 41 height 41
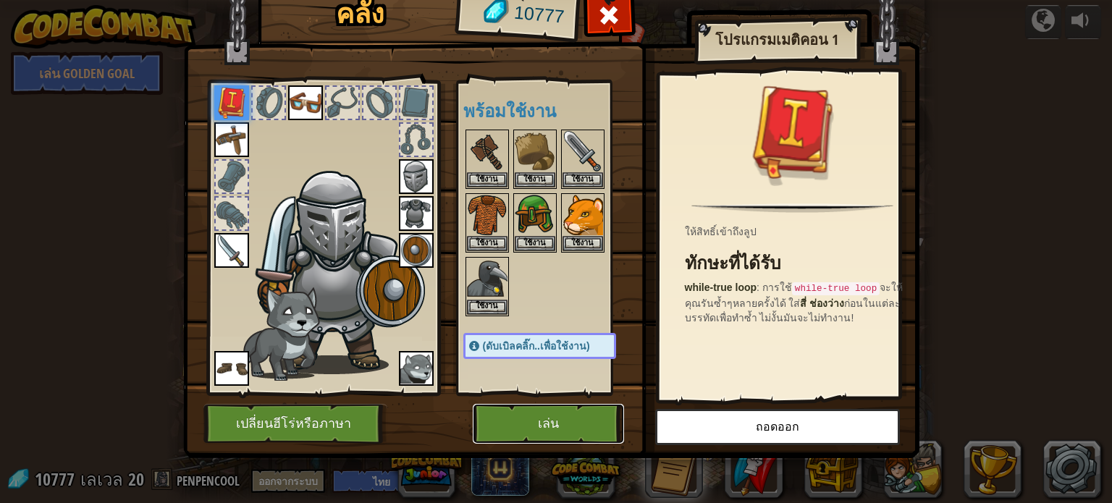
click at [547, 413] on button "เล่น" at bounding box center [548, 424] width 151 height 40
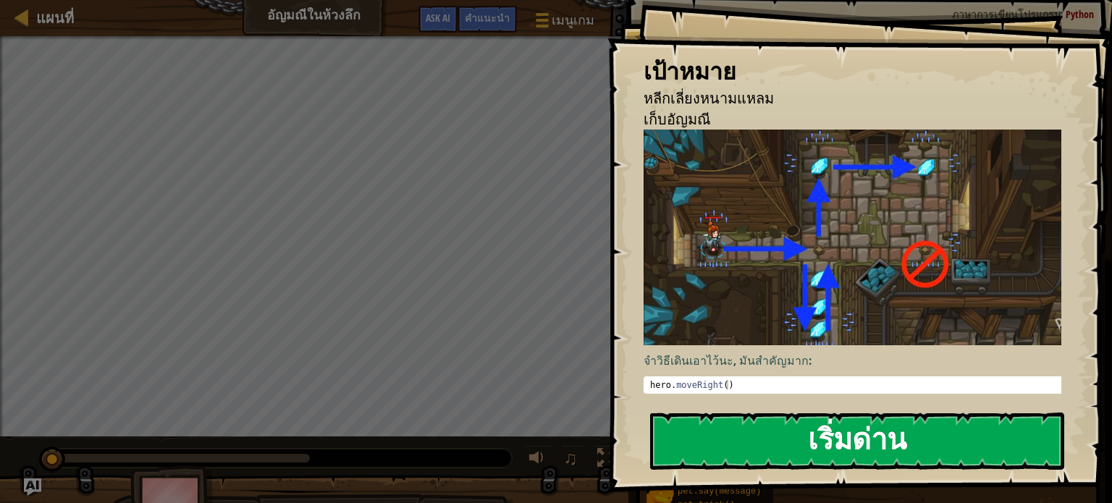
click at [677, 438] on button "เริ่มด่าน" at bounding box center [857, 441] width 414 height 57
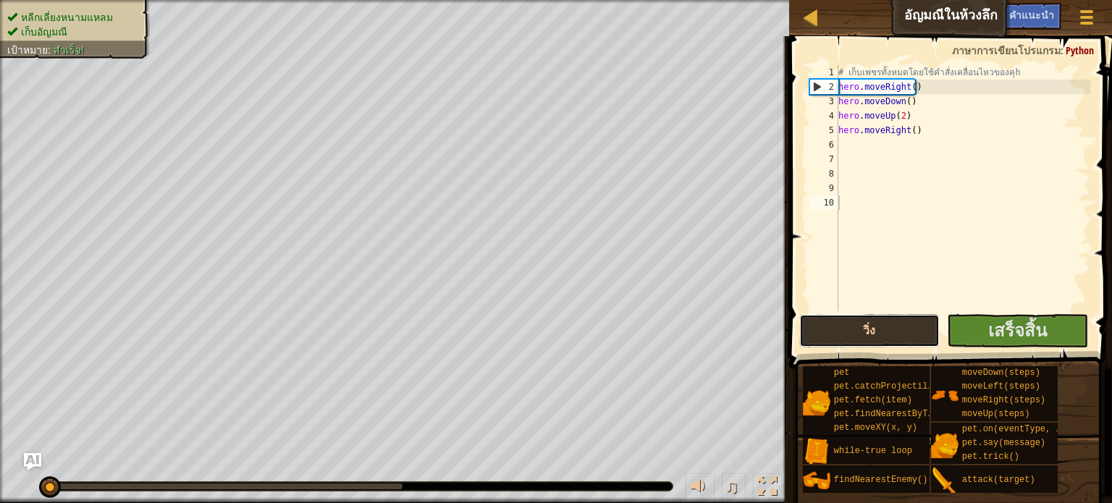
click at [846, 334] on button "วิ่ง" at bounding box center [869, 330] width 141 height 33
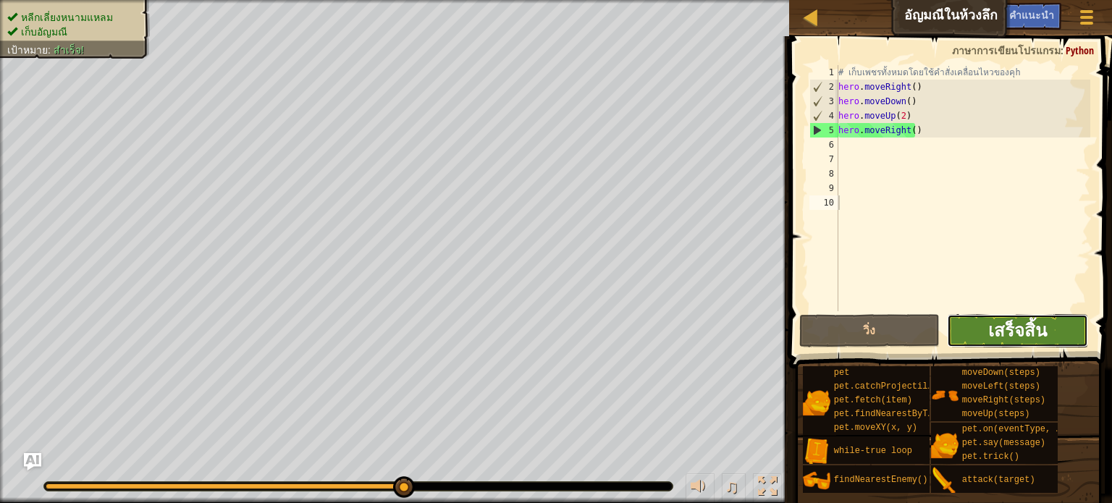
click at [1026, 328] on span "เสร็จสิ้น" at bounding box center [1017, 329] width 59 height 23
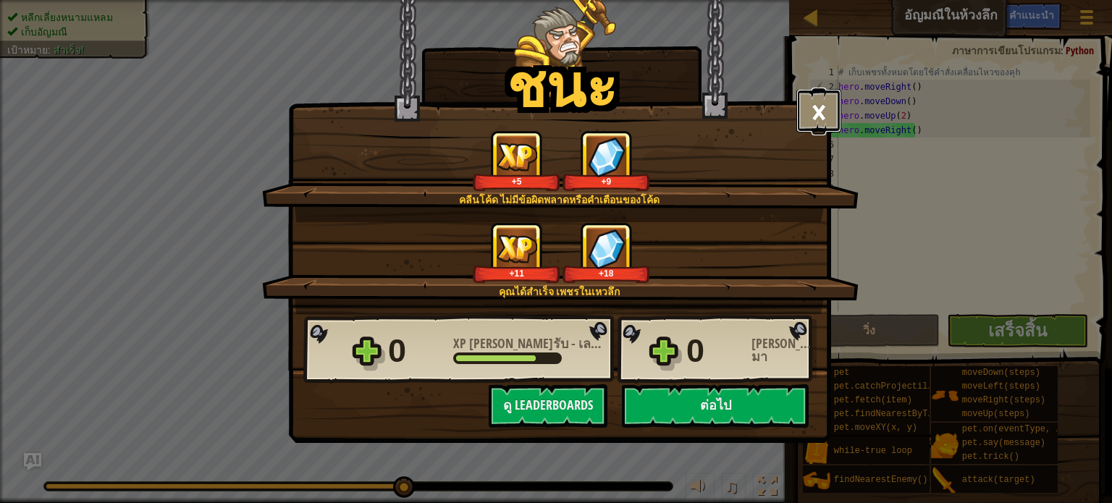
click at [829, 106] on button "×" at bounding box center [818, 110] width 45 height 43
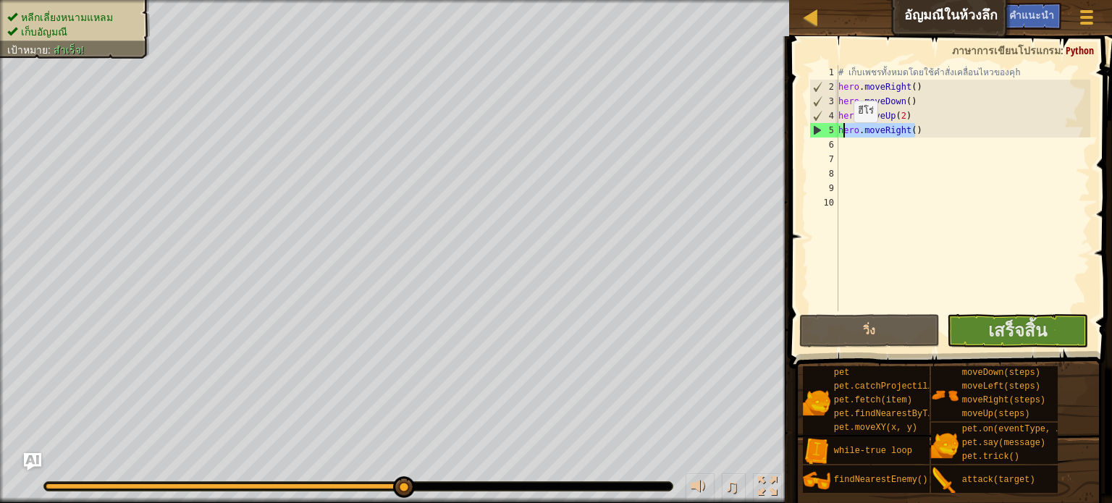
drag, startPoint x: 921, startPoint y: 132, endPoint x: 832, endPoint y: 135, distance: 88.3
click at [832, 135] on div "1 2 3 4 5 6 7 8 9 10 # เก็บเพชรทั้งหมดโดยใช้คำสั่งเคลื่อนไหวของคุh hero . moveR…" at bounding box center [948, 188] width 284 height 246
type textarea "hero.moveRight()"
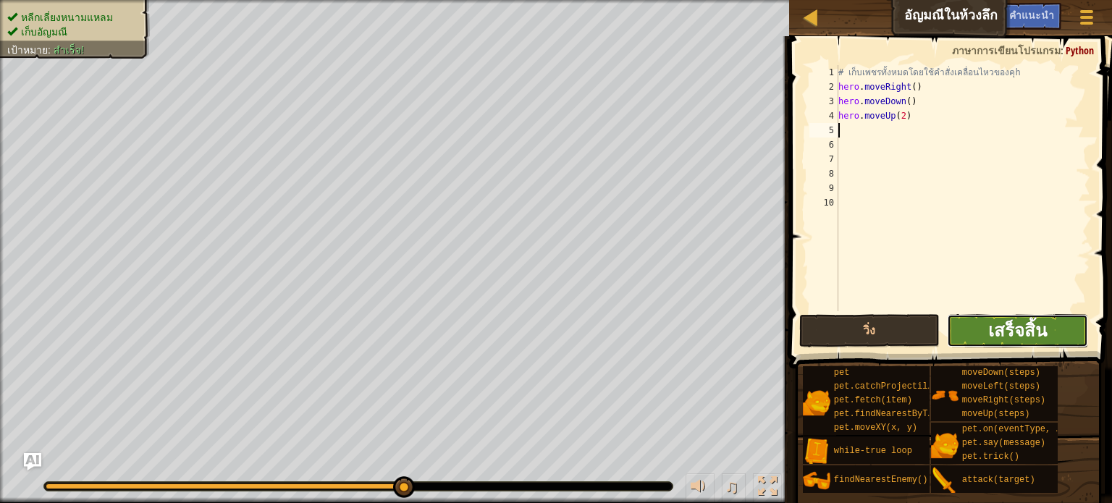
click at [1035, 325] on span "เสร็จสิ้น" at bounding box center [1017, 329] width 59 height 23
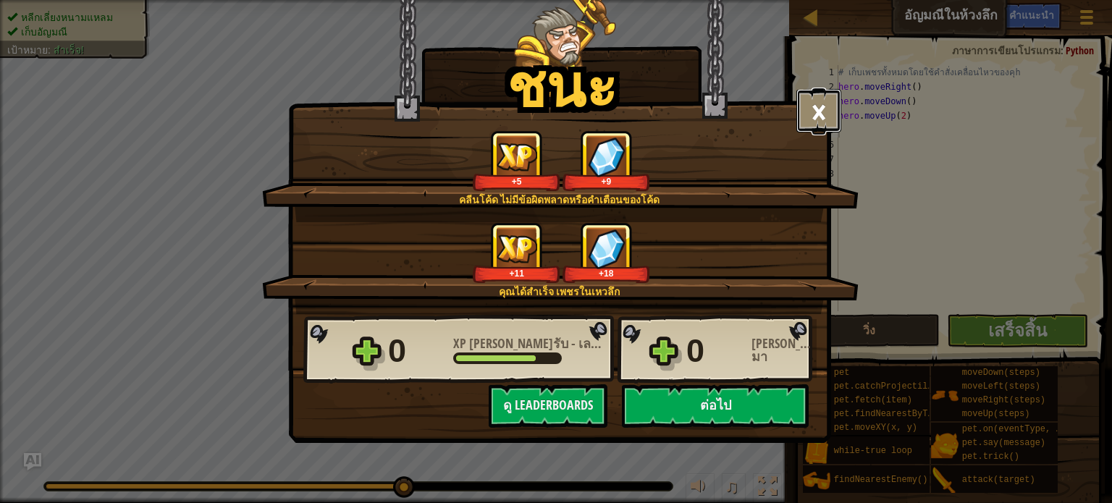
click at [818, 114] on button "×" at bounding box center [818, 110] width 45 height 43
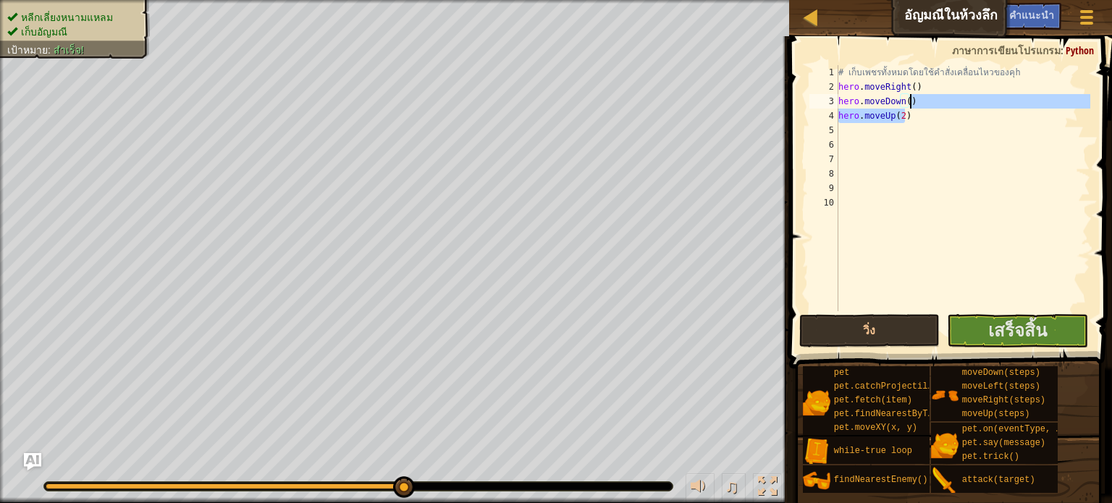
drag, startPoint x: 905, startPoint y: 117, endPoint x: 910, endPoint y: 101, distance: 15.8
click at [910, 101] on div "# เก็บเพชรทั้งหมดโดยใช้คำสั่งเคลื่อนไหวของคุh hero . moveRight ( ) hero . moveD…" at bounding box center [962, 202] width 255 height 275
click at [1032, 334] on span "เสร็จสิ้น" at bounding box center [1017, 329] width 59 height 23
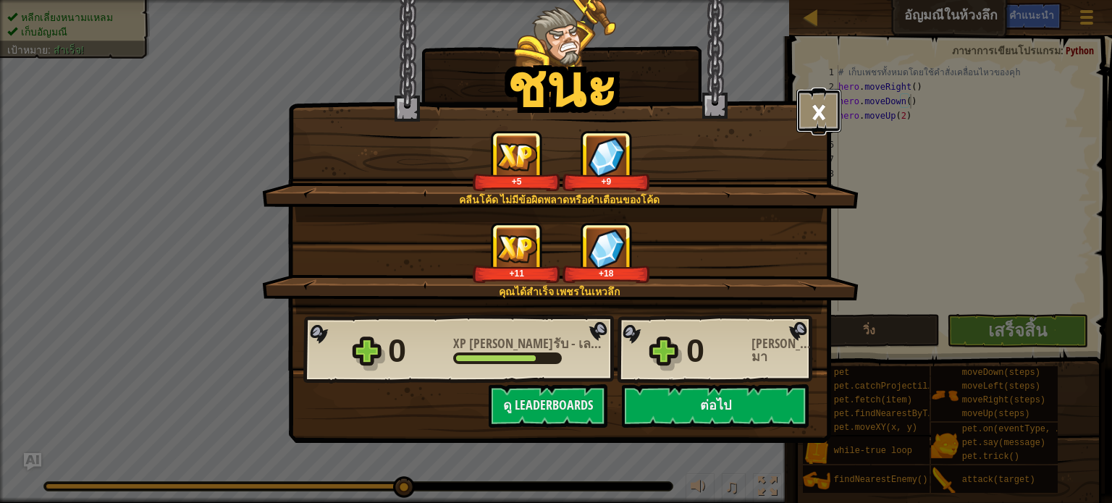
click at [816, 111] on button "×" at bounding box center [818, 110] width 45 height 43
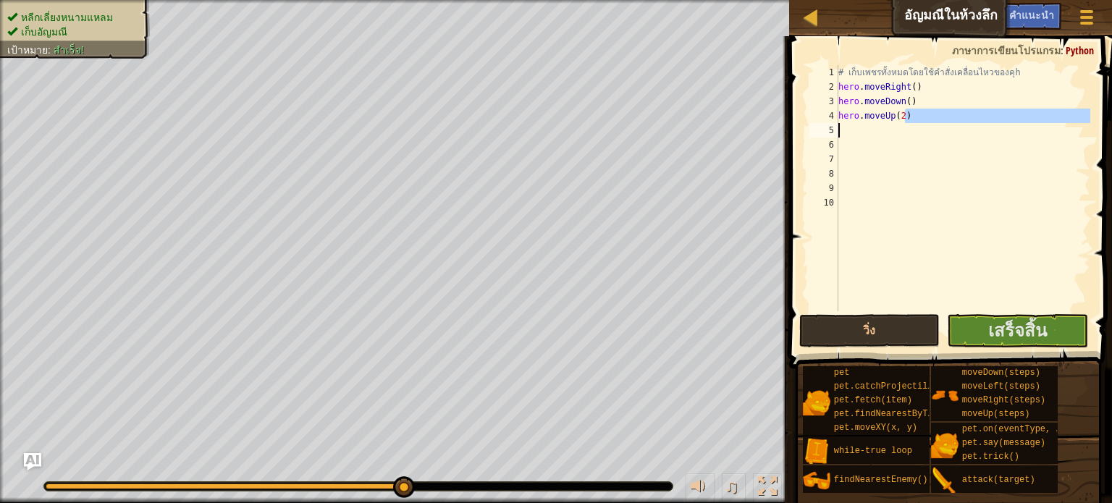
drag, startPoint x: 911, startPoint y: 116, endPoint x: 853, endPoint y: 130, distance: 59.5
click at [853, 130] on div "# เก็บเพชรทั้งหมดโดยใช้คำสั่งเคลื่อนไหวของคุh hero . moveRight ( ) hero . moveD…" at bounding box center [962, 202] width 255 height 275
type textarea "hero.moveUp(2)"
click at [903, 114] on div "# เก็บเพชรทั้งหมดโดยใช้คำสั่งเคลื่อนไหวของคุh hero . moveRight ( ) hero . moveD…" at bounding box center [962, 202] width 255 height 275
click at [779, 130] on div "แผนที่ [PERSON_NAME]ในห้วงลึก เมนูเกม เสร็จ[PERSON_NAME]แนะนำ Ask AI 1 הההההההה…" at bounding box center [556, 251] width 1112 height 503
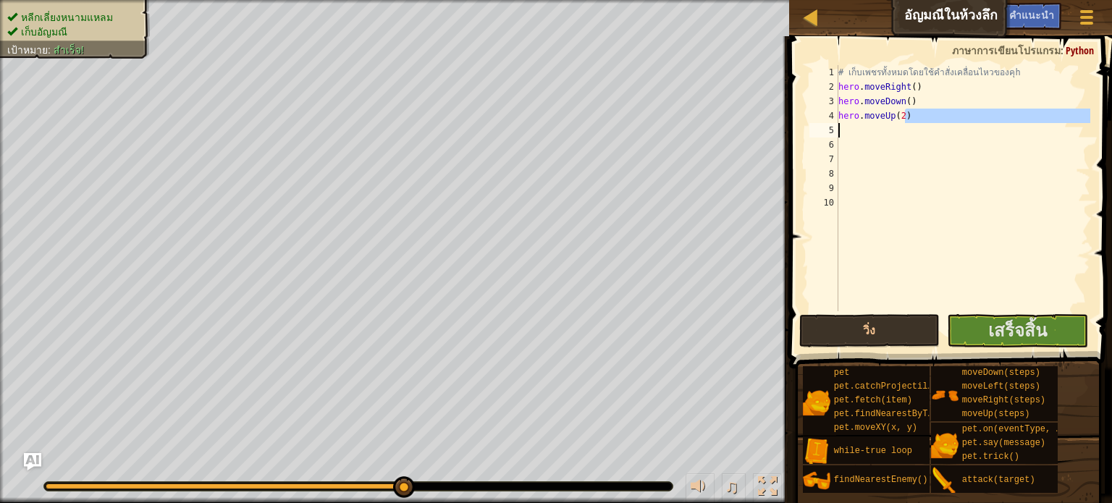
click at [904, 112] on div "# เก็บเพชรทั้งหมดโดยใช้คำสั่งเคลื่อนไหวของคุh hero . moveRight ( ) hero . moveD…" at bounding box center [962, 188] width 255 height 246
click at [756, 132] on div "แผนที่ [PERSON_NAME]ในห้วงลึก เมนูเกม เสร็จ[PERSON_NAME]แนะนำ Ask AI 1 הההההההה…" at bounding box center [556, 251] width 1112 height 503
type textarea "h"
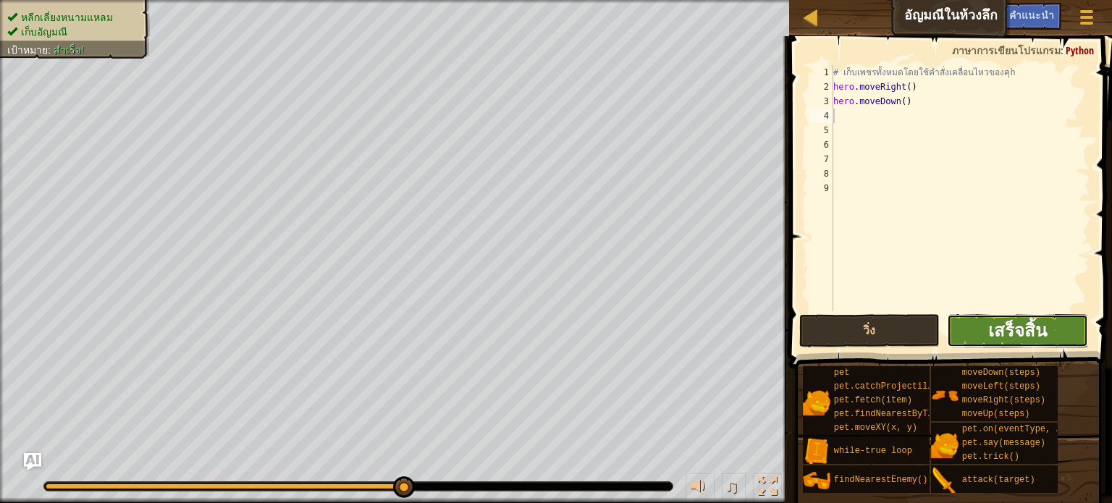
click at [1033, 335] on span "เสร็จสิ้น" at bounding box center [1017, 329] width 59 height 23
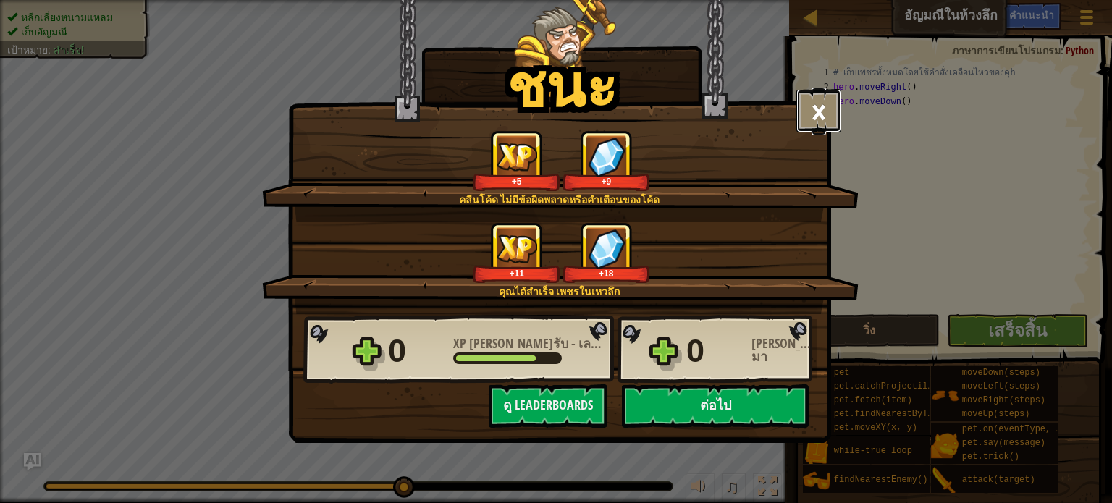
click at [831, 124] on button "×" at bounding box center [818, 110] width 45 height 43
